Goal: Task Accomplishment & Management: Complete application form

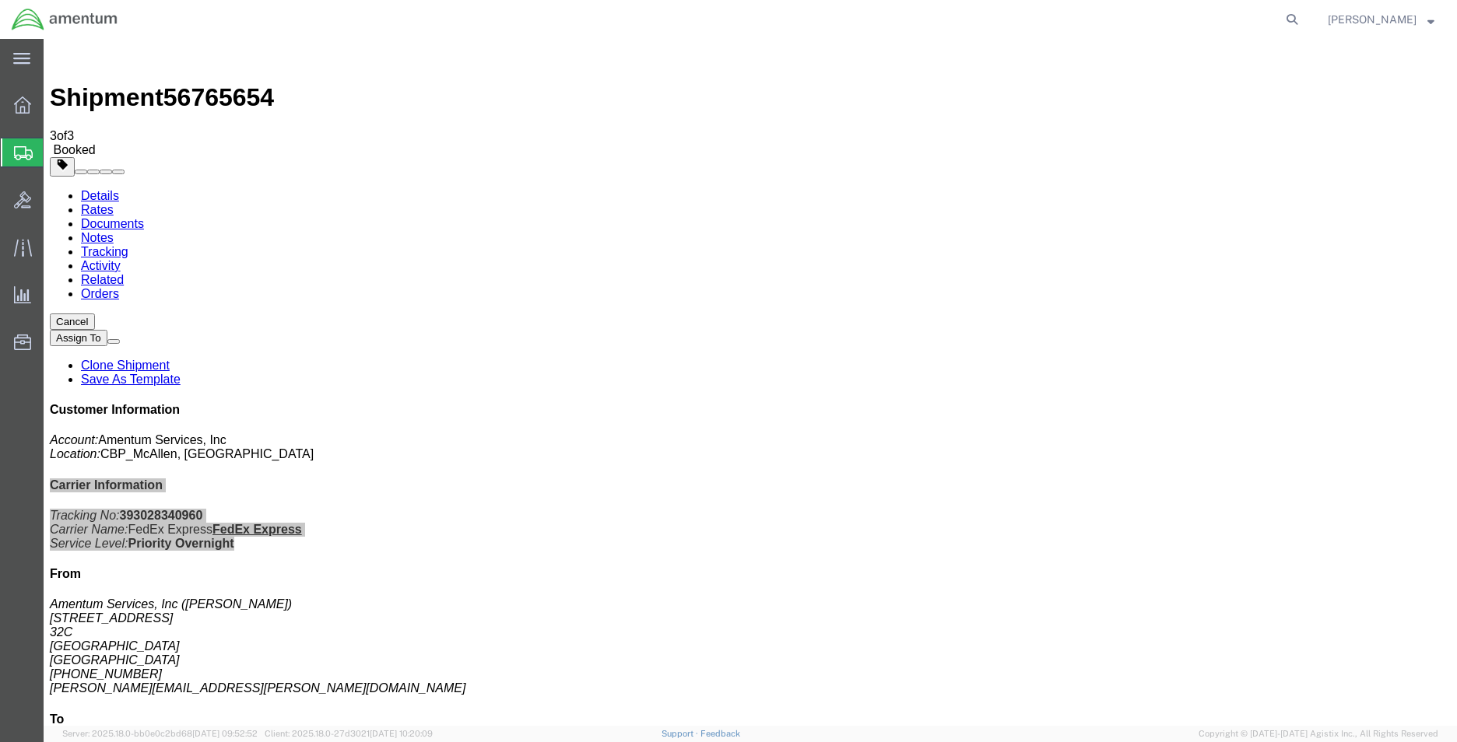
click at [0, 0] on span "Create Shipment" at bounding box center [0, 0] width 0 height 0
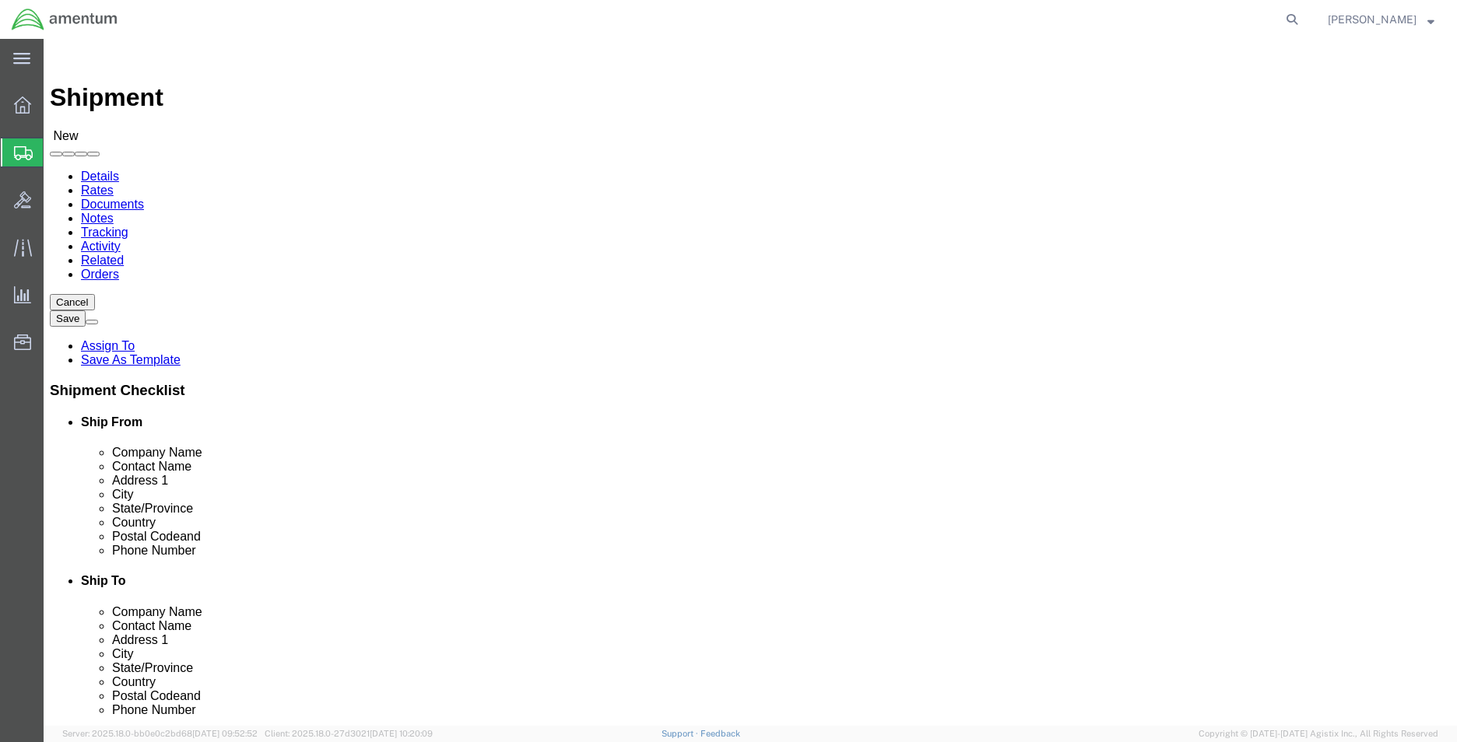
type input "mca"
select select "49941"
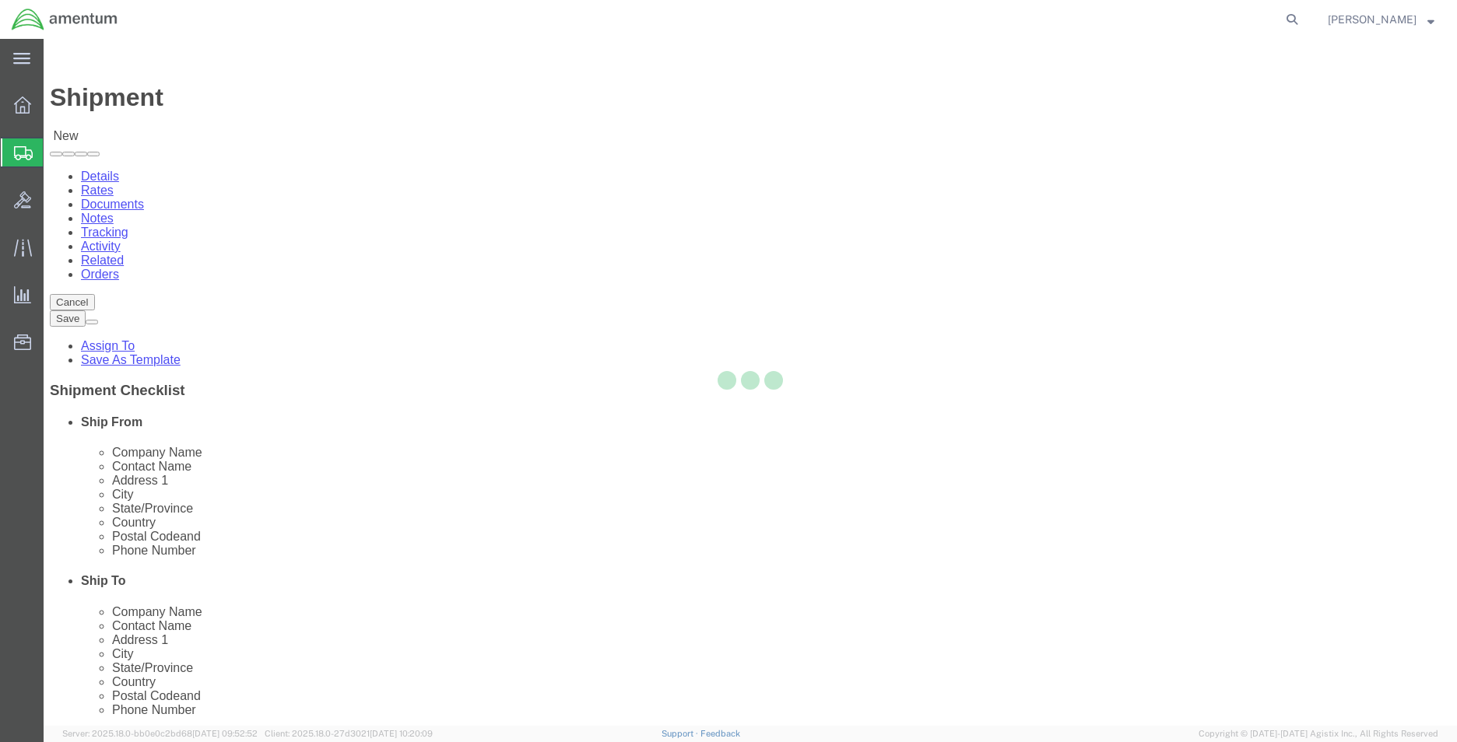
select select "[GEOGRAPHIC_DATA]"
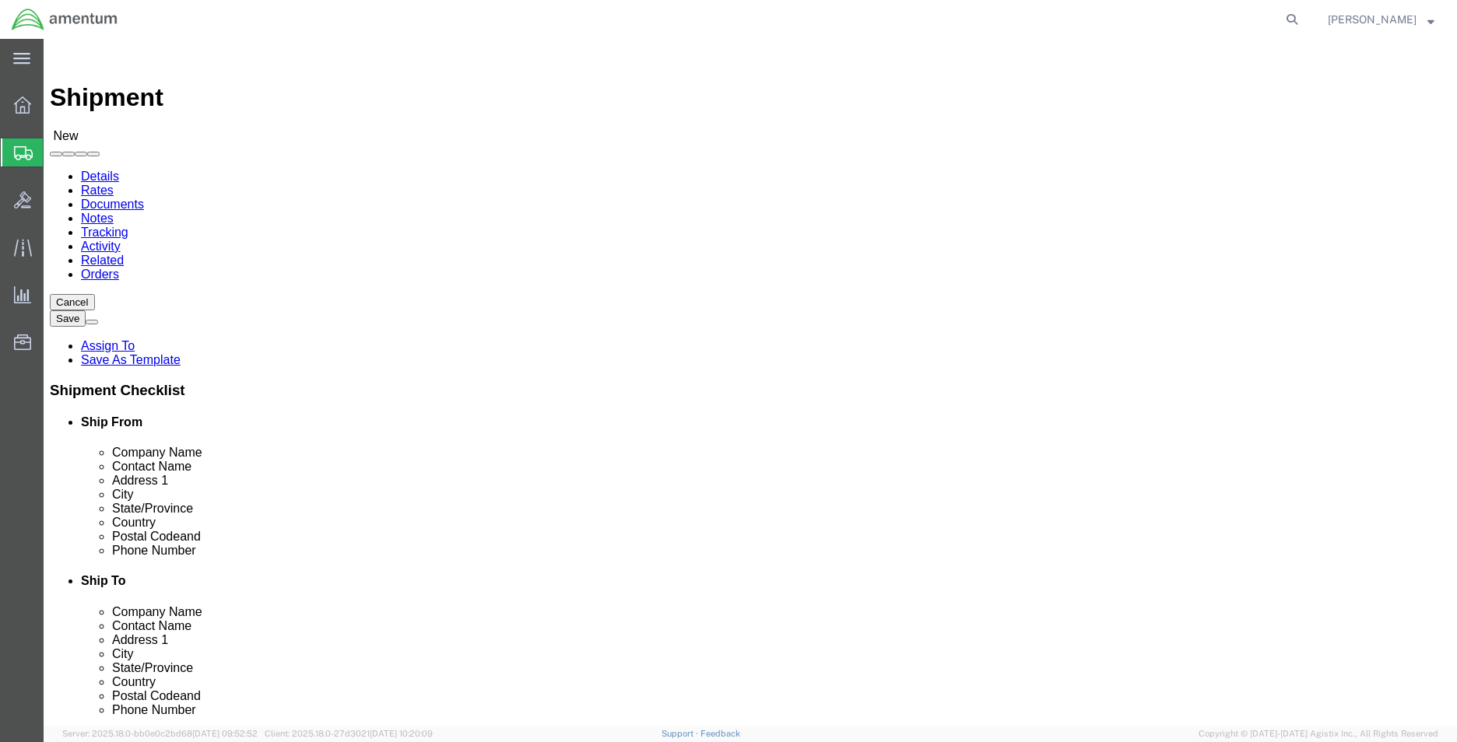
type input "w"
type input "epl"
select select "49927"
select select "NY"
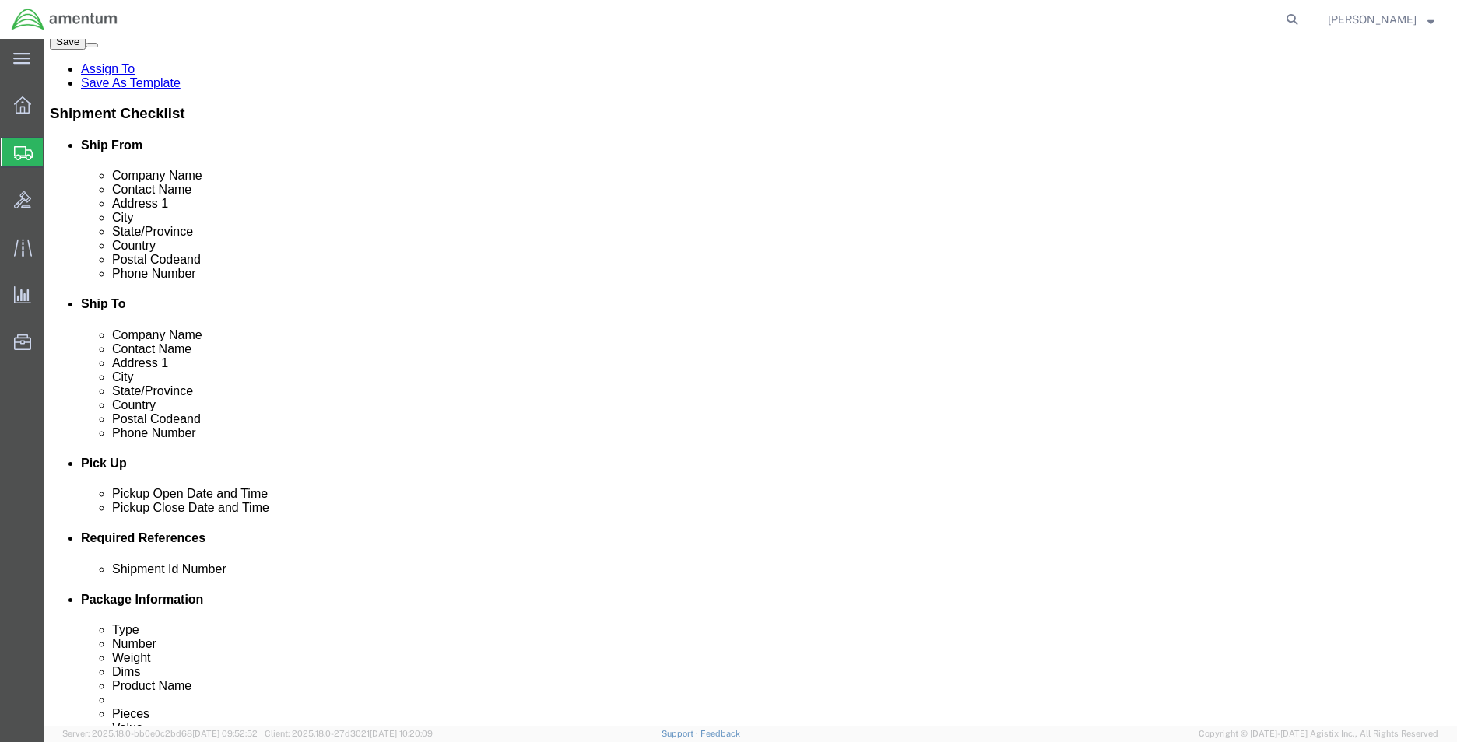
scroll to position [78, 0]
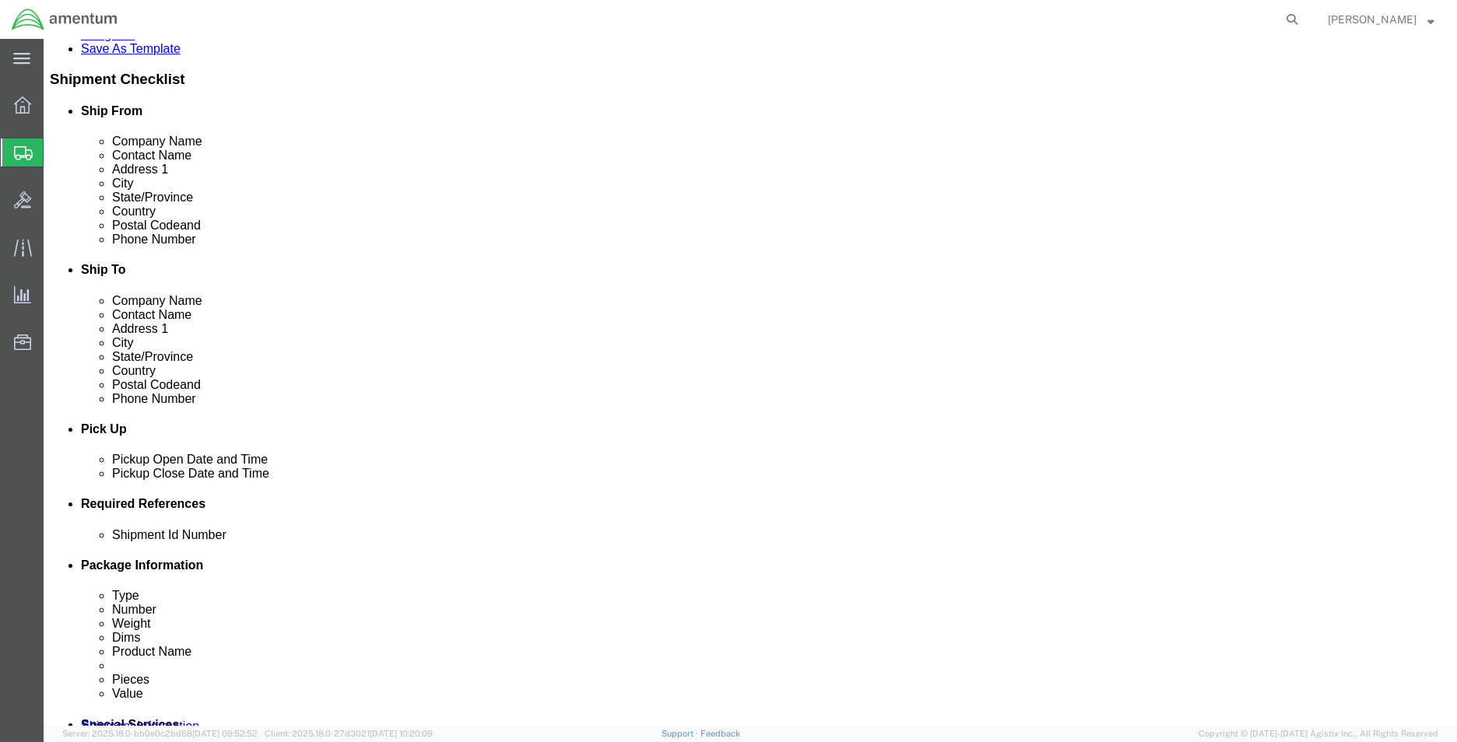
click div
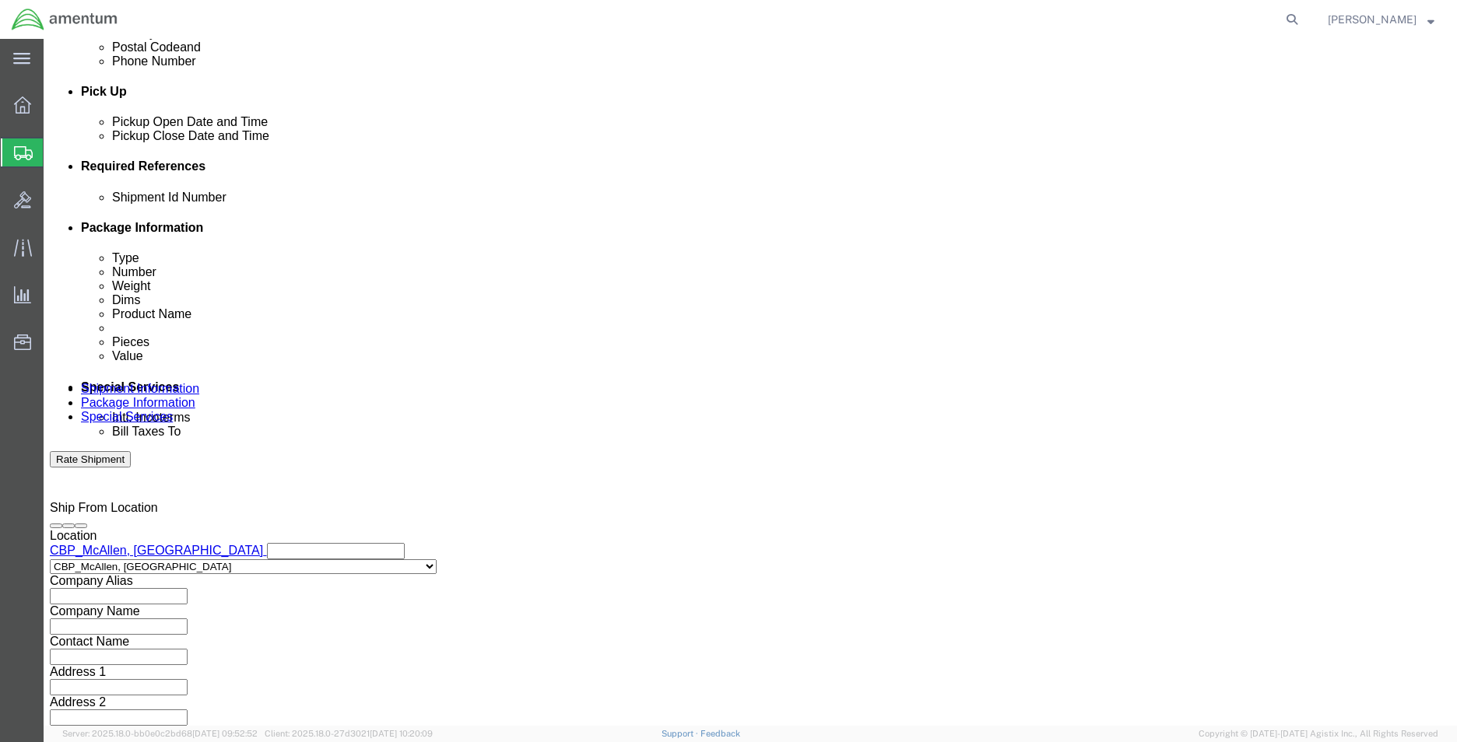
click input "5:00 PM"
type input "8:00 AM"
click button "Apply"
click div
type input "2:00 pm"
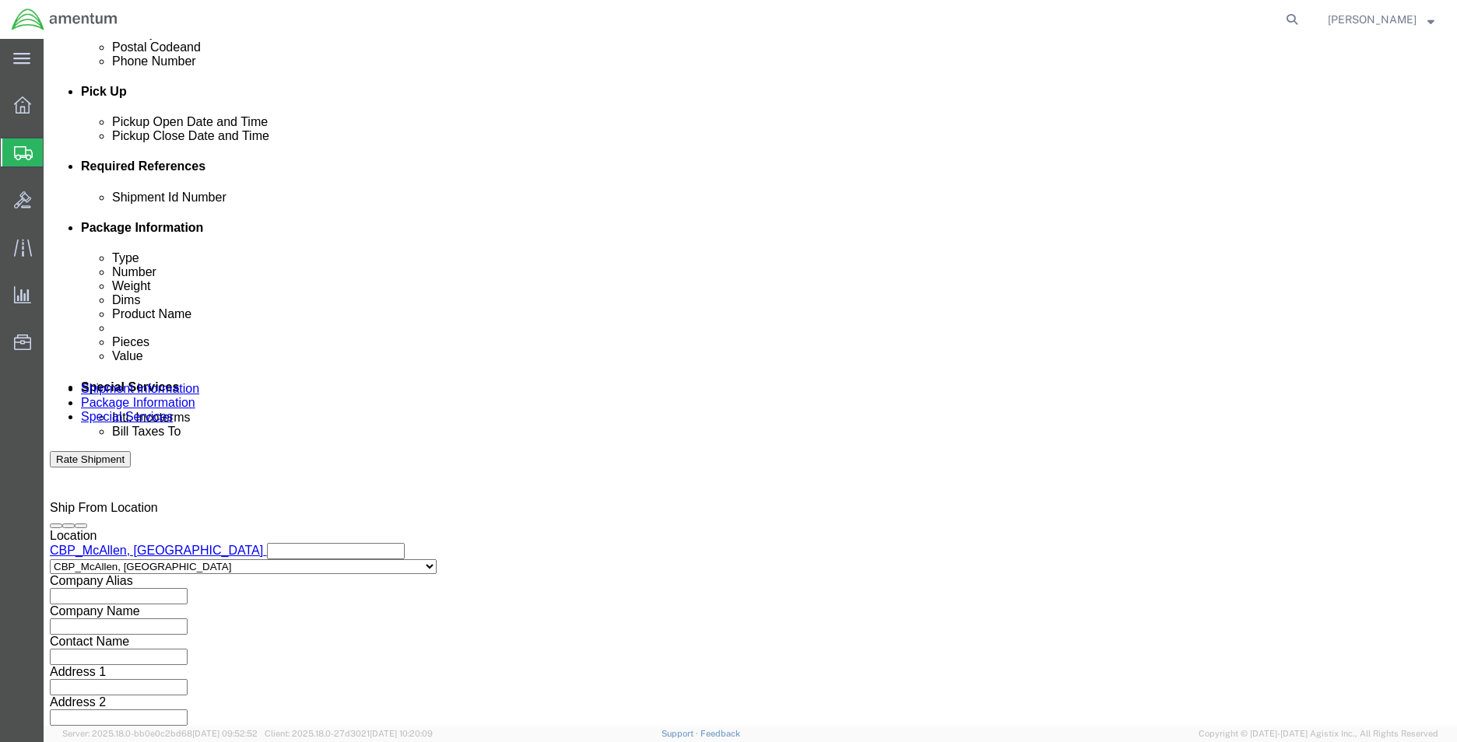
click button "Apply"
click input "text"
type input "CBP"
click button "Add reference"
click select "Select Account Type Activity ID Airline Appointment Number ASN Batch Request # …"
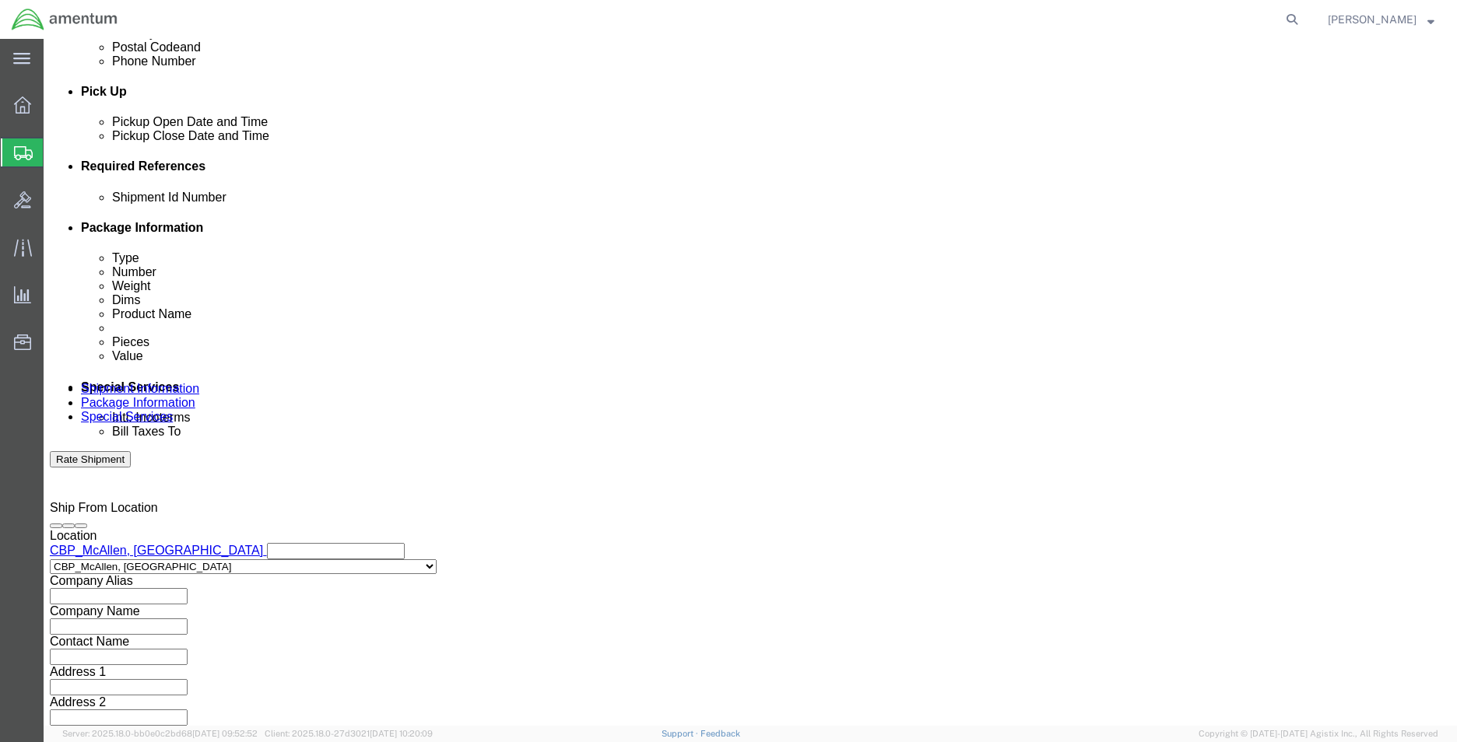
select select "DEPT"
click select "Select Account Type Activity ID Airline Appointment Number ASN Batch Request # …"
click input "text"
type input "EPL"
click div "Add reference"
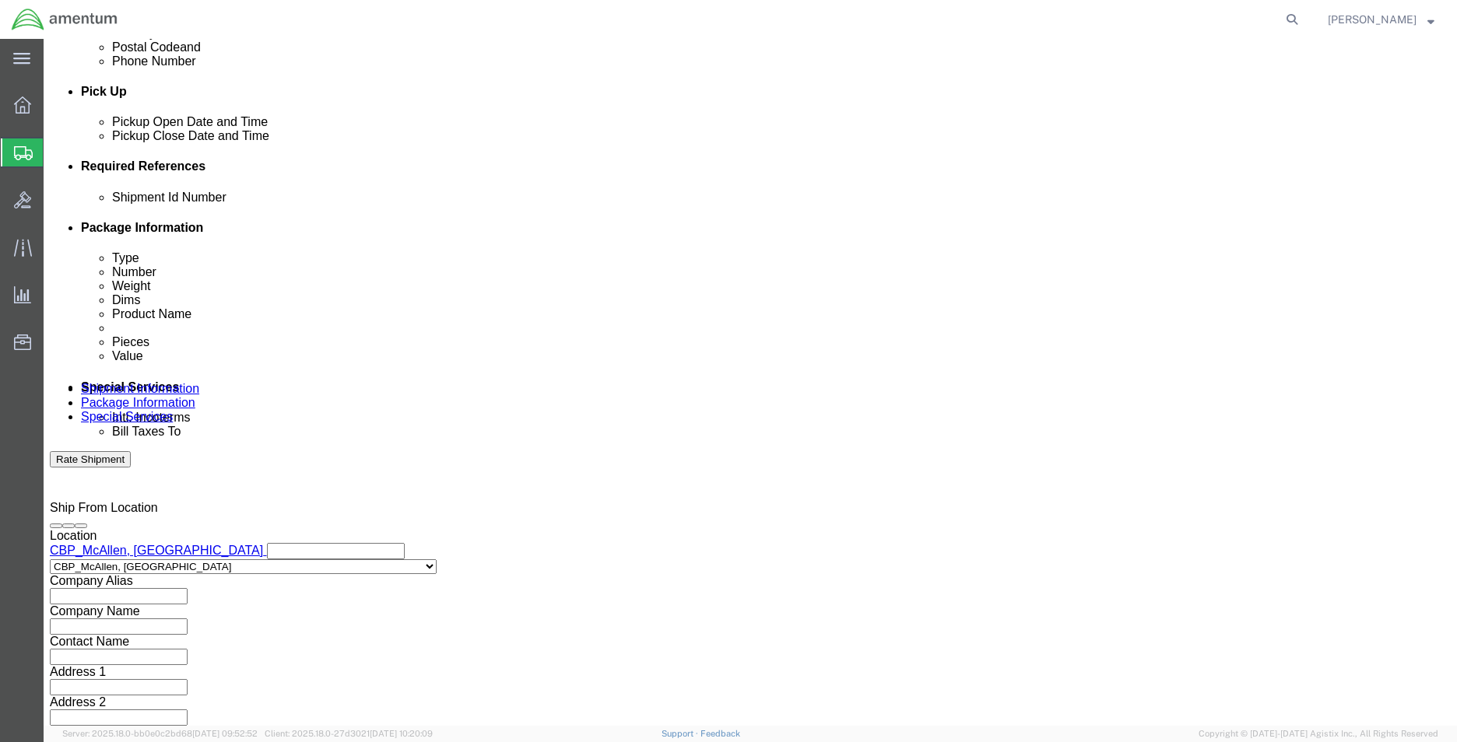
click button "Add reference"
click select "Select Account Type Activity ID Airline Appointment Number ASN Batch Request # …"
select select "RELNUM"
click select "Select Account Type Activity ID Airline Appointment Number ASN Batch Request # …"
click div "Shipment Id Number CBP Select Account Type Activity ID Airline Appointment Numb…"
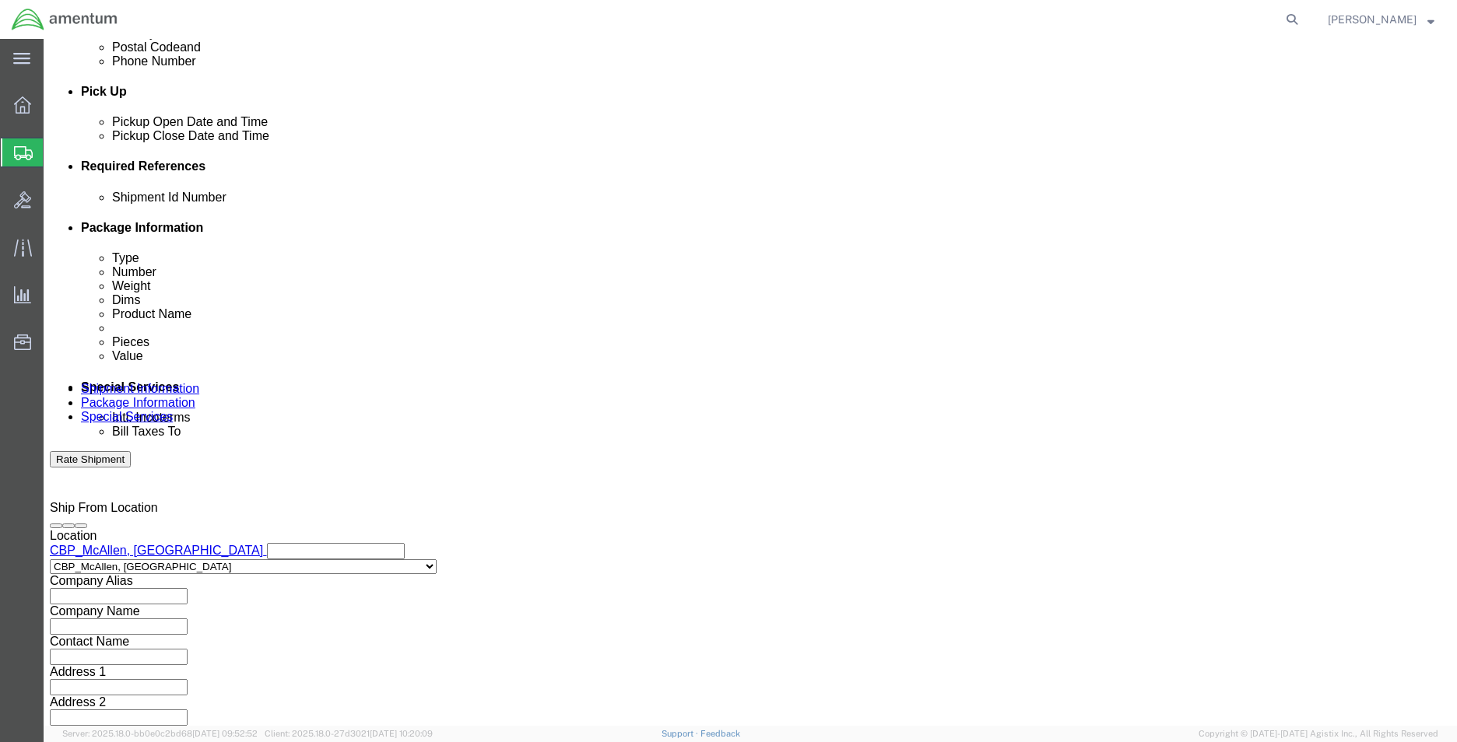
click input "text"
paste input "329909"
type input "329909"
click button "Add reference"
click select "Select Account Type Activity ID Airline Appointment Number ASN Batch Request # …"
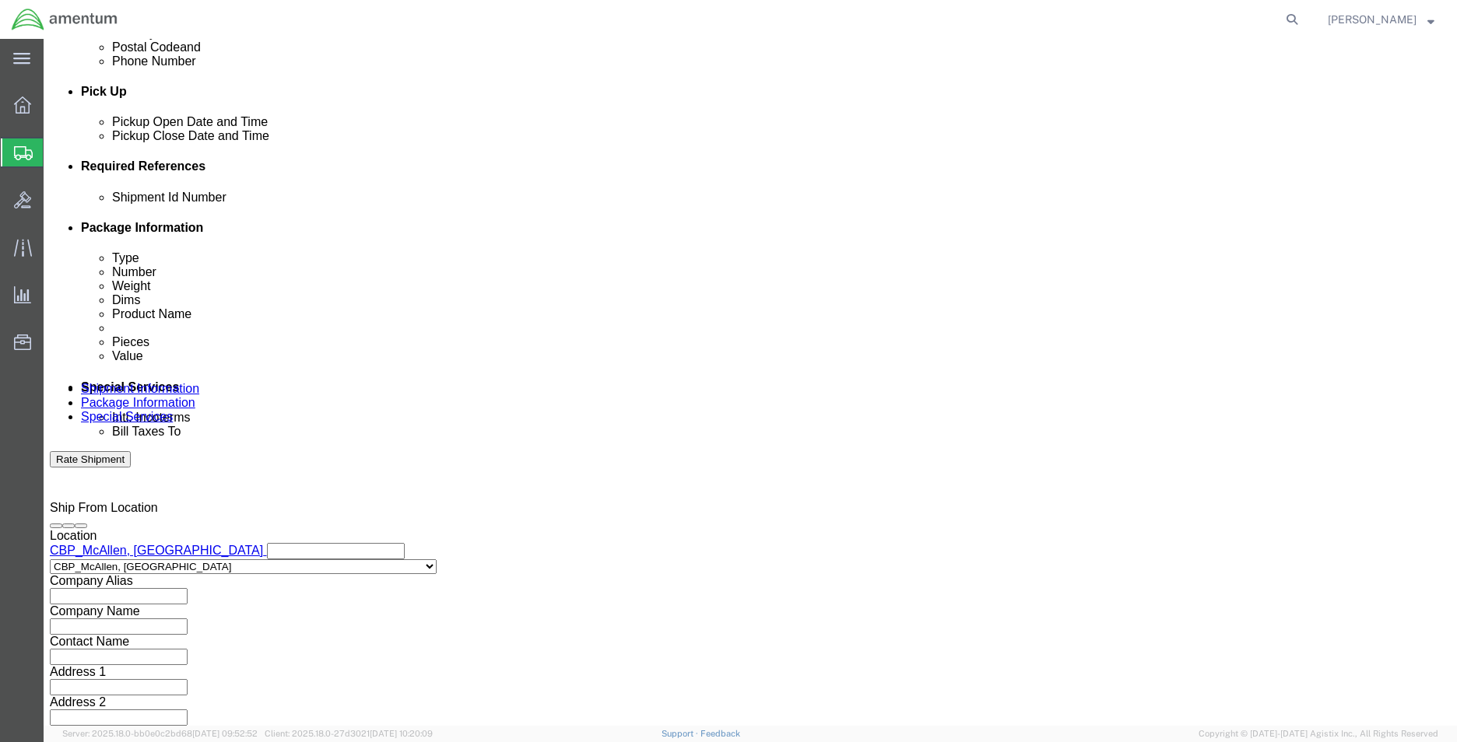
select select "CUSTREF"
click select "Select Account Type Activity ID Airline Appointment Number ASN Batch Request # …"
click div "Select Account Type Activity ID Airline Appointment Number ASN Batch Request # …"
click input "text"
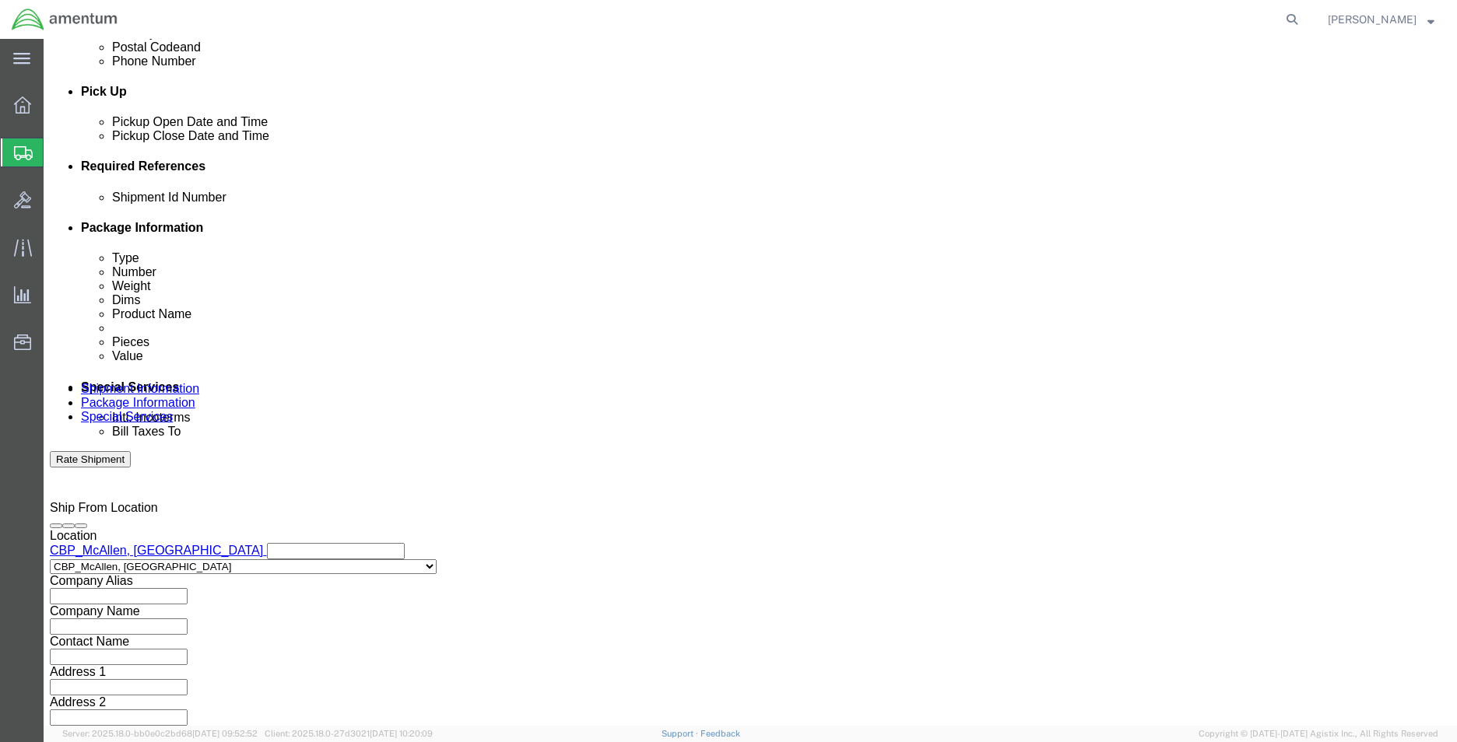
drag, startPoint x: 244, startPoint y: 339, endPoint x: 190, endPoint y: 340, distance: 54.5
click div "Select Account Type Activity ID Airline Appointment Number ASN Batch Request # …"
paste input "9634"
type input "96349"
drag, startPoint x: 990, startPoint y: 259, endPoint x: 970, endPoint y: 291, distance: 37.8
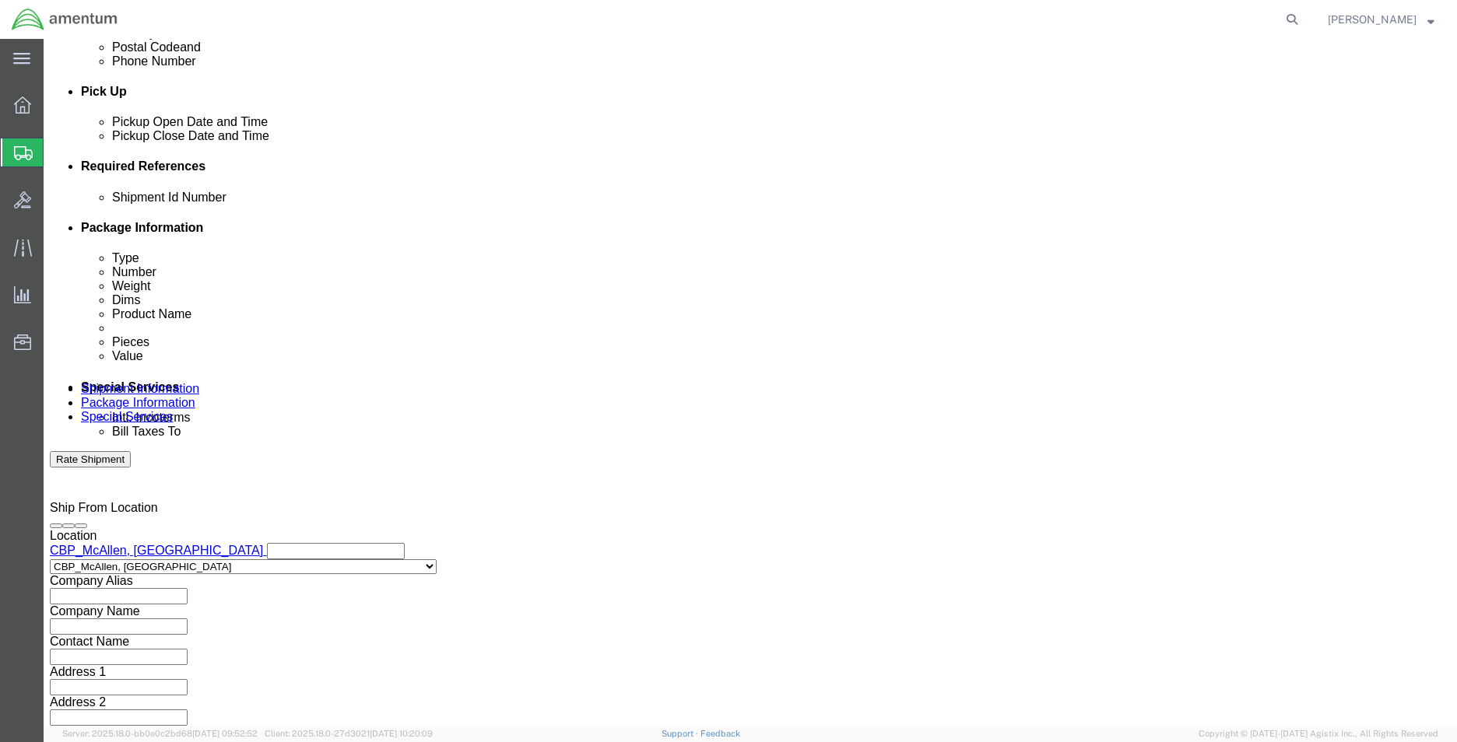
click button "Add reference"
drag, startPoint x: 448, startPoint y: 340, endPoint x: 479, endPoint y: 330, distance: 32.0
click select "Select Account Type Activity ID Airline Appointment Number ASN Batch Request # …"
select select "PROJNUM"
click select "Select Account Type Activity ID Airline Appointment Number ASN Batch Request # …"
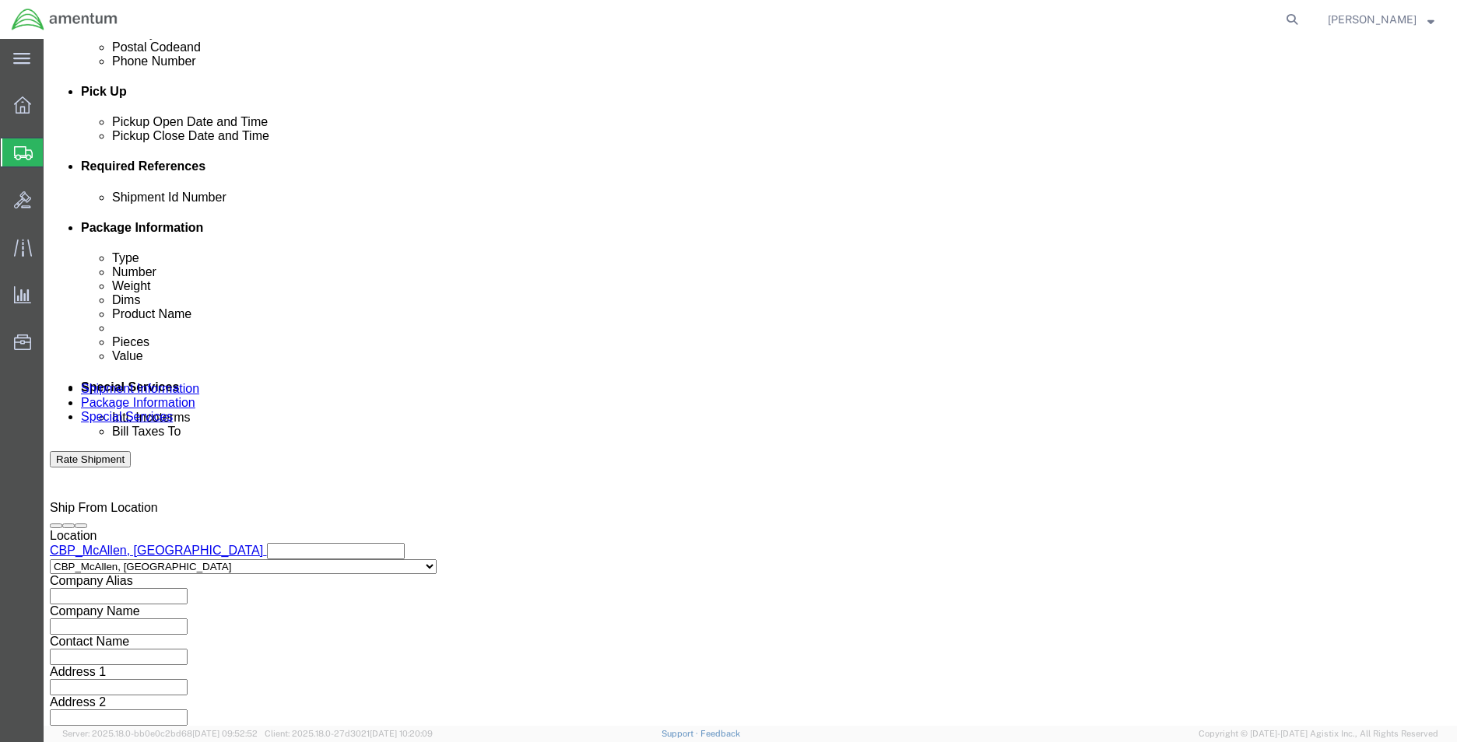
drag, startPoint x: 549, startPoint y: 672, endPoint x: 560, endPoint y: 665, distance: 12.3
click div "Previous Continue"
click input "text"
paste input "6118.03.03.2219.MCA.0000"
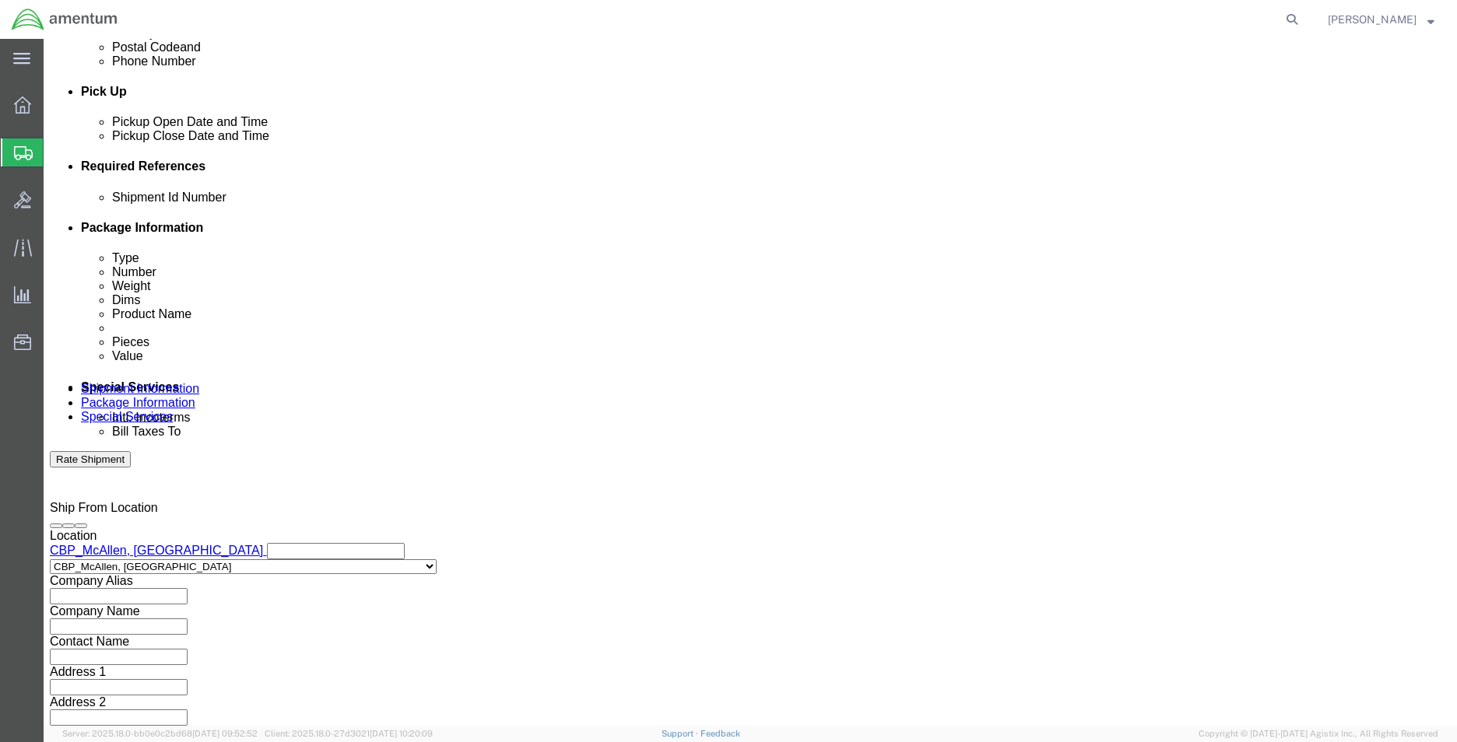
type input "6118.03.03.2219.MCA.0000"
click button "Continue"
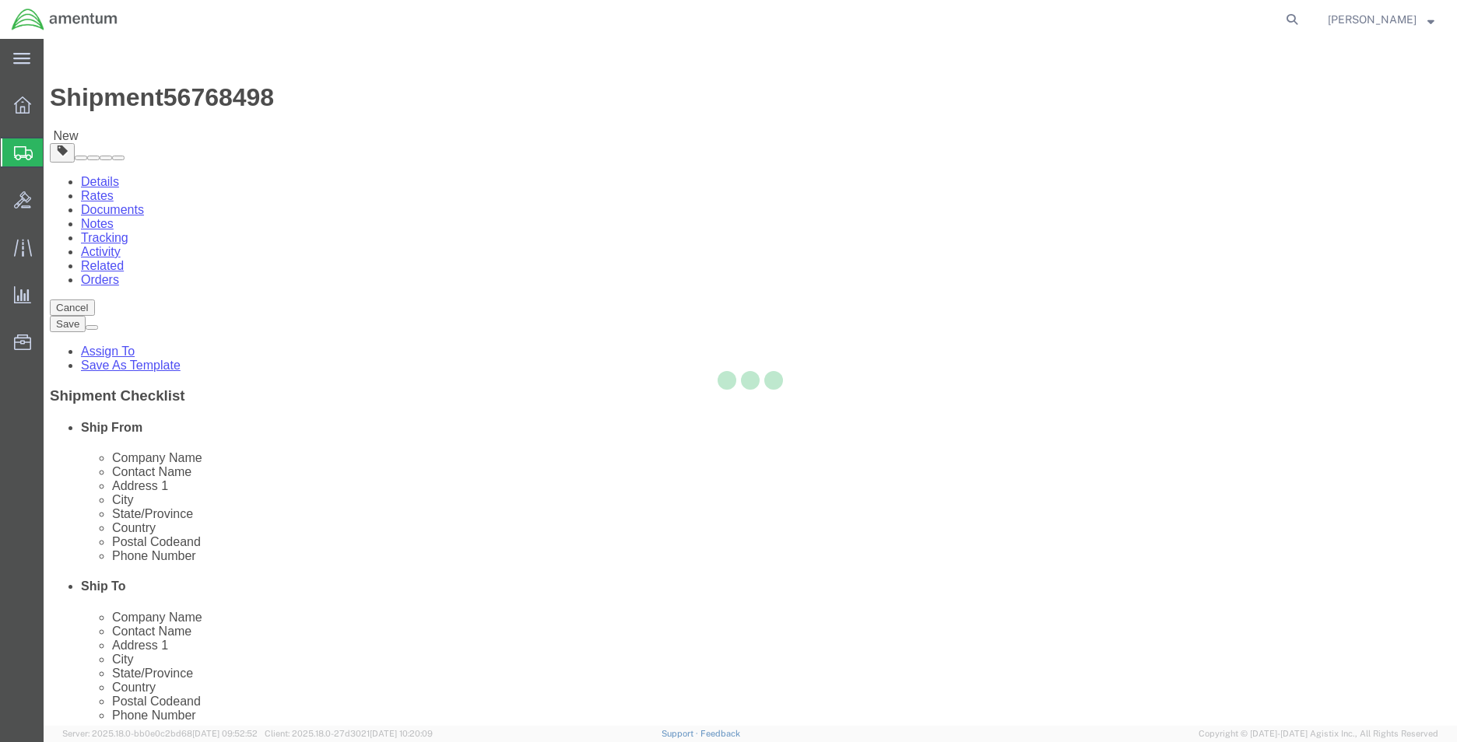
select select "CBOX"
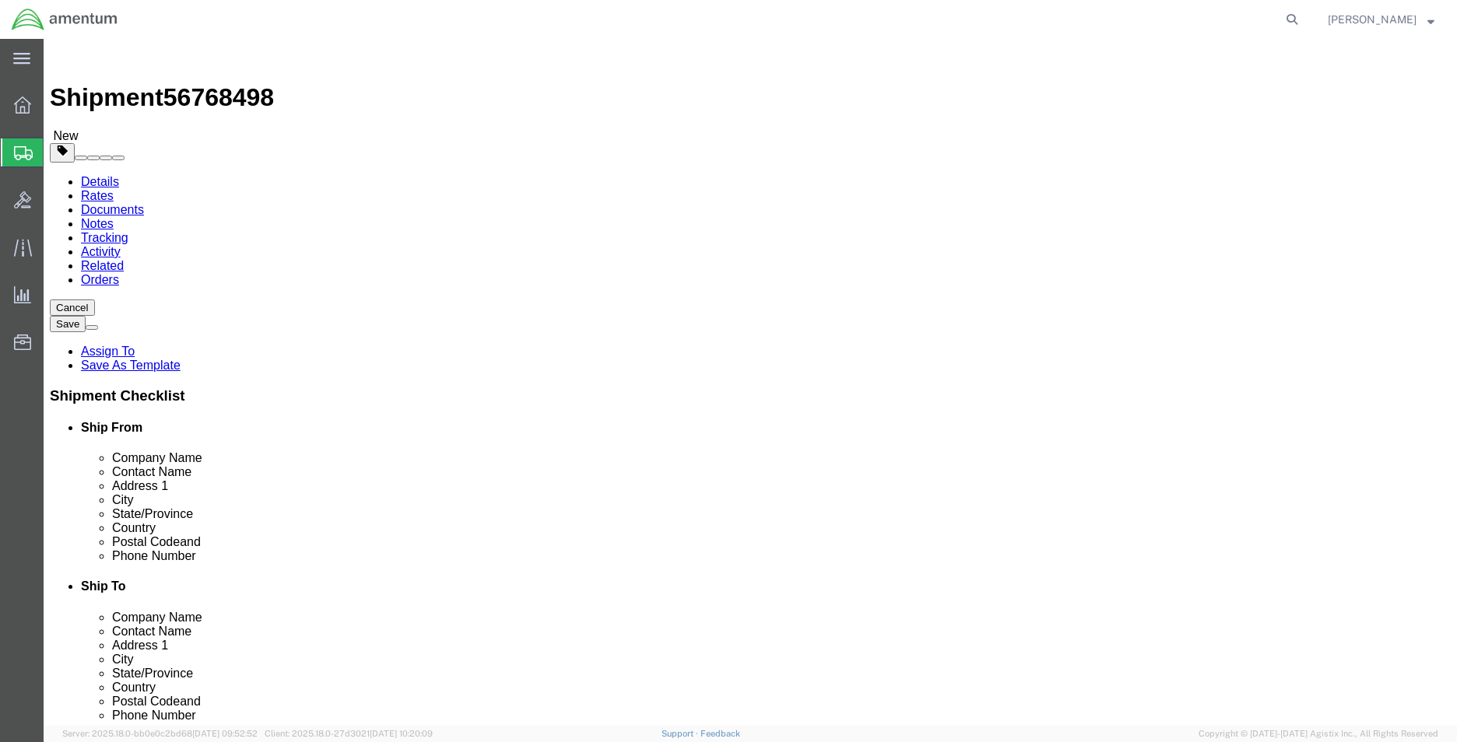
click input "text"
type input "17"
type input "13"
type input "17"
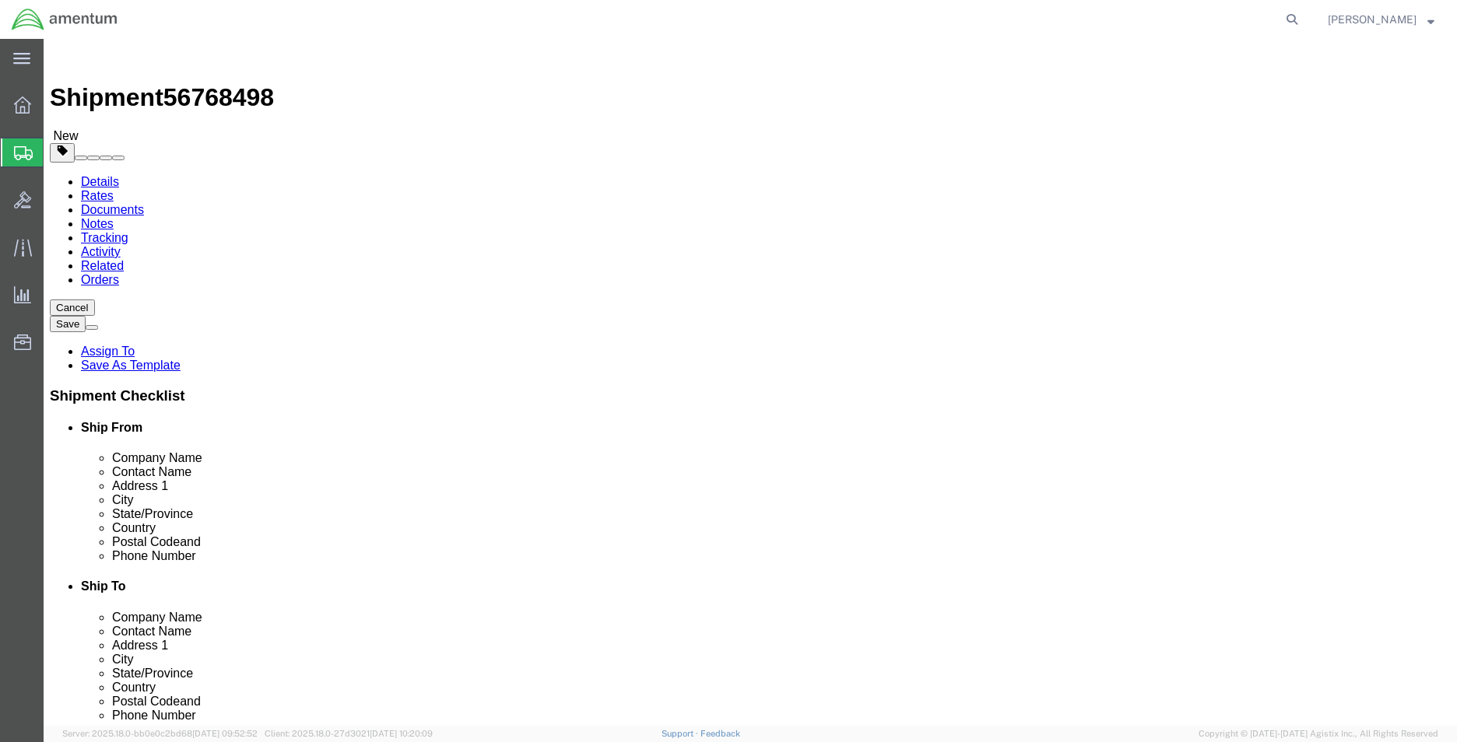
click link "Add Content"
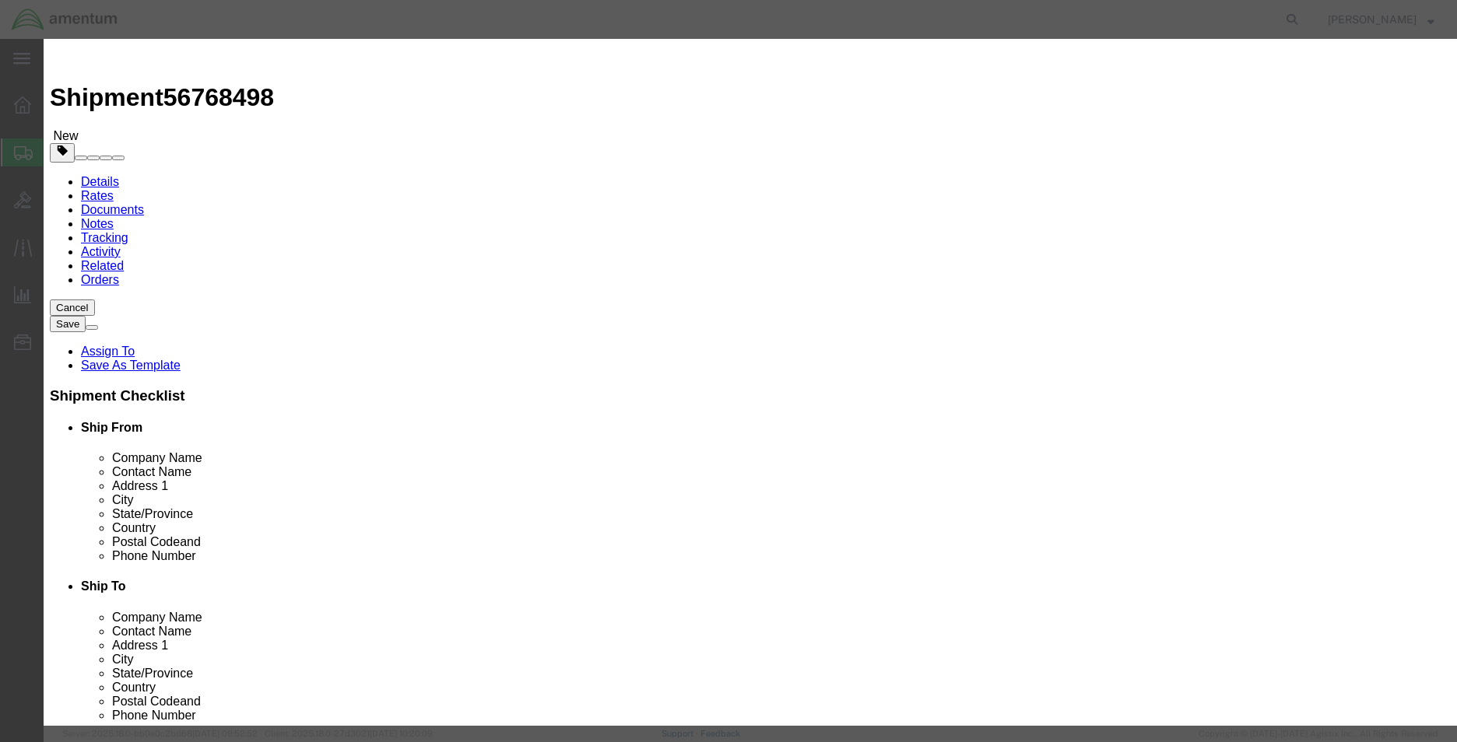
click input "text"
type input "ALTERNATOR"
drag, startPoint x: 498, startPoint y: 144, endPoint x: 426, endPoint y: 146, distance: 72.4
click div "0"
type input "1"
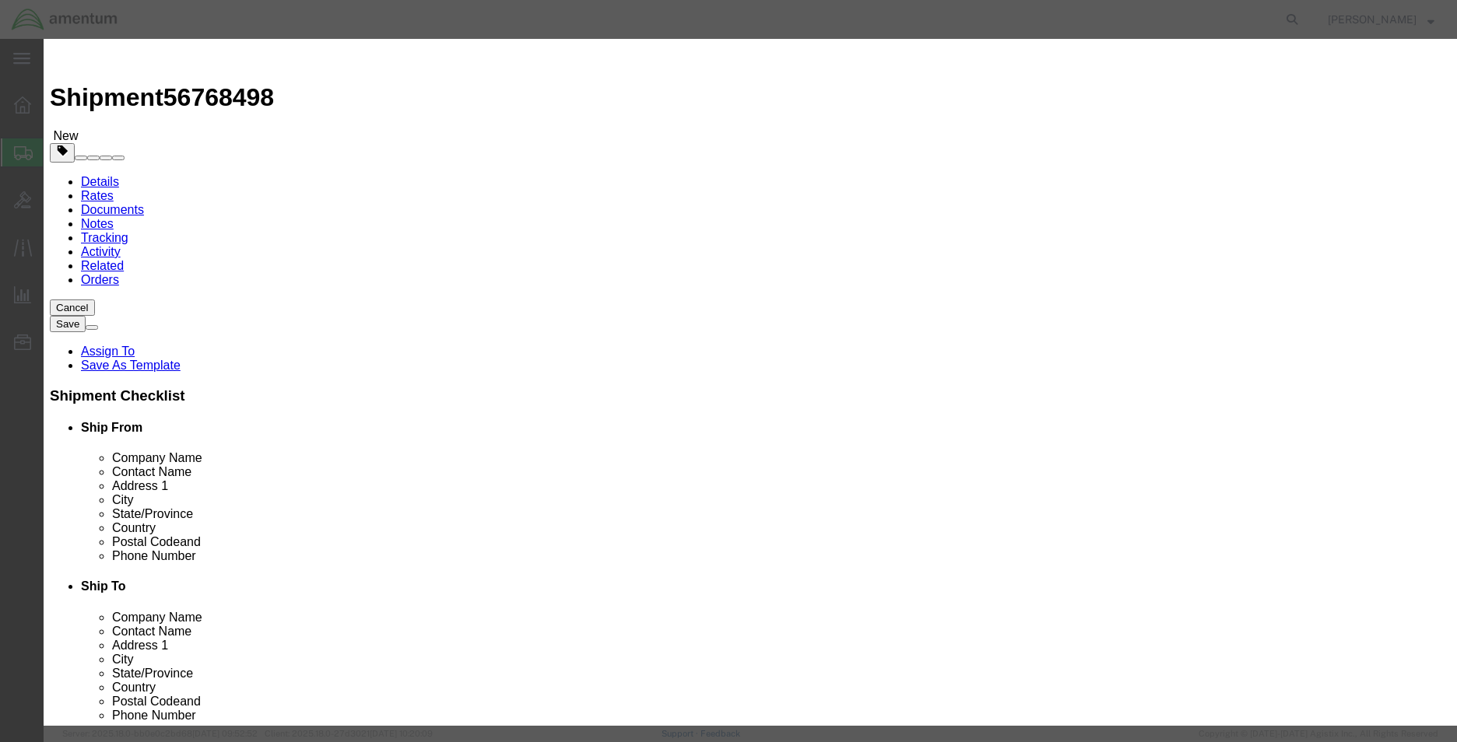
type input "1500"
select select "USD"
drag, startPoint x: 546, startPoint y: 118, endPoint x: 432, endPoint y: 118, distance: 113.6
click div "ALTERNATOR ALTER"
click textarea
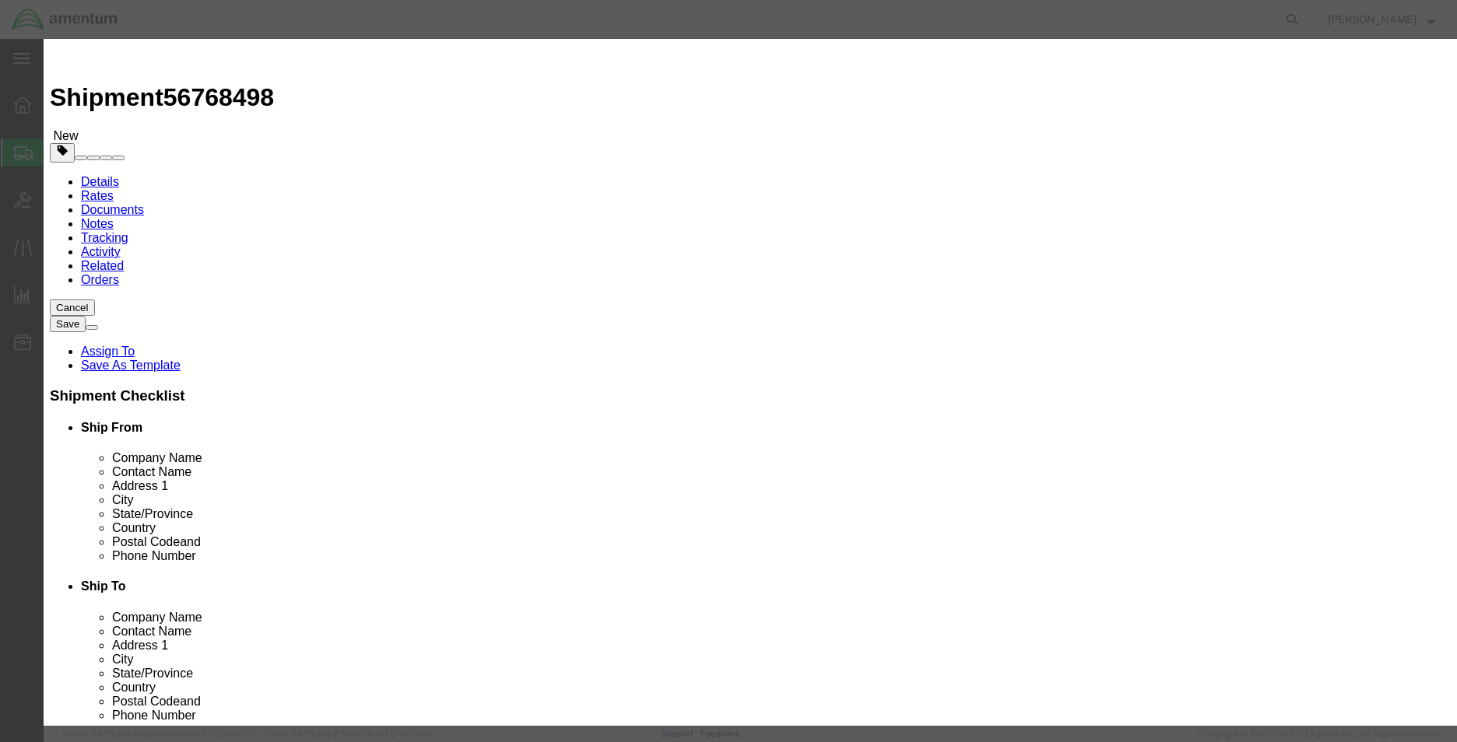
paste textarea "ALTERNATOR"
click textarea "ALTERNATOR PART"
paste textarea "9910592-3"
type textarea "ALTERNATOR PART 9910592-3"
click input "text"
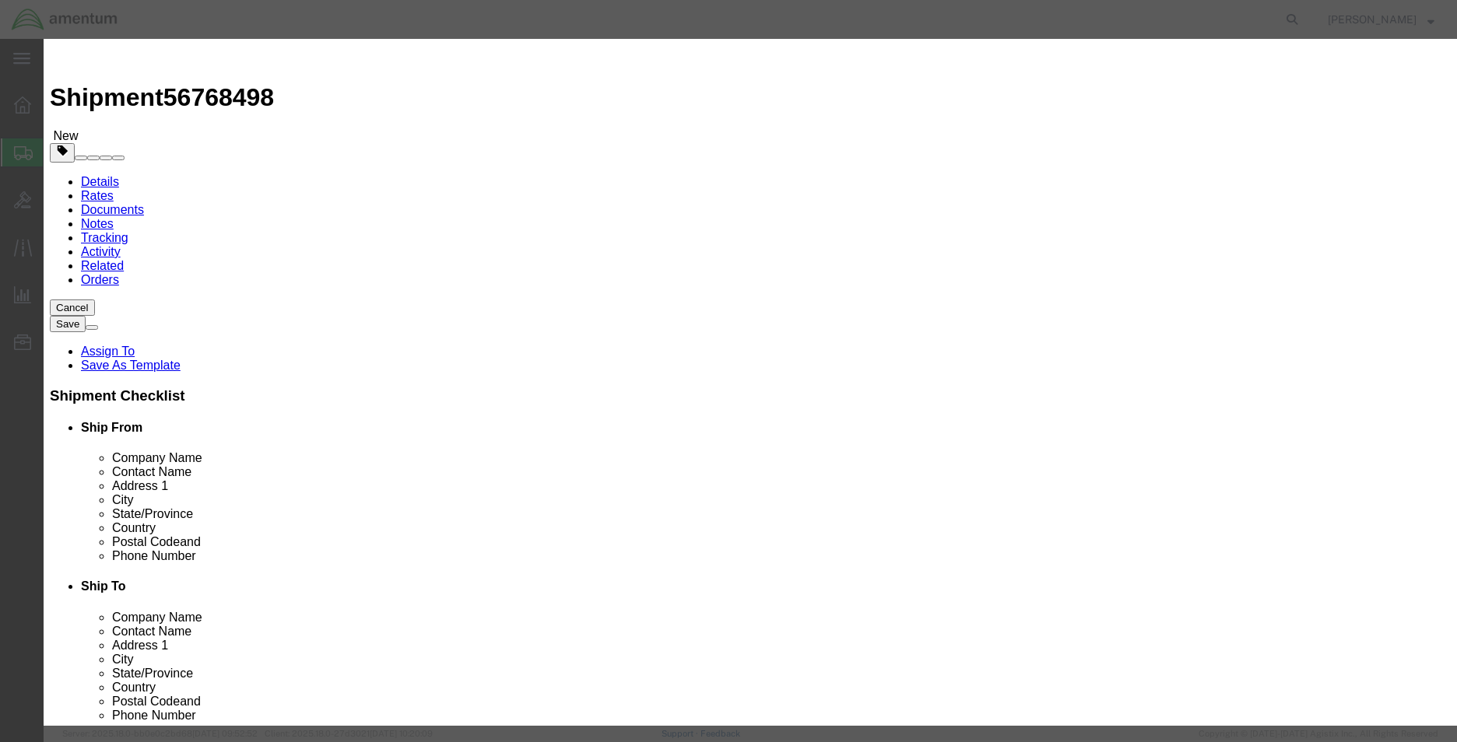
click input "text"
paste input "H-P120867"
drag, startPoint x: 889, startPoint y: 224, endPoint x: 862, endPoint y: 224, distance: 27.2
click input "H-P120867"
type input "H-P120867"
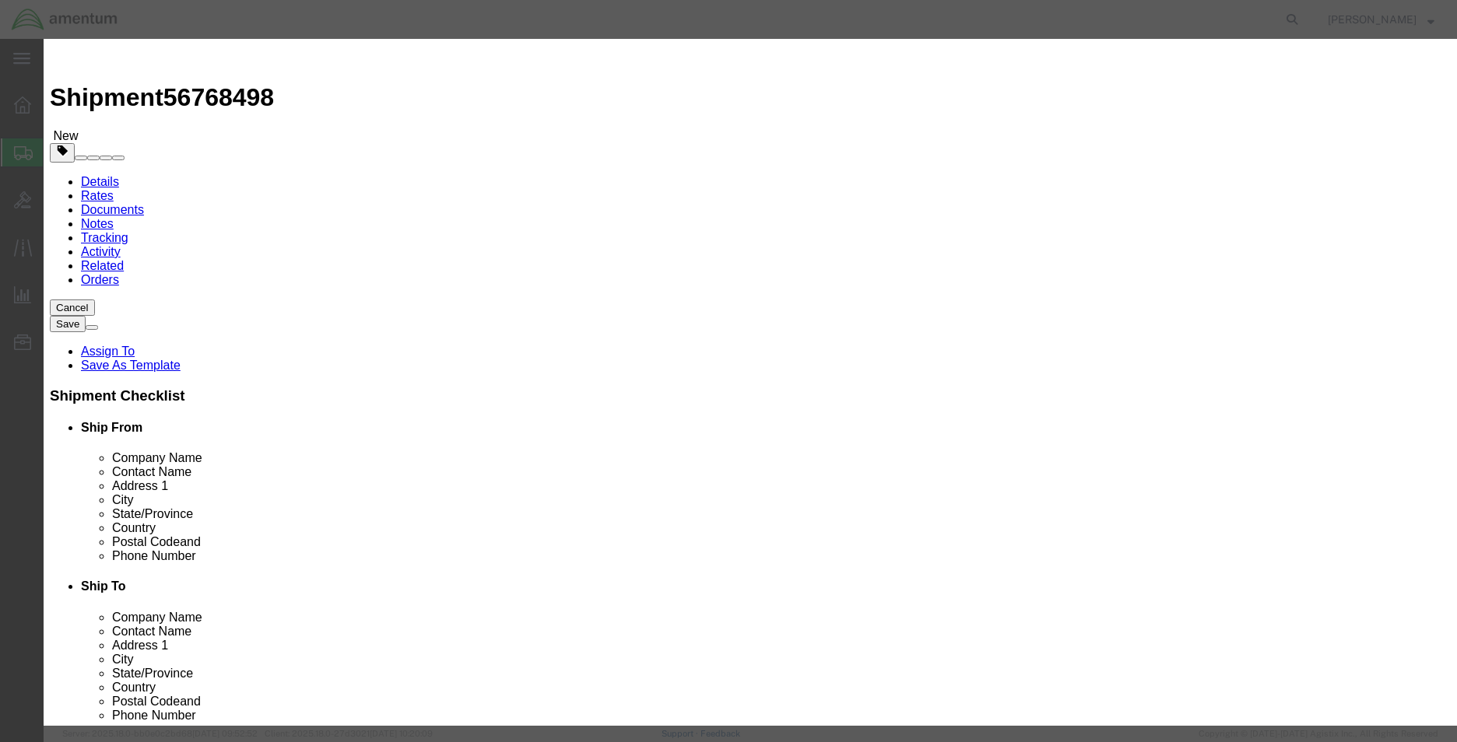
click button "Save & Close"
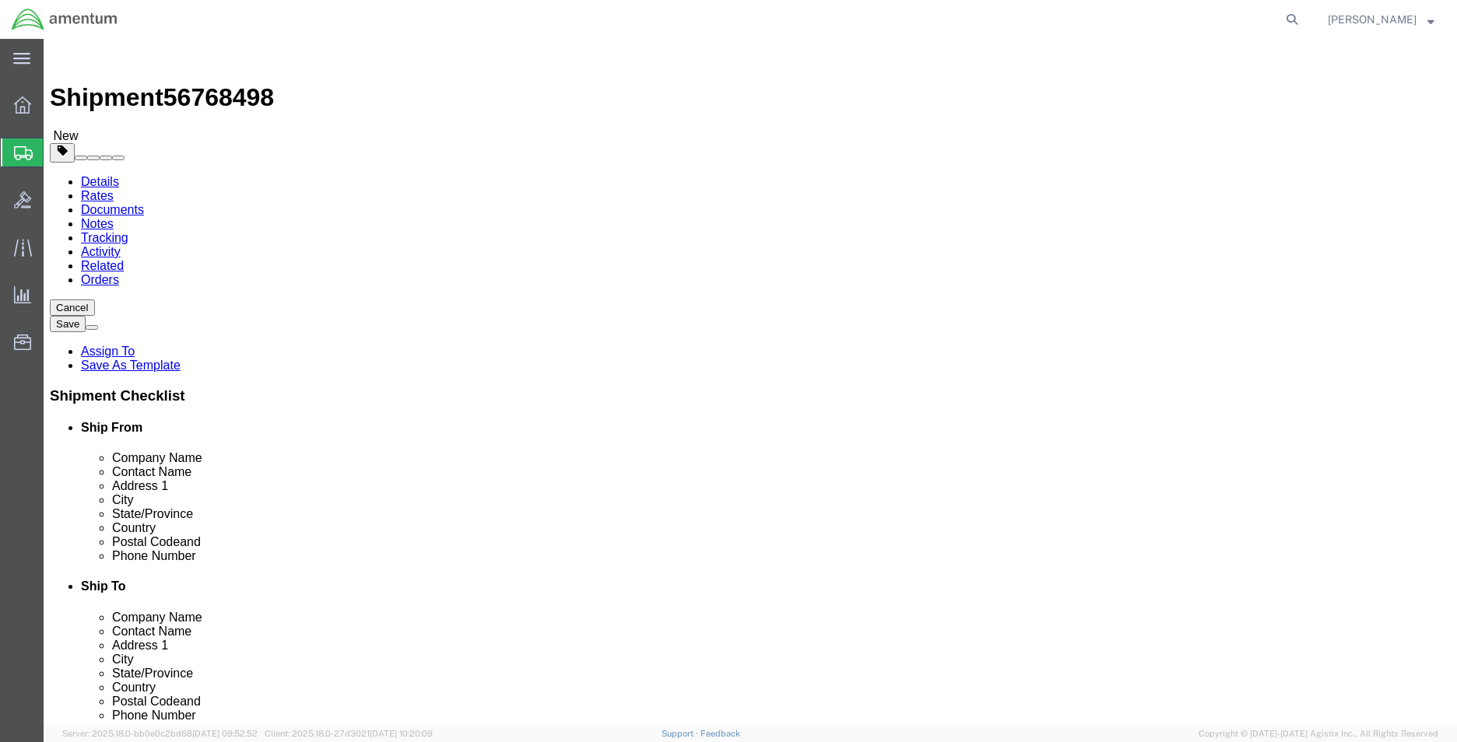
click button "Continue"
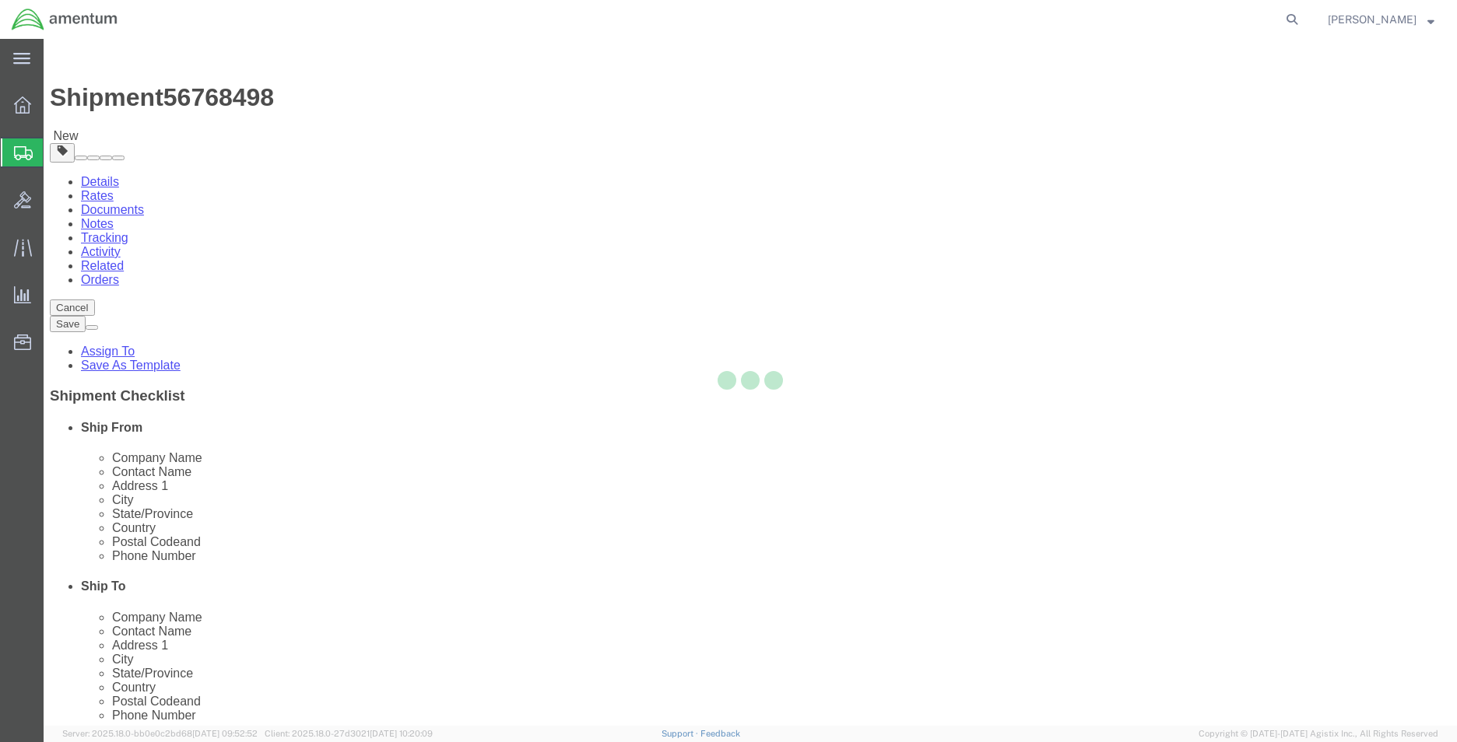
select select
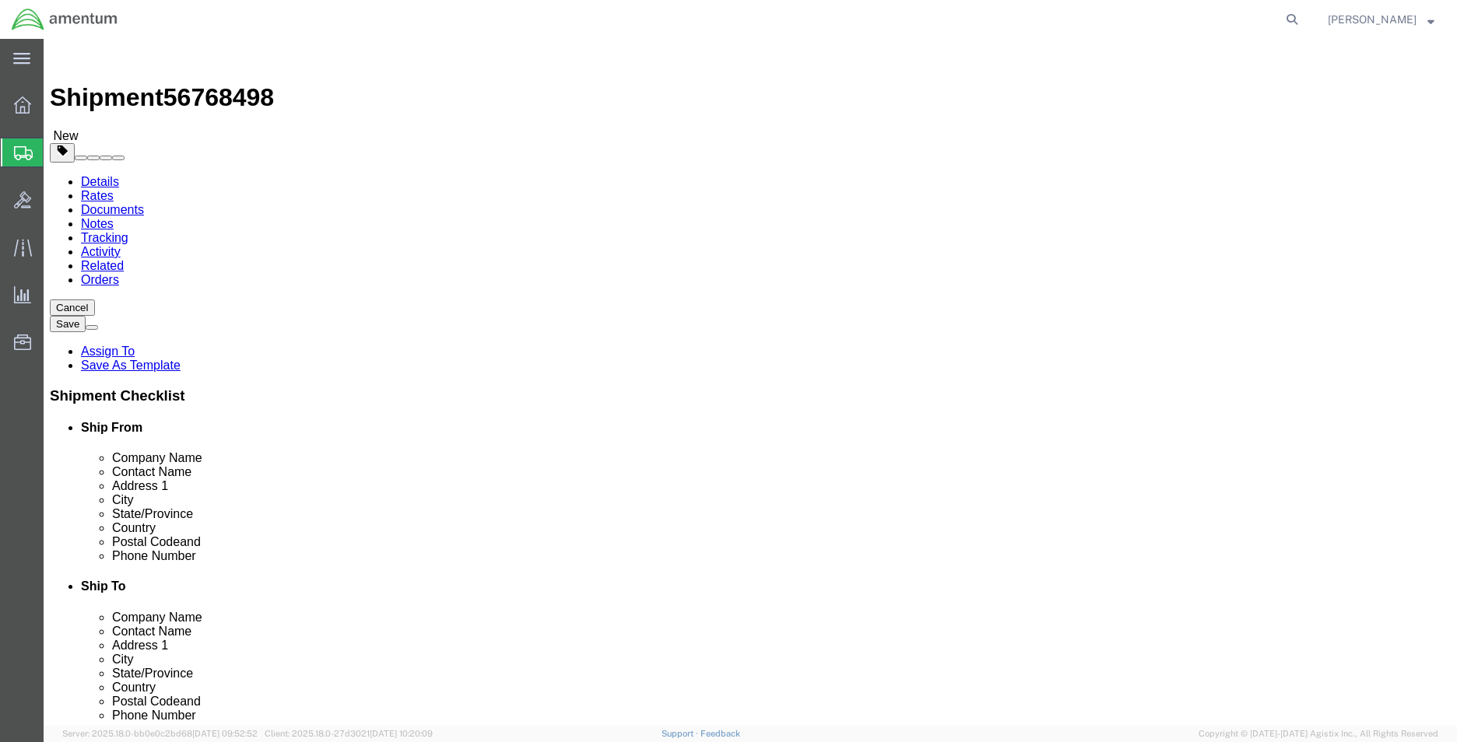
click span "Select one or more"
click span "Site Support"
select select "PICKUP_SITE_SUPPORT"
click link "Site Support"
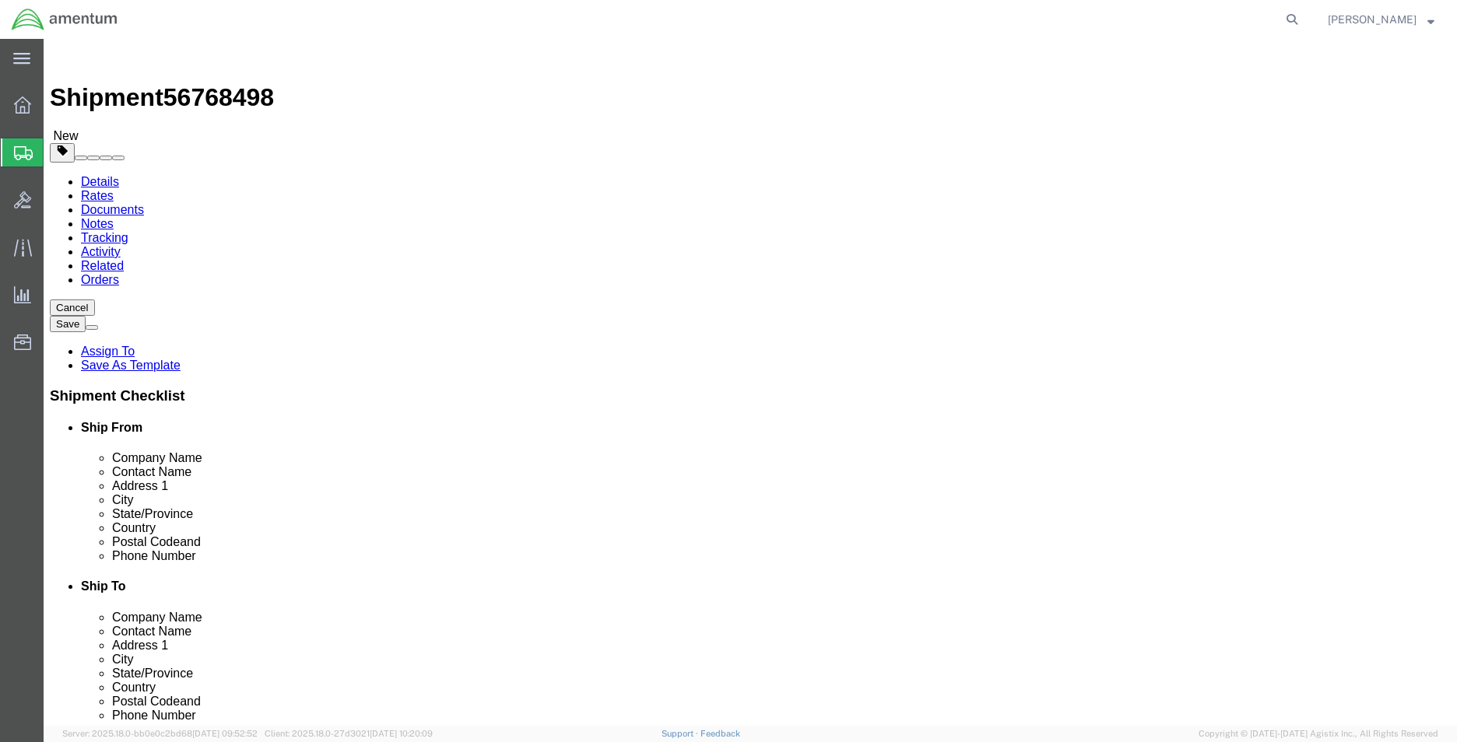
click div "Instructions"
click div "Services Select one or more Air Ride Truck Blanket Wrap Carnet Consolidated Shi…"
click span "Select one or more"
click span "Site Support"
select select "PICKUP_SITE_SUPPORT"
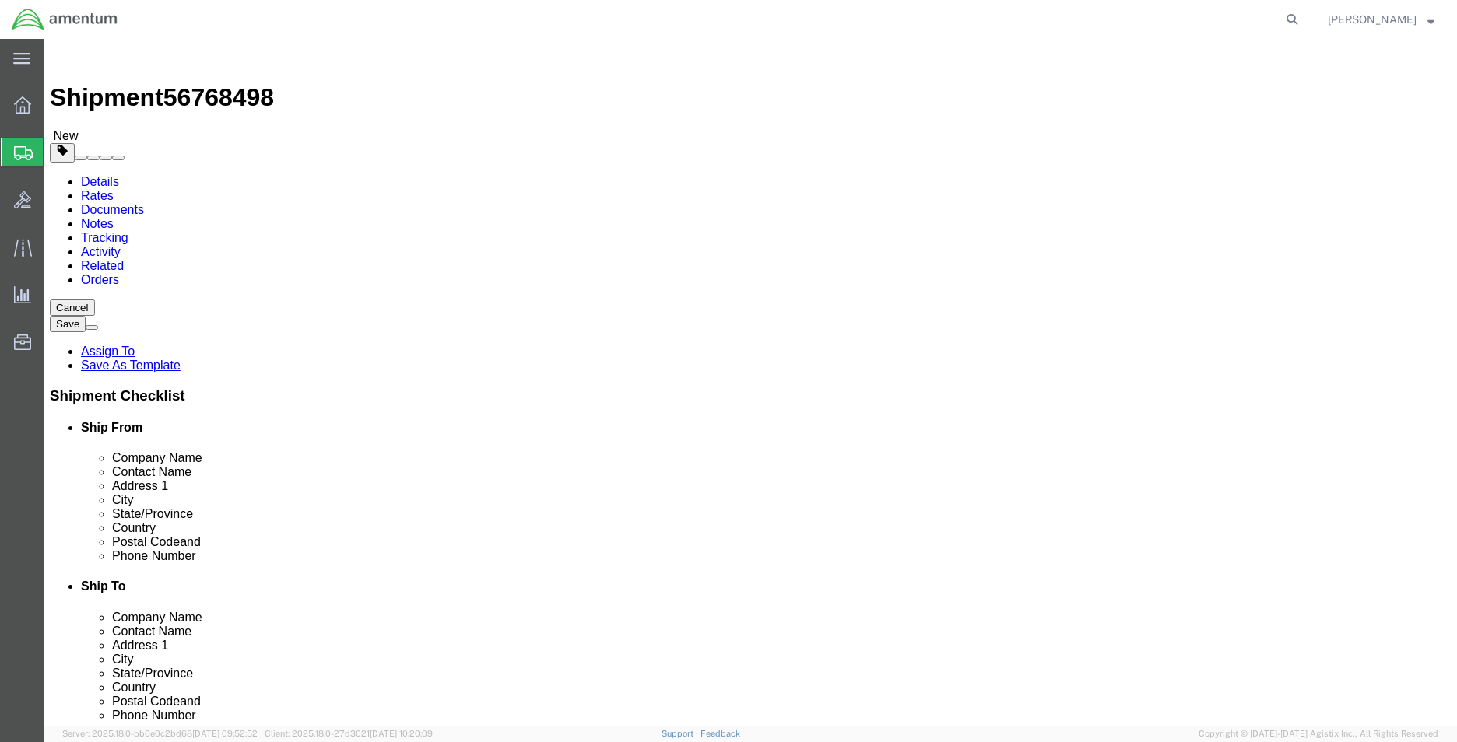
click div "Instructions"
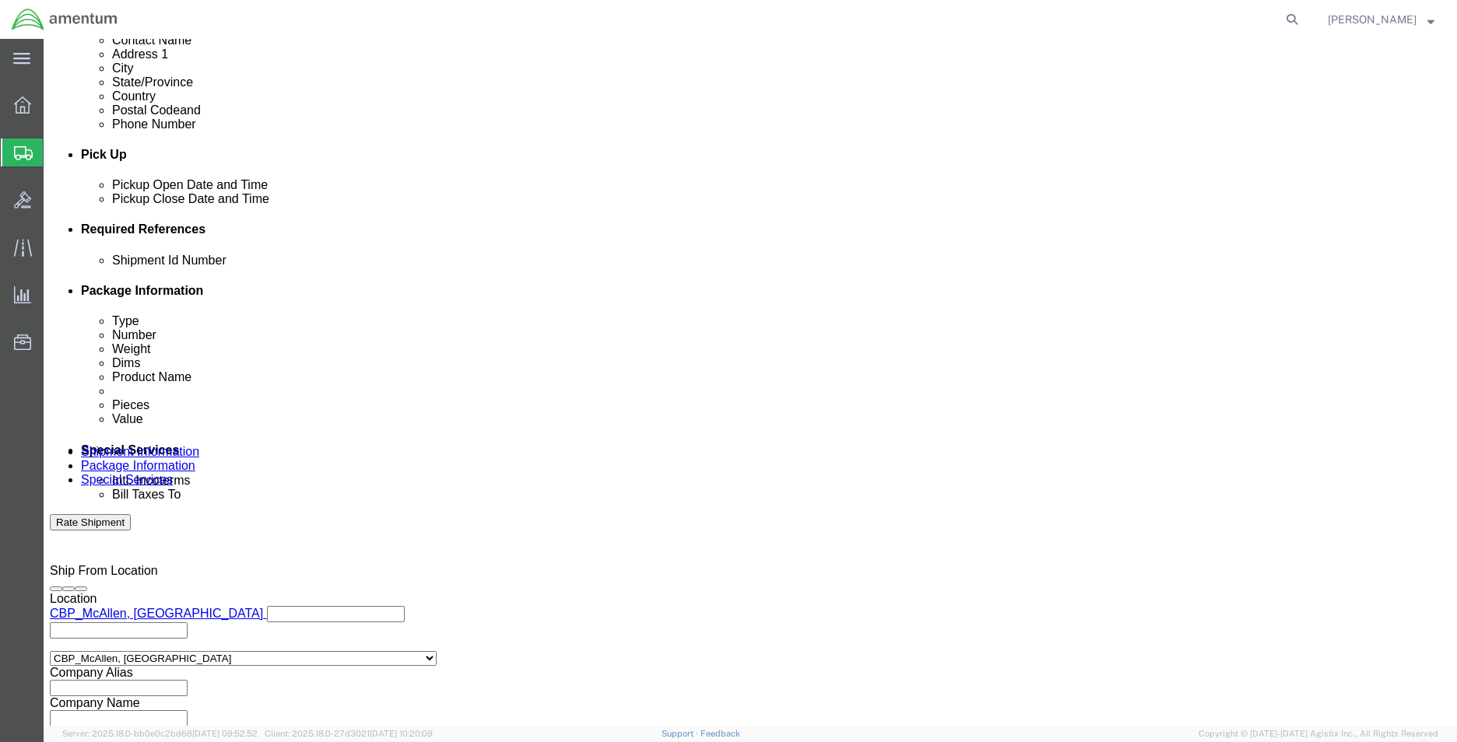
scroll to position [778, 0]
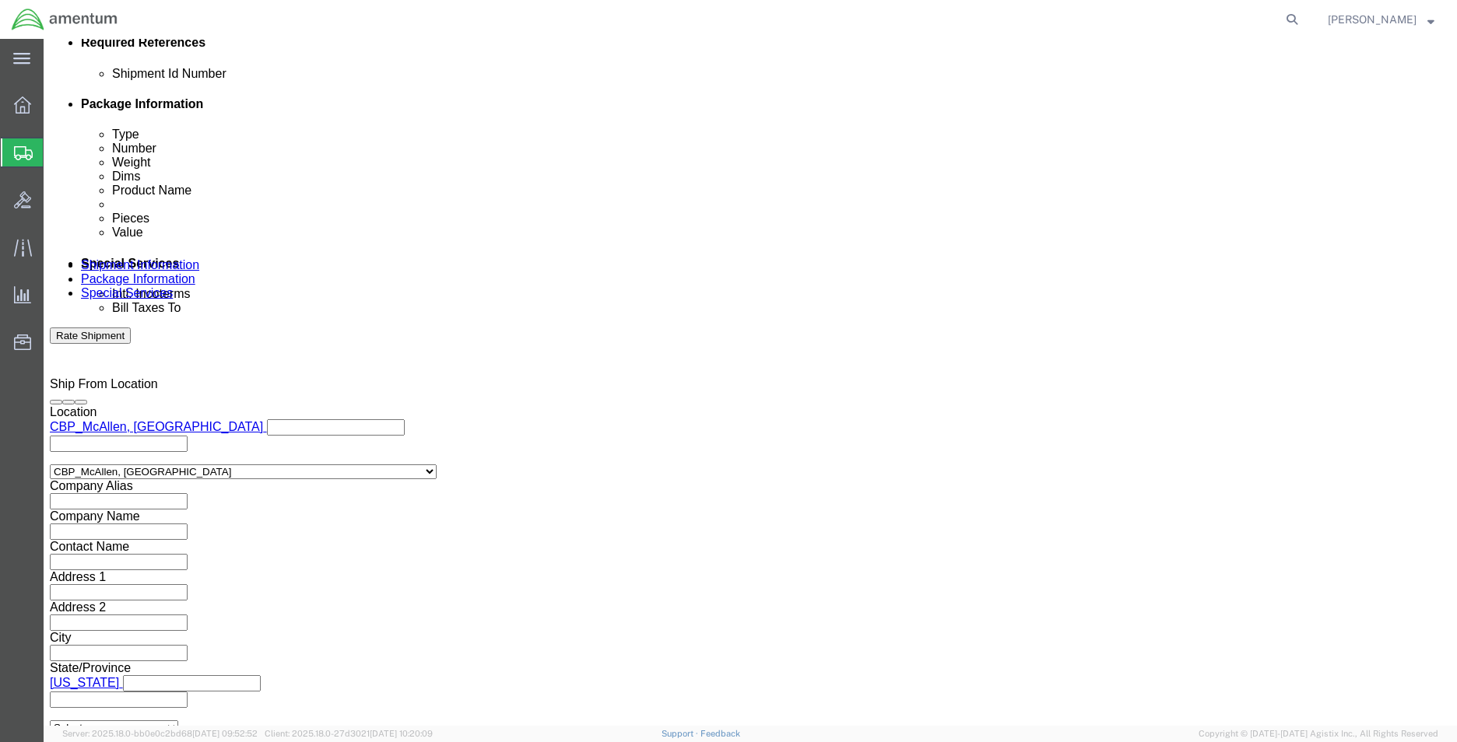
click button "Rate Shipment"
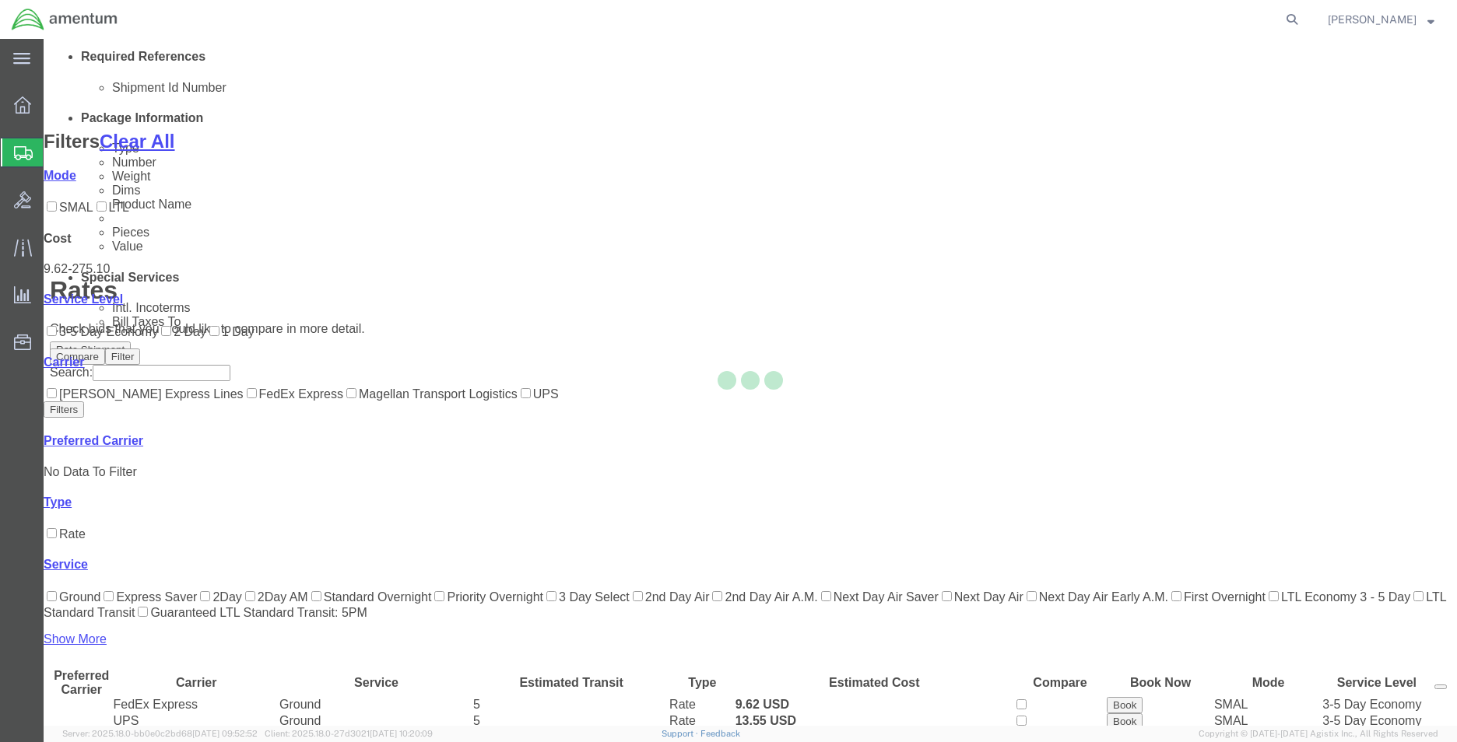
scroll to position [125, 0]
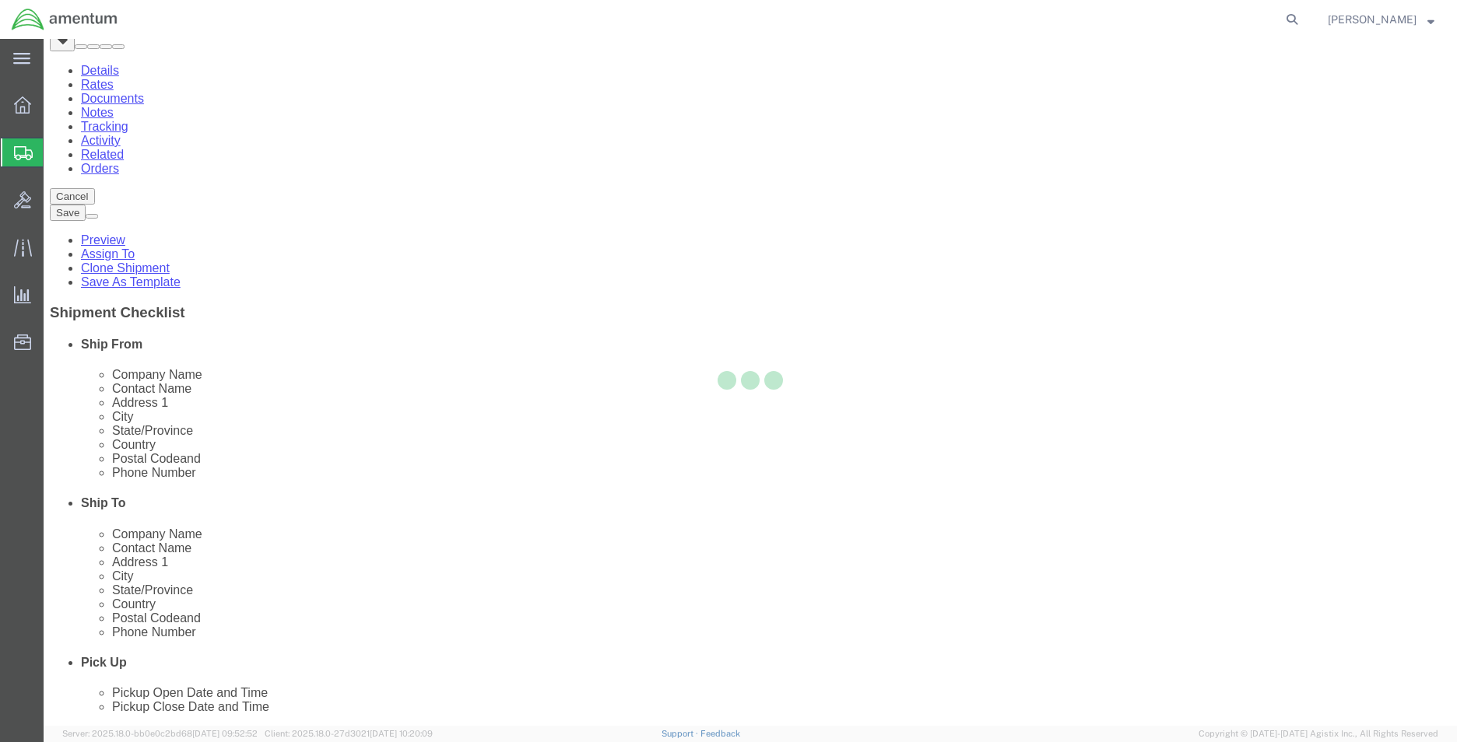
scroll to position [0, 0]
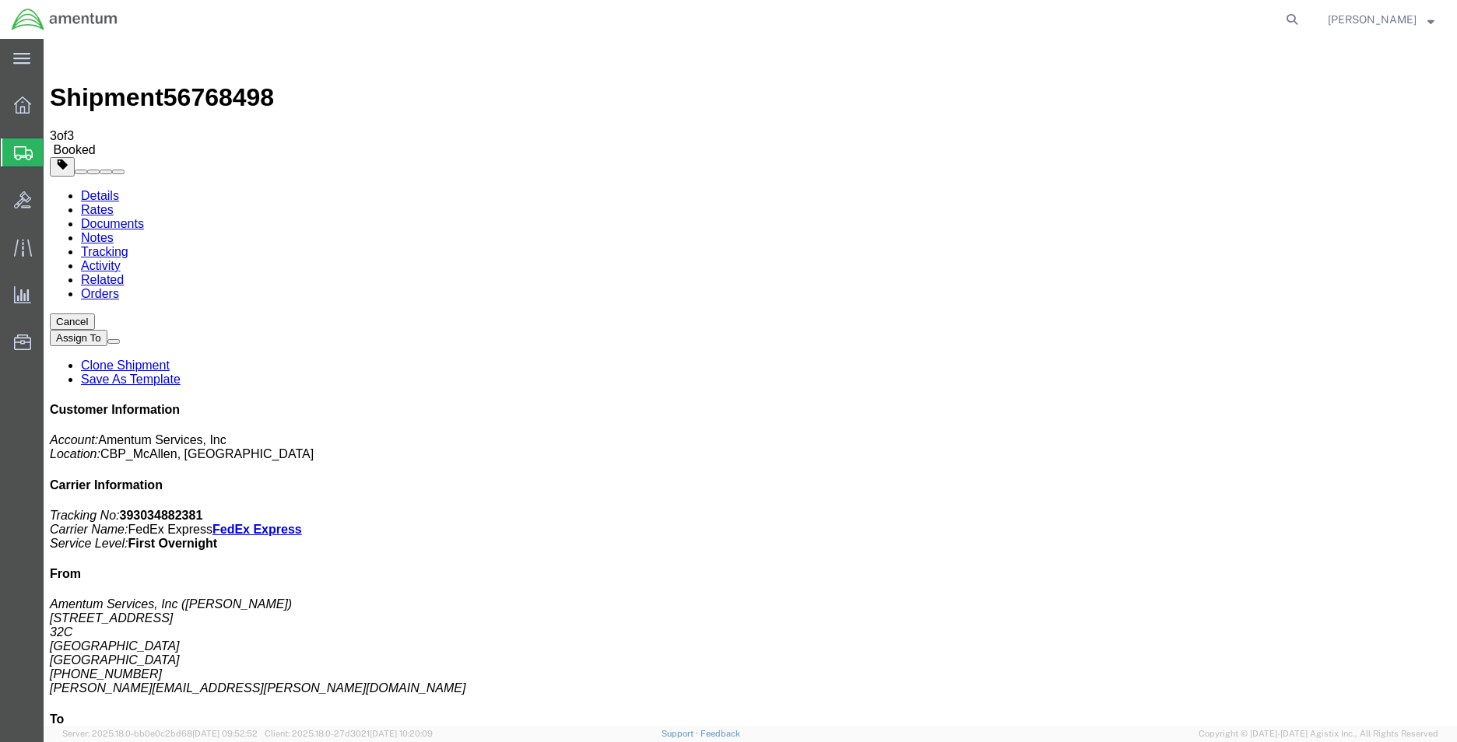
drag, startPoint x: 1315, startPoint y: 239, endPoint x: 1240, endPoint y: 240, distance: 75.5
click at [1240, 509] on p "Tracking No: 393034882381 Carrier Name: FedEx Express FedEx Express Service Lev…" at bounding box center [750, 530] width 1401 height 42
copy b "393034882381"
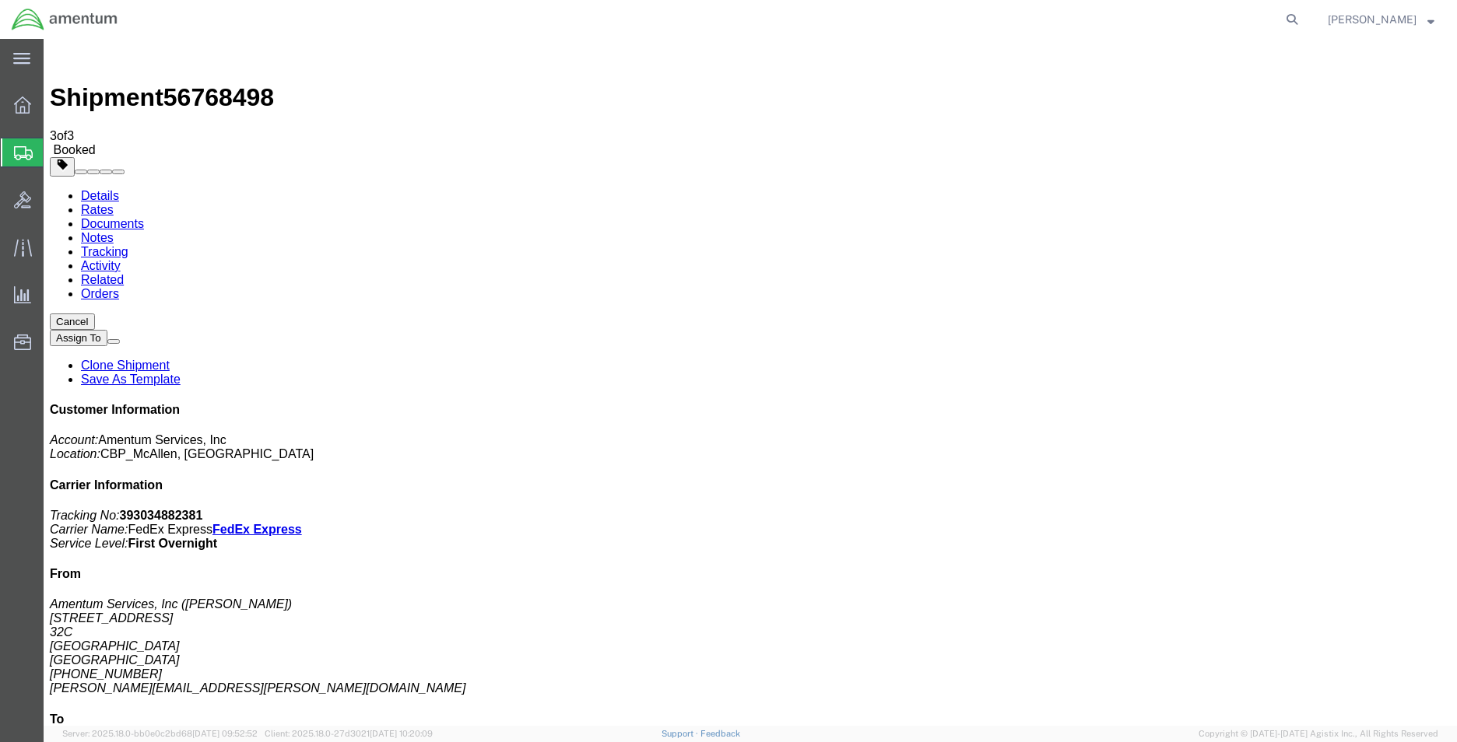
click at [1346, 509] on p "Tracking No: 393034882381 Carrier Name: FedEx Express FedEx Express Service Lev…" at bounding box center [750, 530] width 1401 height 42
drag, startPoint x: 1332, startPoint y: 241, endPoint x: 1170, endPoint y: 241, distance: 162.7
click at [1170, 403] on div "Customer Information Account: Amentum Services, Inc Location: CBP_McAllen, [GEO…" at bounding box center [750, 680] width 1401 height 555
copy p "Tracking No: 393034882381"
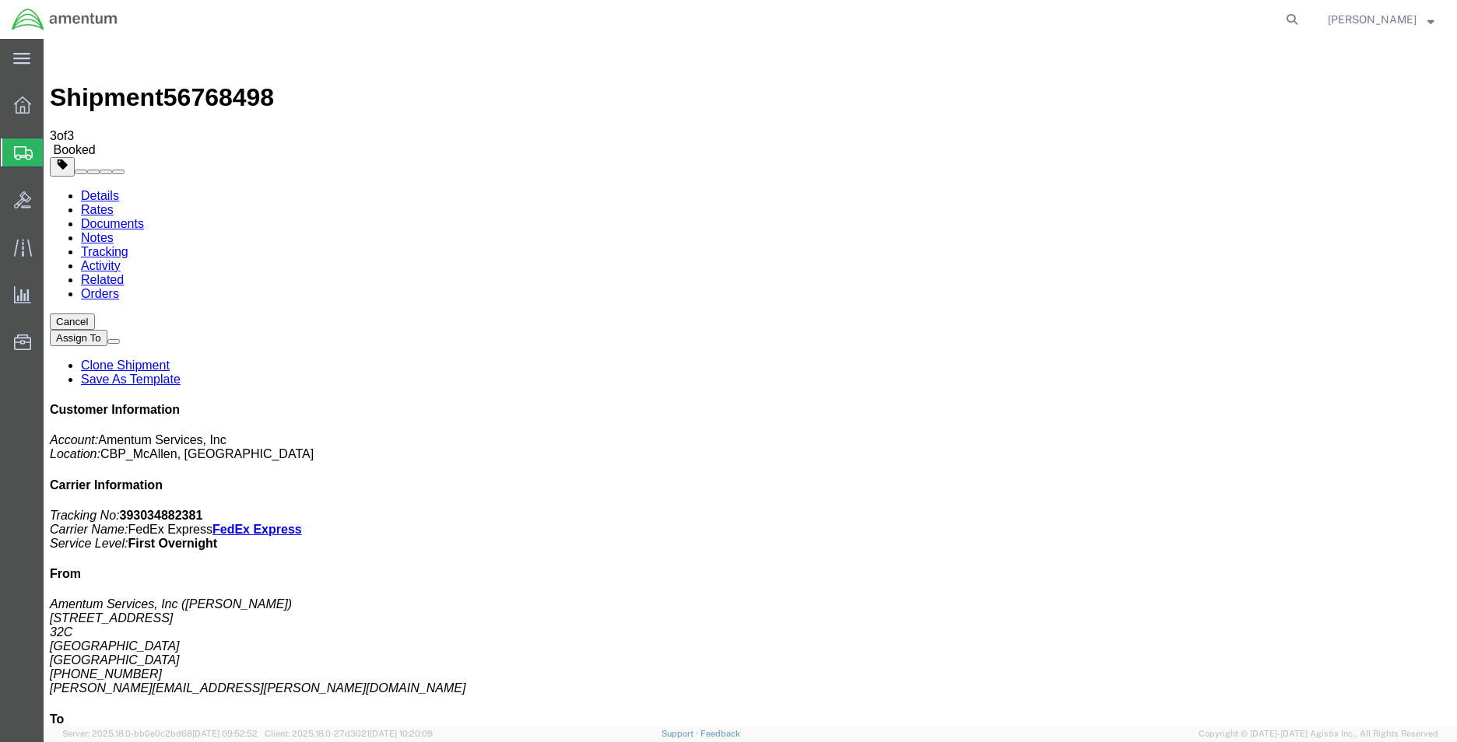
click at [0, 0] on span "Create Shipment" at bounding box center [0, 0] width 0 height 0
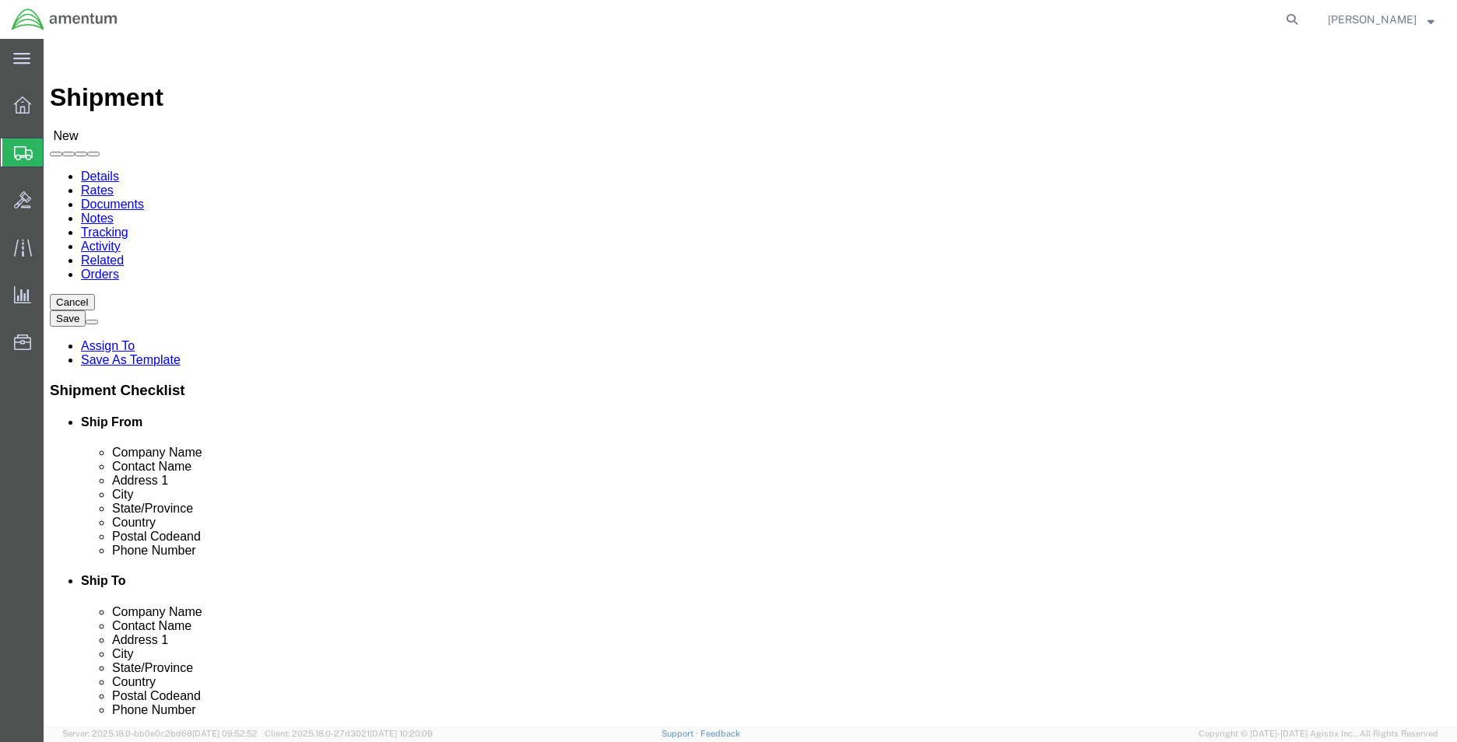
type input "mca"
select select "49941"
select select "[GEOGRAPHIC_DATA]"
type input "h"
type input "wtu"
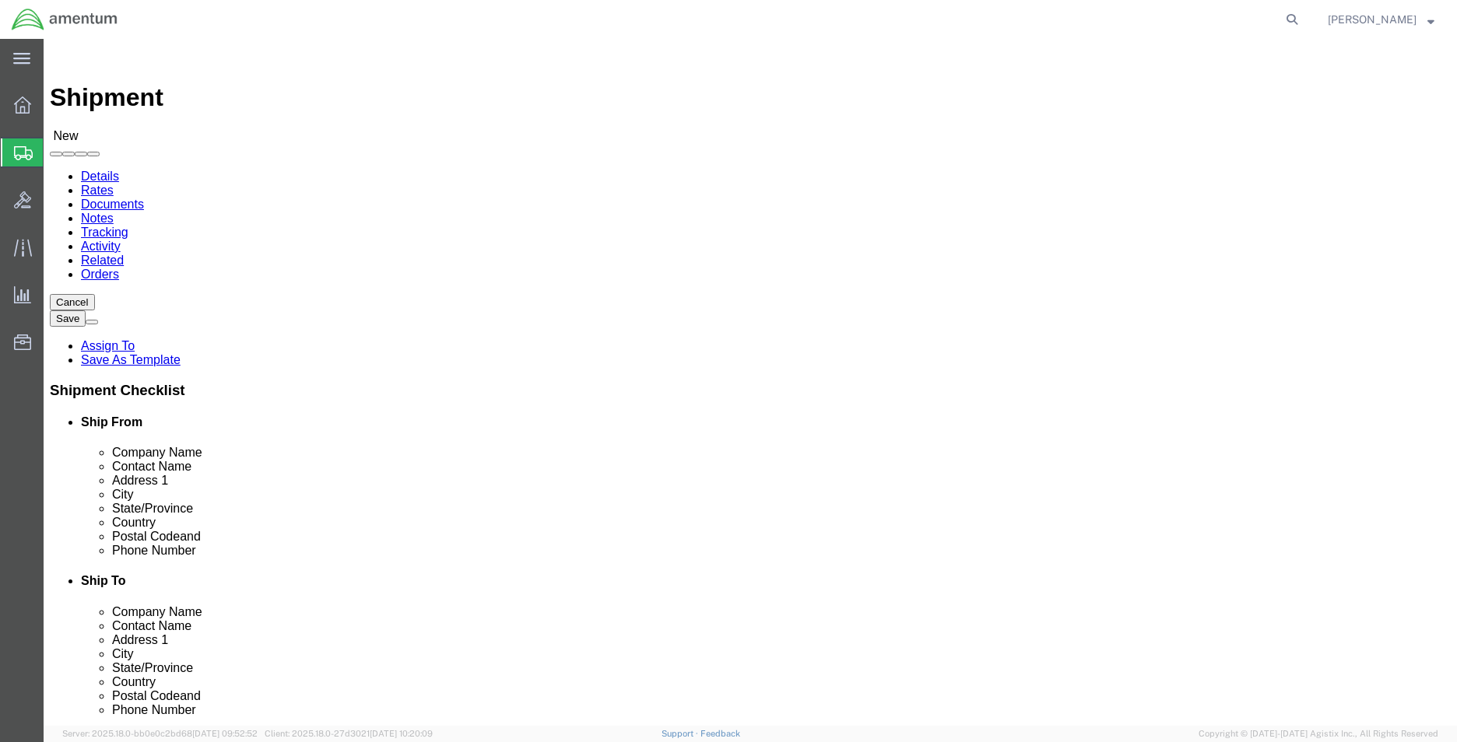
select select "49949"
select select "AZ"
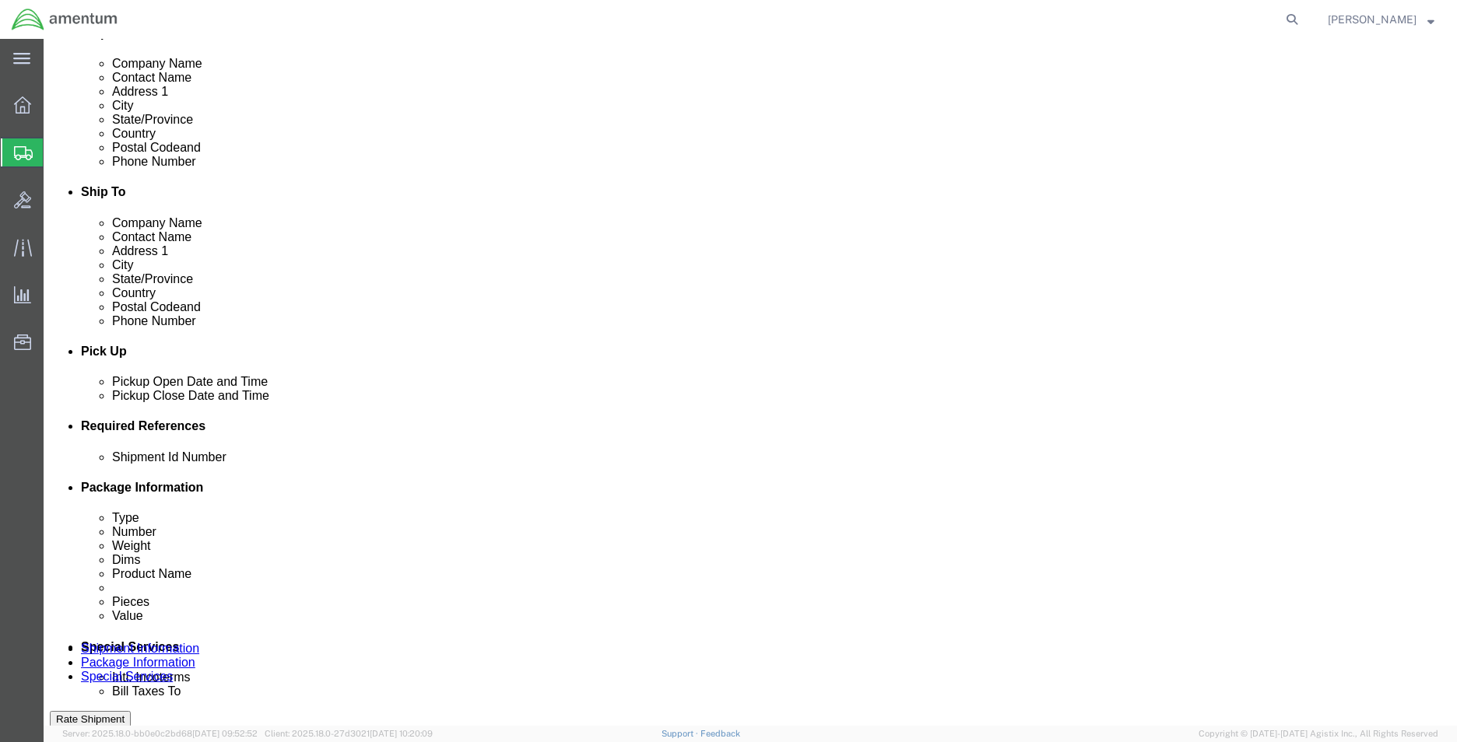
click div
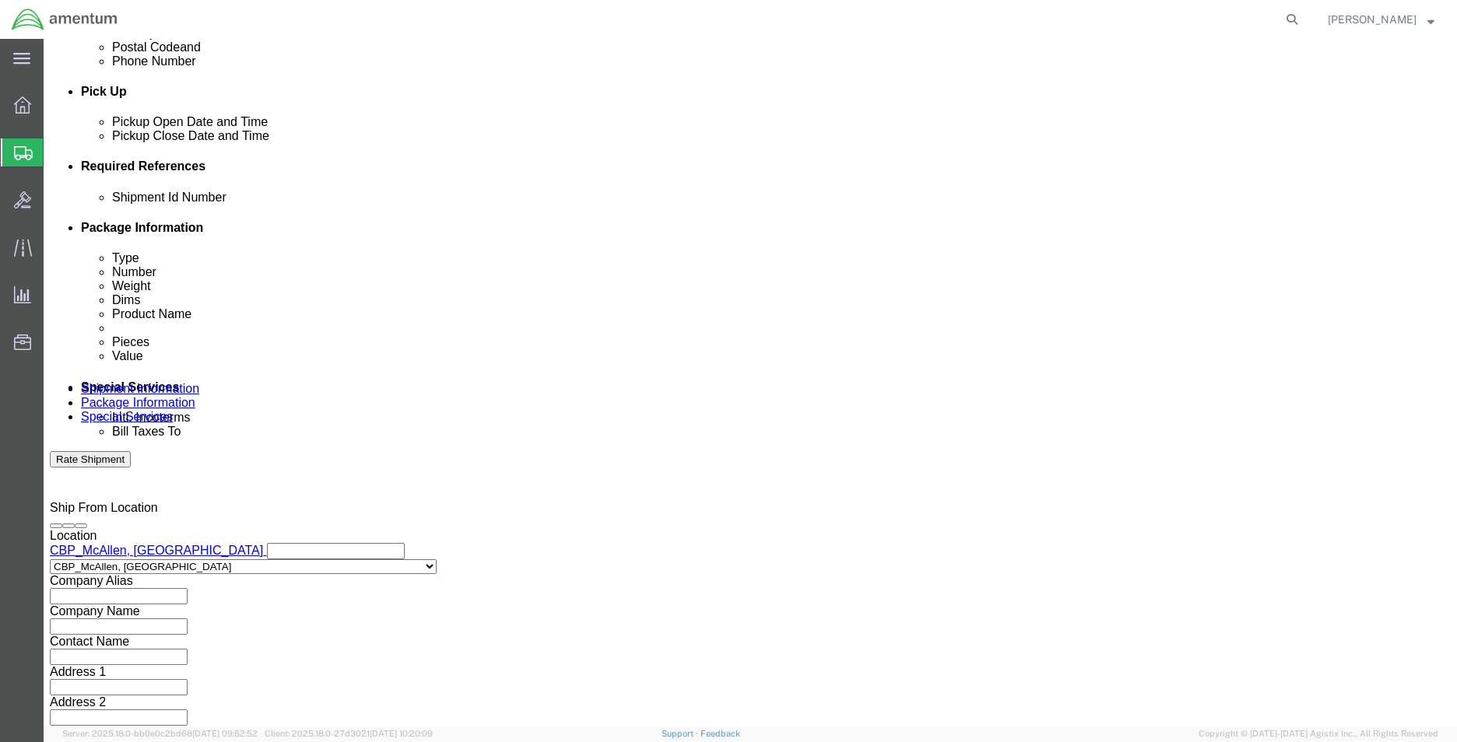
click input "6:00 PM"
type input "8:00 AM"
click div "Open Time 8:00 AM [DATE] 6:00 PM - [DATE] 6:00 PM Cancel Apply"
click div
click button "Apply"
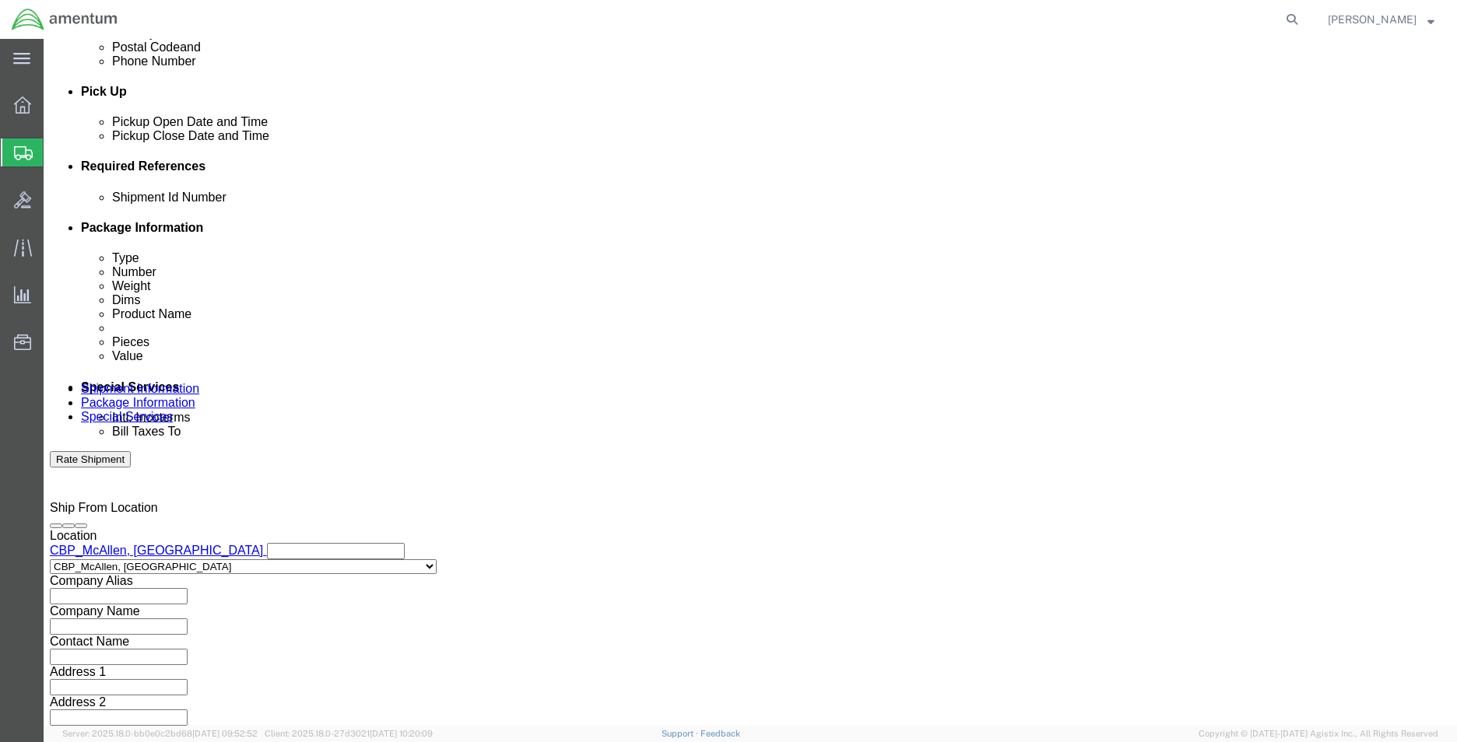
click div "[DATE] 2:00 PM"
type input "2:00 PM"
click button "Apply"
click input "text"
type input "c"
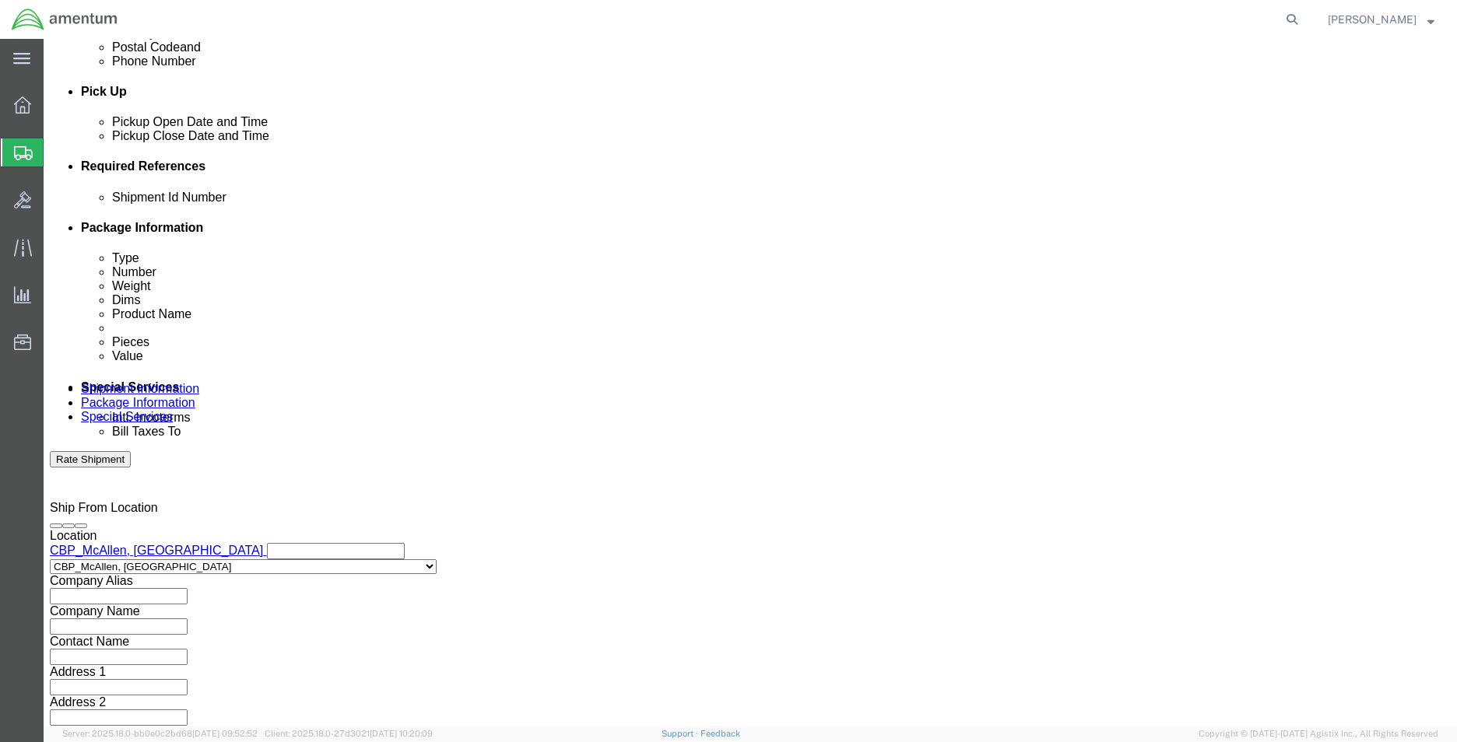
type input "CBP"
click button "Add reference"
click select "Select Account Type Activity ID Airline Appointment Number ASN Batch Request # …"
select select "DEPT"
click select "Select Account Type Activity ID Airline Appointment Number ASN Batch Request # …"
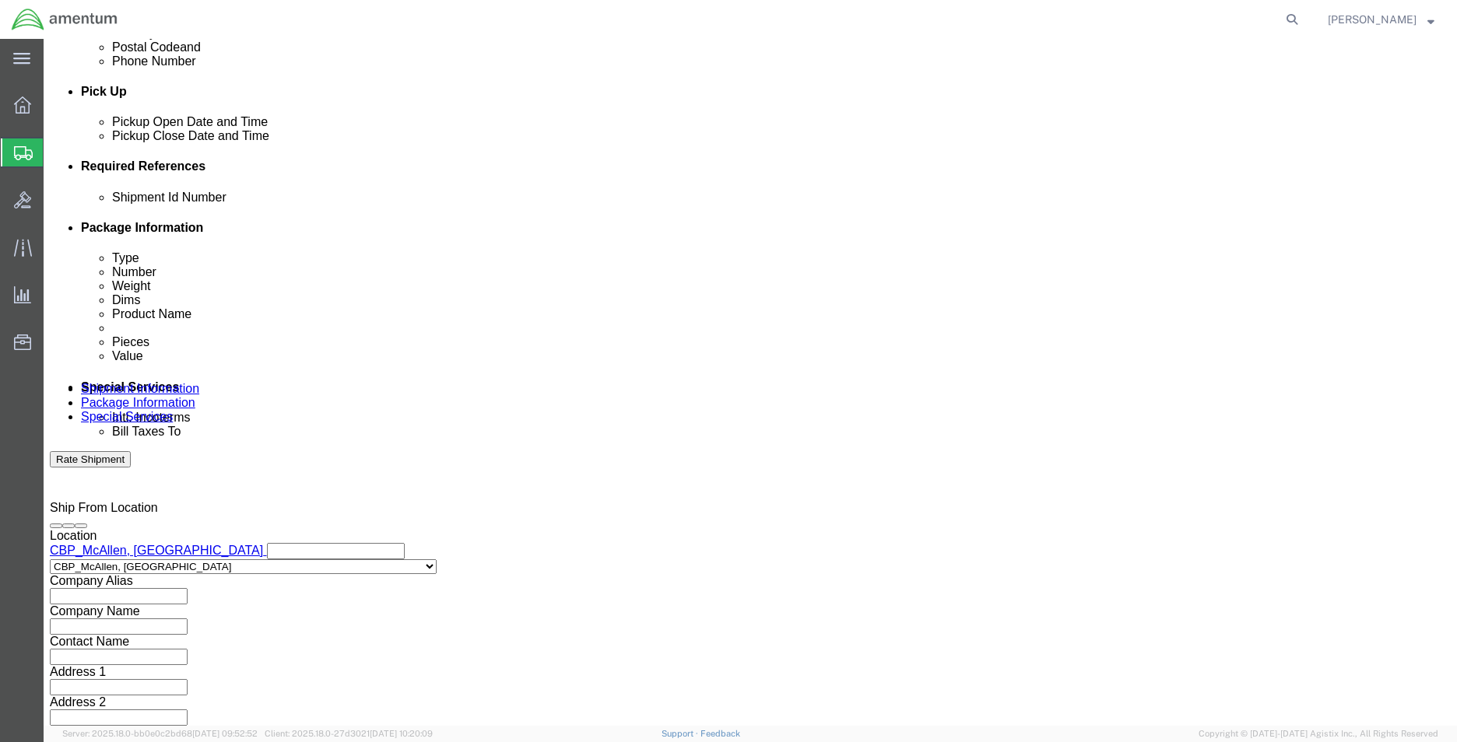
click input "text"
type input "H60"
click button "Add reference"
click select "Select Account Type Activity ID Airline Appointment Number ASN Batch Request # …"
select select "RELNUM"
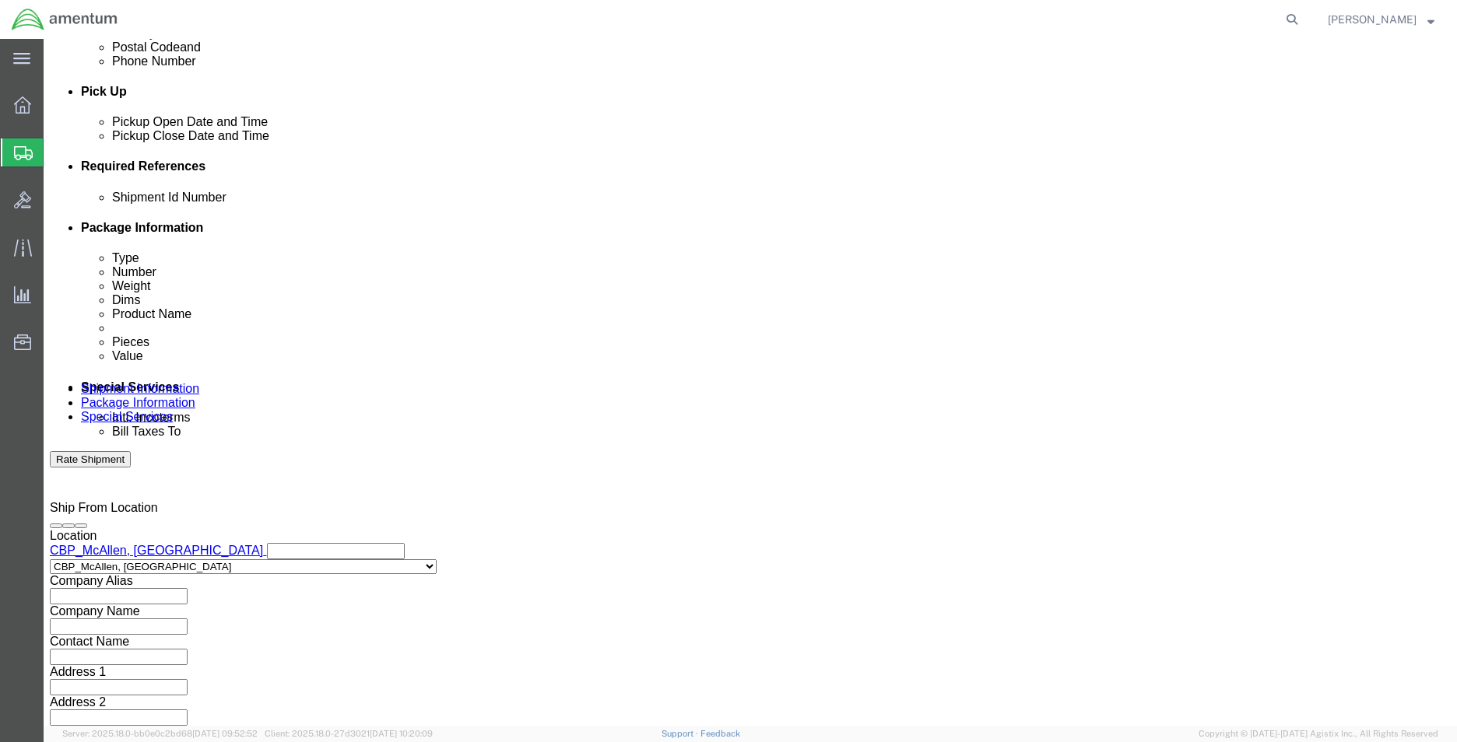
click select "Select Account Type Activity ID Airline Appointment Number ASN Batch Request # …"
drag, startPoint x: 925, startPoint y: 319, endPoint x: 1004, endPoint y: 268, distance: 94.1
click input "text"
paste input "329912"
type input "329912"
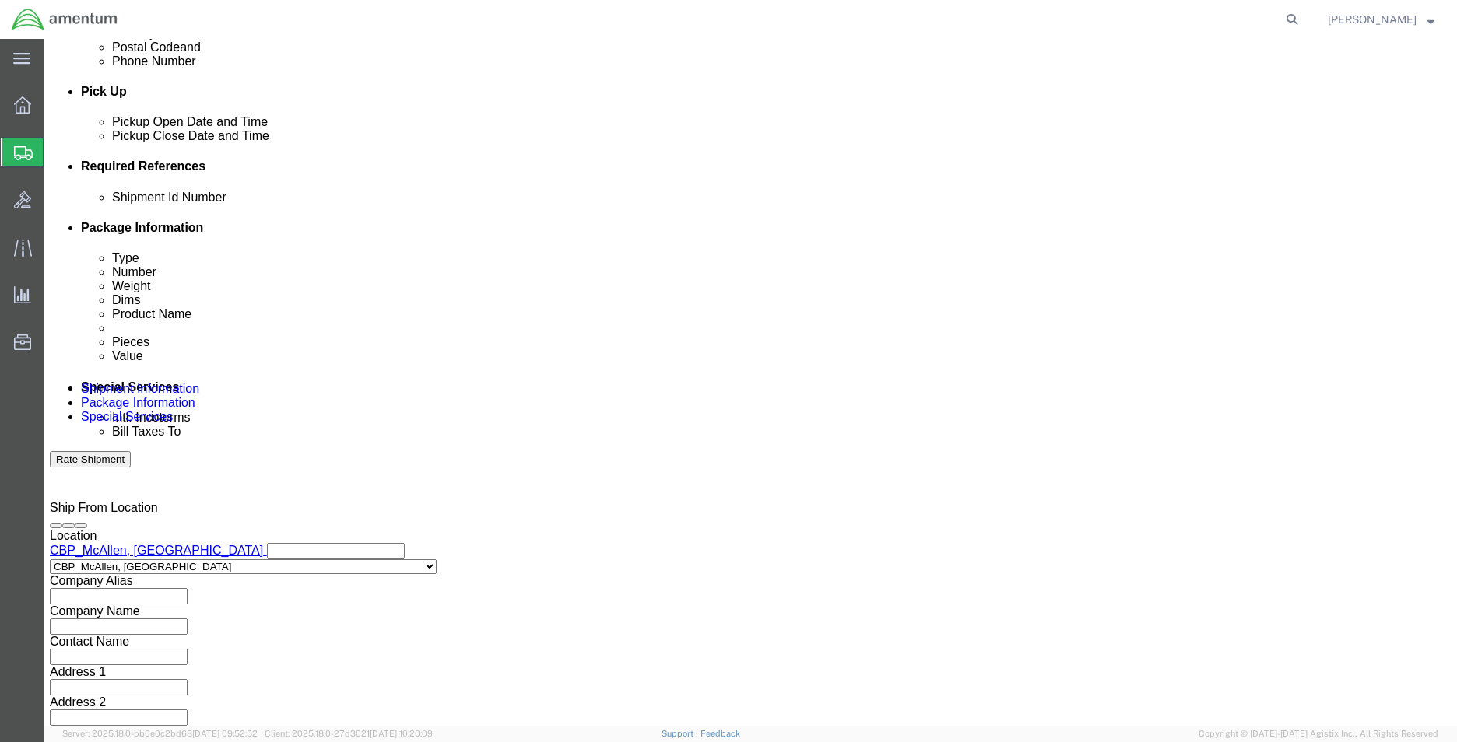
drag, startPoint x: 1008, startPoint y: 267, endPoint x: 500, endPoint y: 437, distance: 535.3
click button "Add reference"
click select "Select Account Type Activity ID Airline Appointment Number ASN Batch Request # …"
select select "CUSTREF"
click select "Select Account Type Activity ID Airline Appointment Number ASN Batch Request # …"
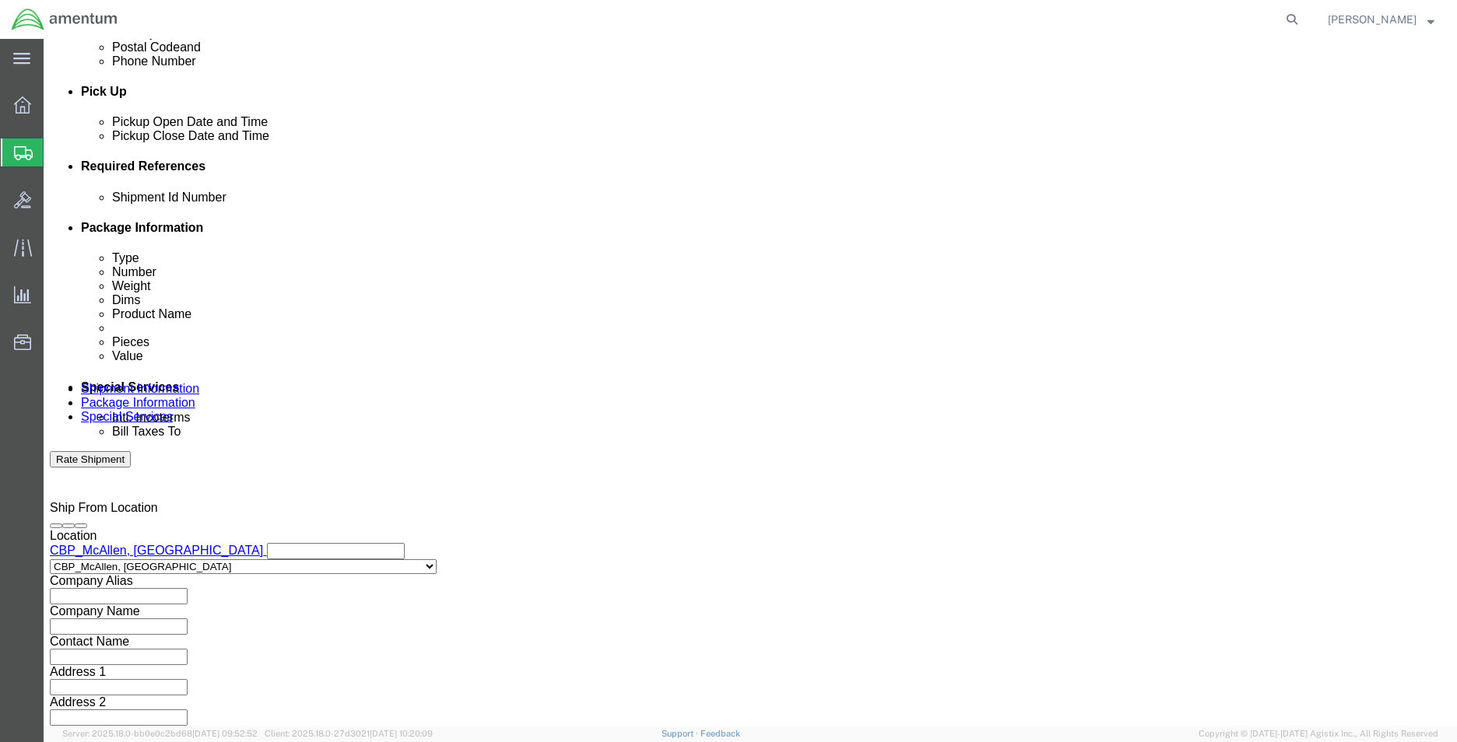
click input "text"
type input "329912"
drag, startPoint x: 242, startPoint y: 340, endPoint x: 186, endPoint y: 340, distance: 56.0
click div "Select Account Type Activity ID Airline Appointment Number ASN Batch Request # …"
click input "text"
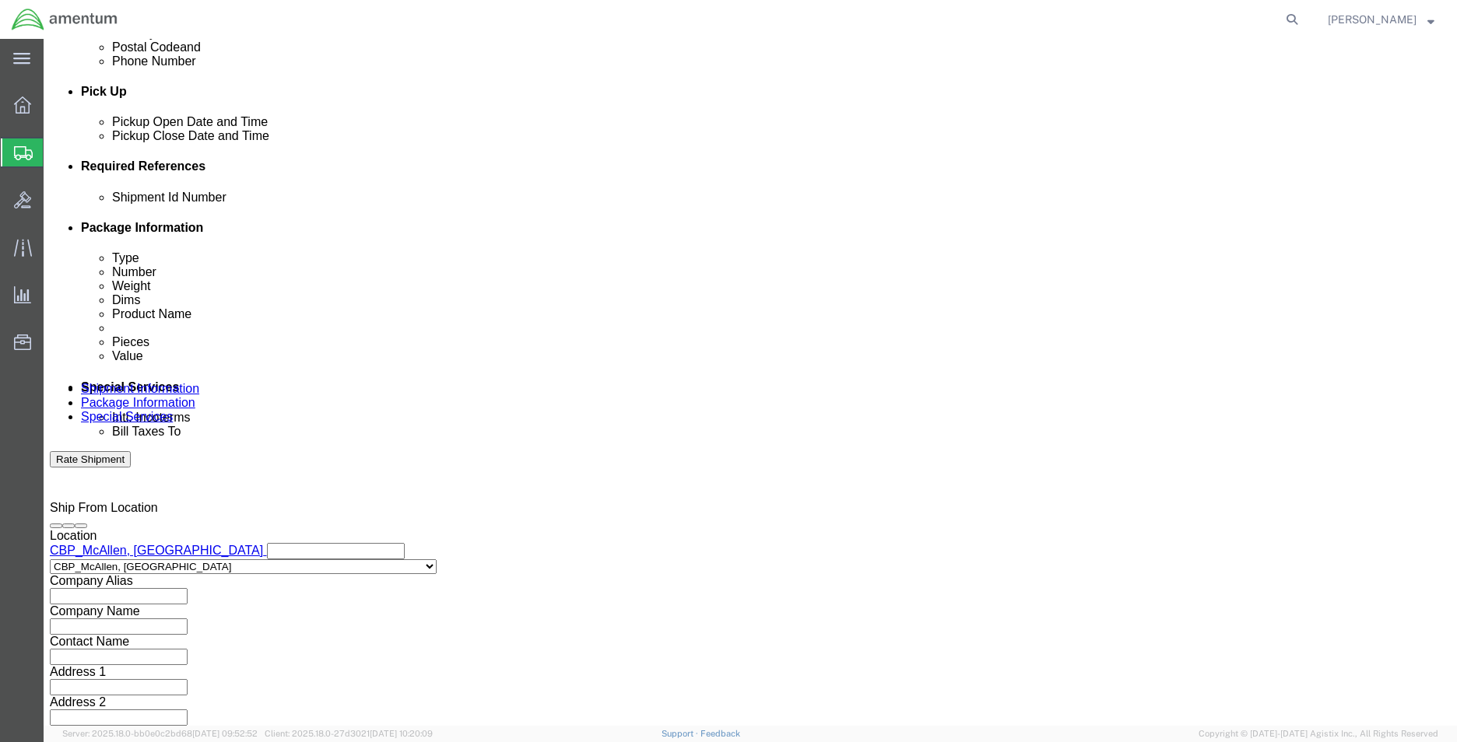
paste input "96350"
type input "96350"
click button "Add reference"
click select "Select Account Type Activity ID Airline Appointment Number ASN Batch Request # …"
select select "PROJNUM"
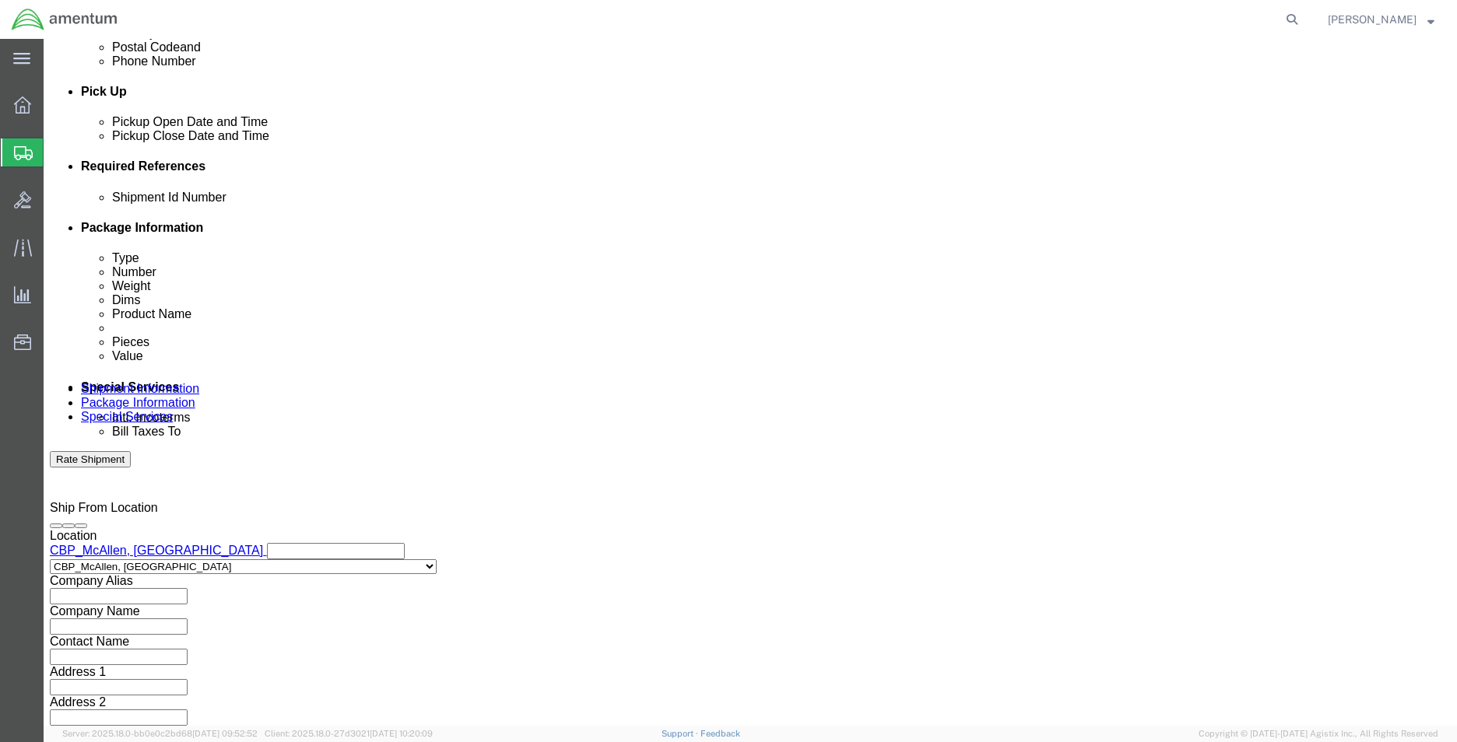
click select "Select Account Type Activity ID Airline Appointment Number ASN Batch Request # …"
click input "text"
paste input "96350"
drag, startPoint x: 584, startPoint y: 341, endPoint x: 543, endPoint y: 346, distance: 40.7
click div "Select Account Type Activity ID Airline Appointment Number ASN Batch Request # …"
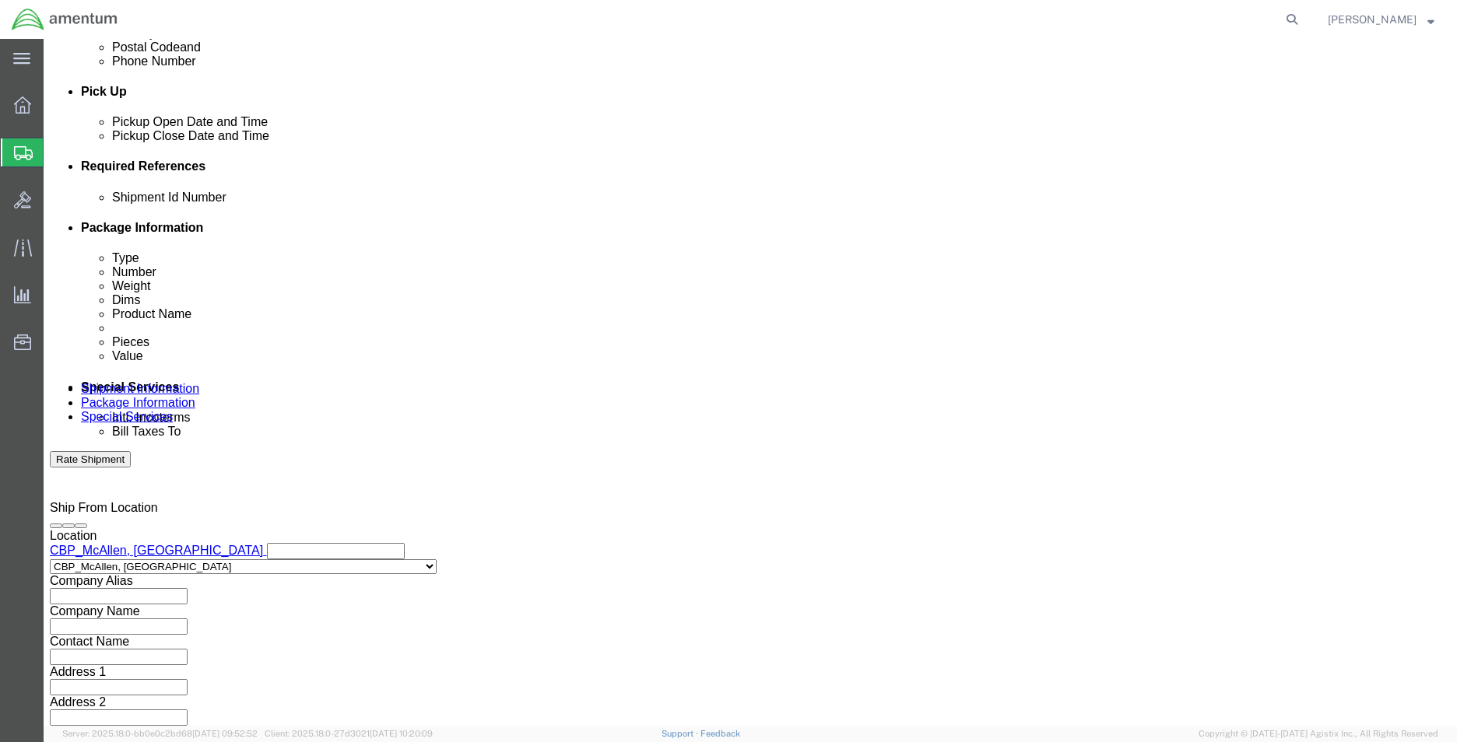
drag, startPoint x: 579, startPoint y: 337, endPoint x: 548, endPoint y: 337, distance: 31.1
click input "96350"
paste input "6118.03.03.2219.MCA.0000"
type input "6118.03.03.2219.MCA.0000"
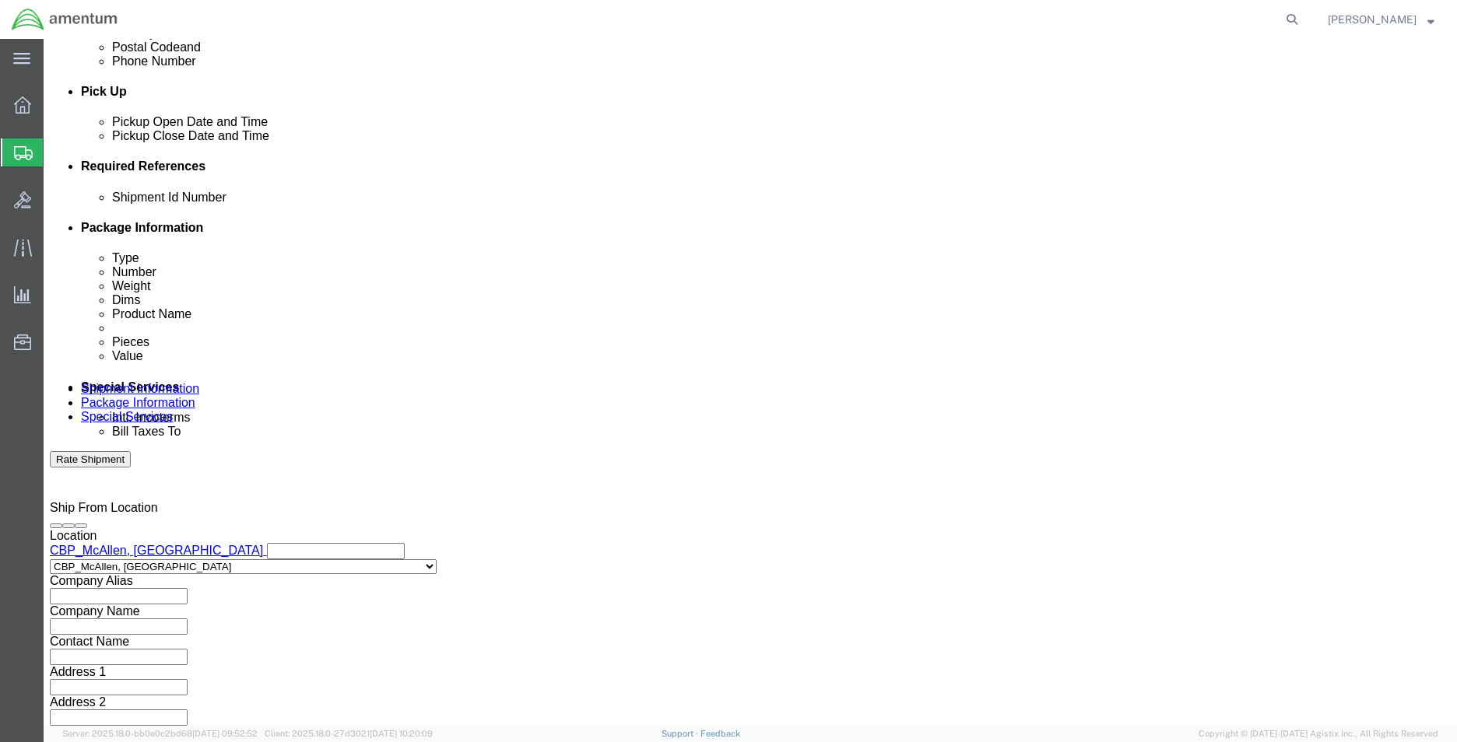
click button "Continue"
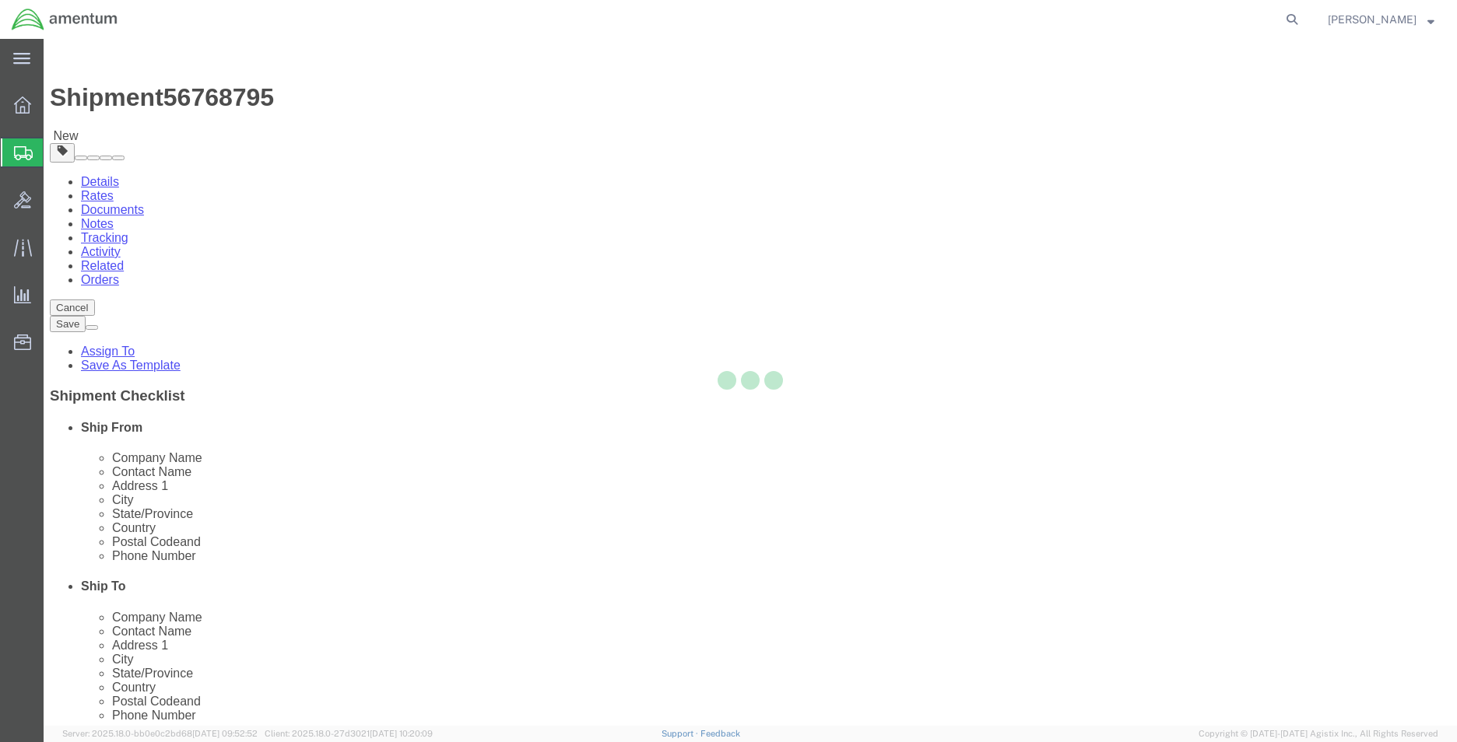
select select "CBOX"
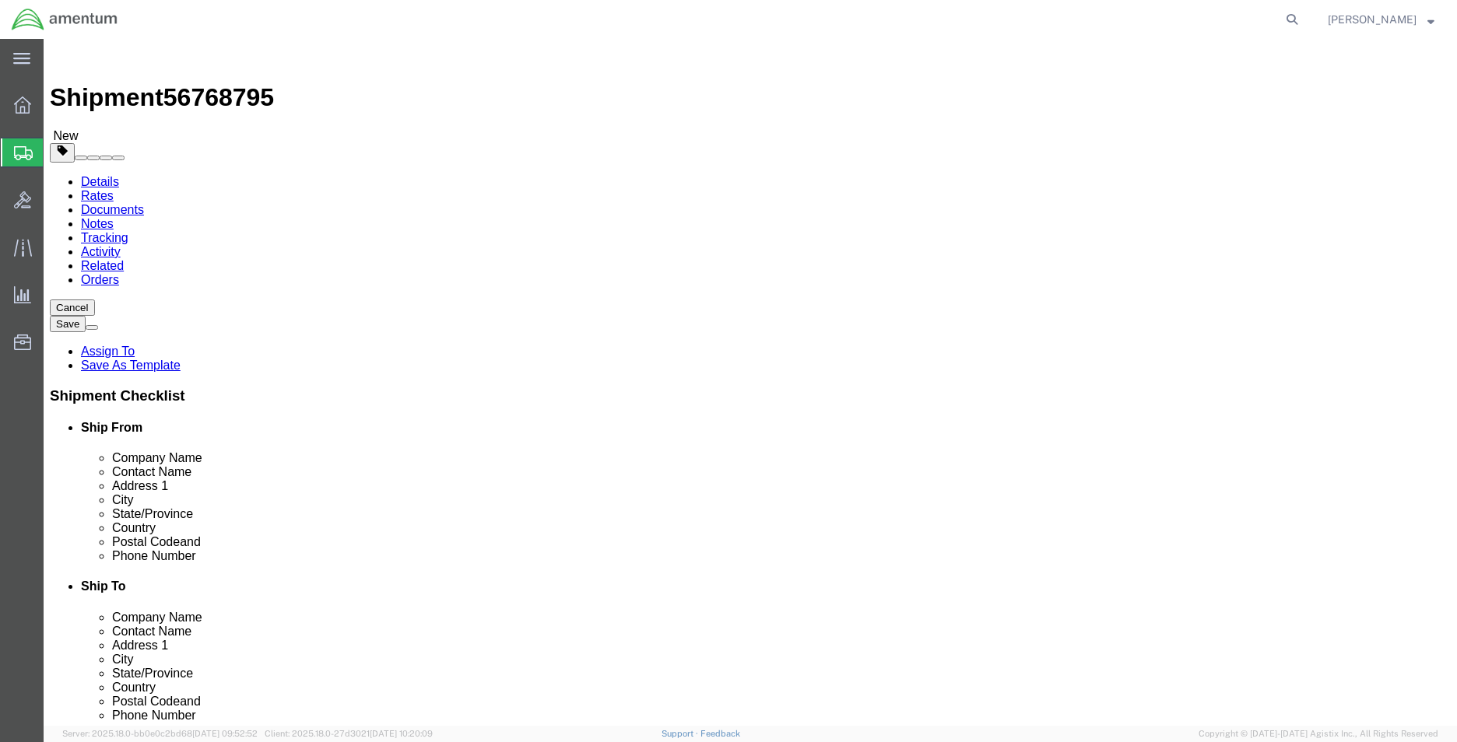
click input "text"
type input "12"
type input "9"
type input "6"
type input "2.4"
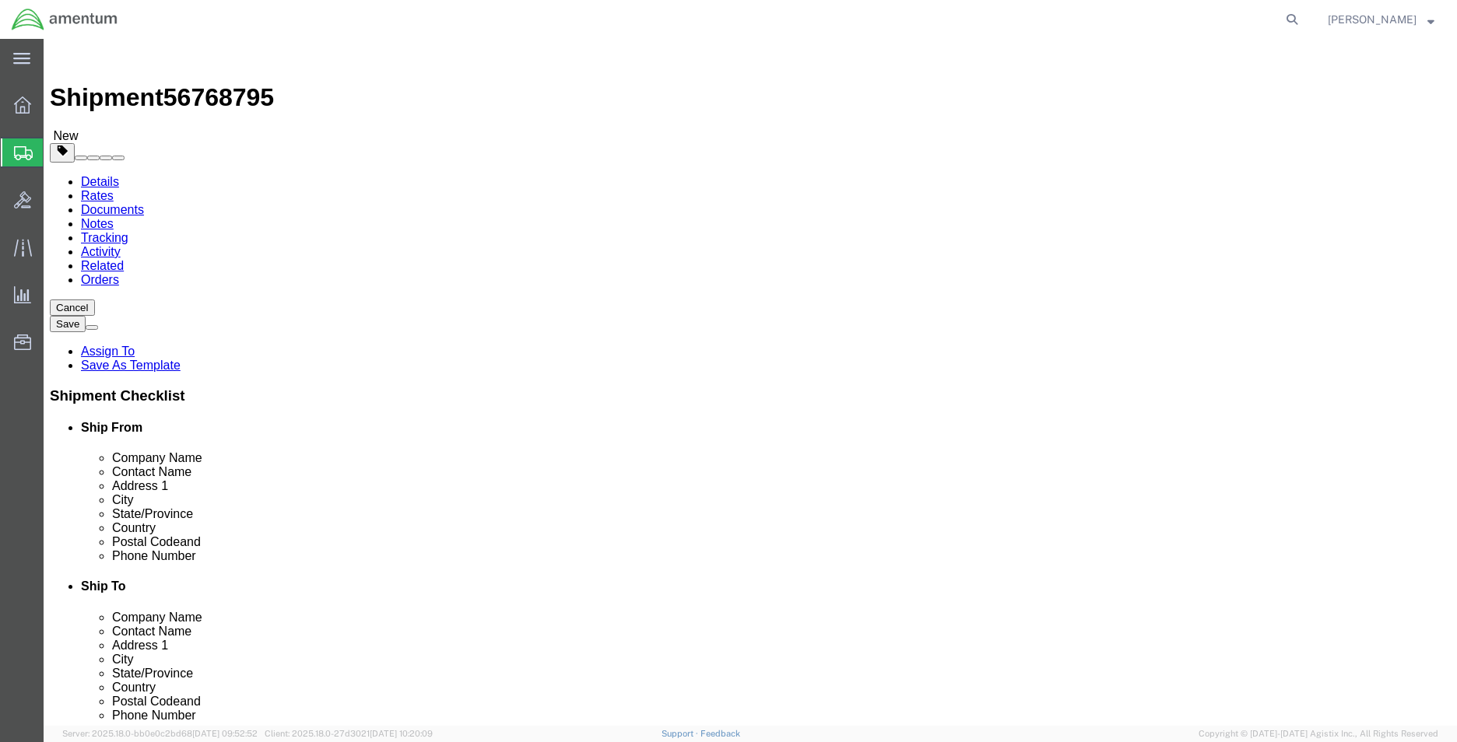
click link "Add Content"
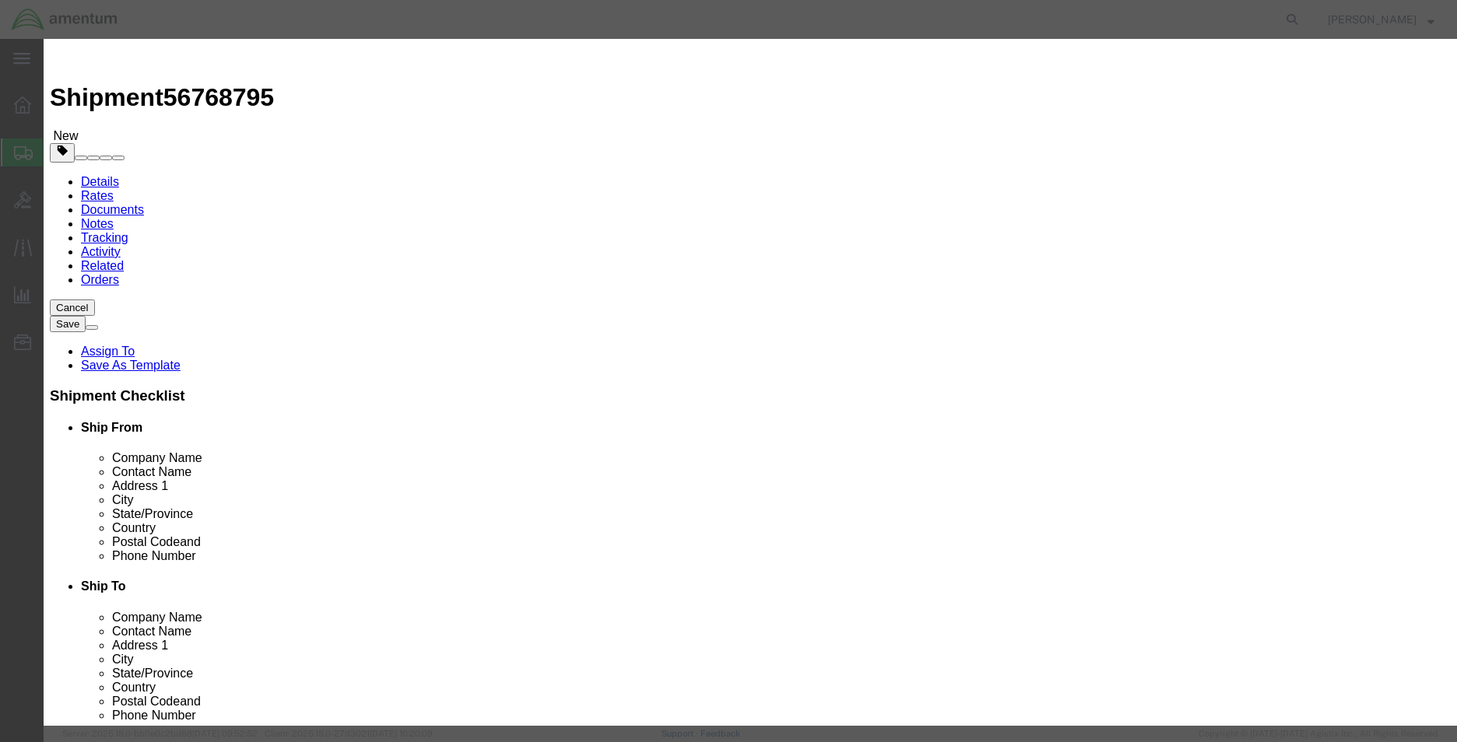
click input "text"
drag, startPoint x: 512, startPoint y: 115, endPoint x: 435, endPoint y: 123, distance: 77.4
click div "FILTER D FILTER D"
paste input "RECEIVER [PERSON_NAME]"
type input "RECEIVER [PERSON_NAME]"
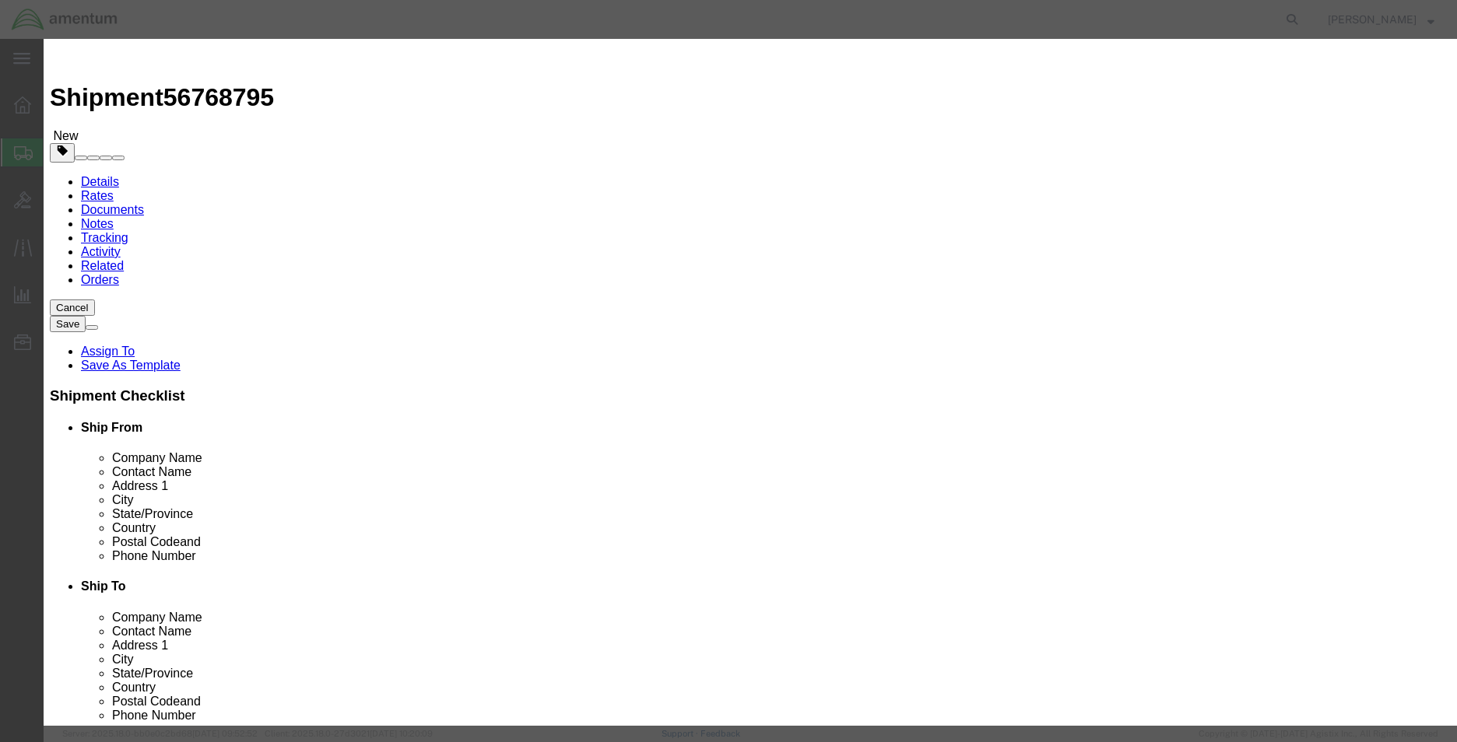
click textarea
paste textarea "RECEIVER [PERSON_NAME]"
click textarea "RECEIVER DRIER PART"
paste textarea "090016-5"
type textarea "RECEIVER DRIER PART 090016-5"
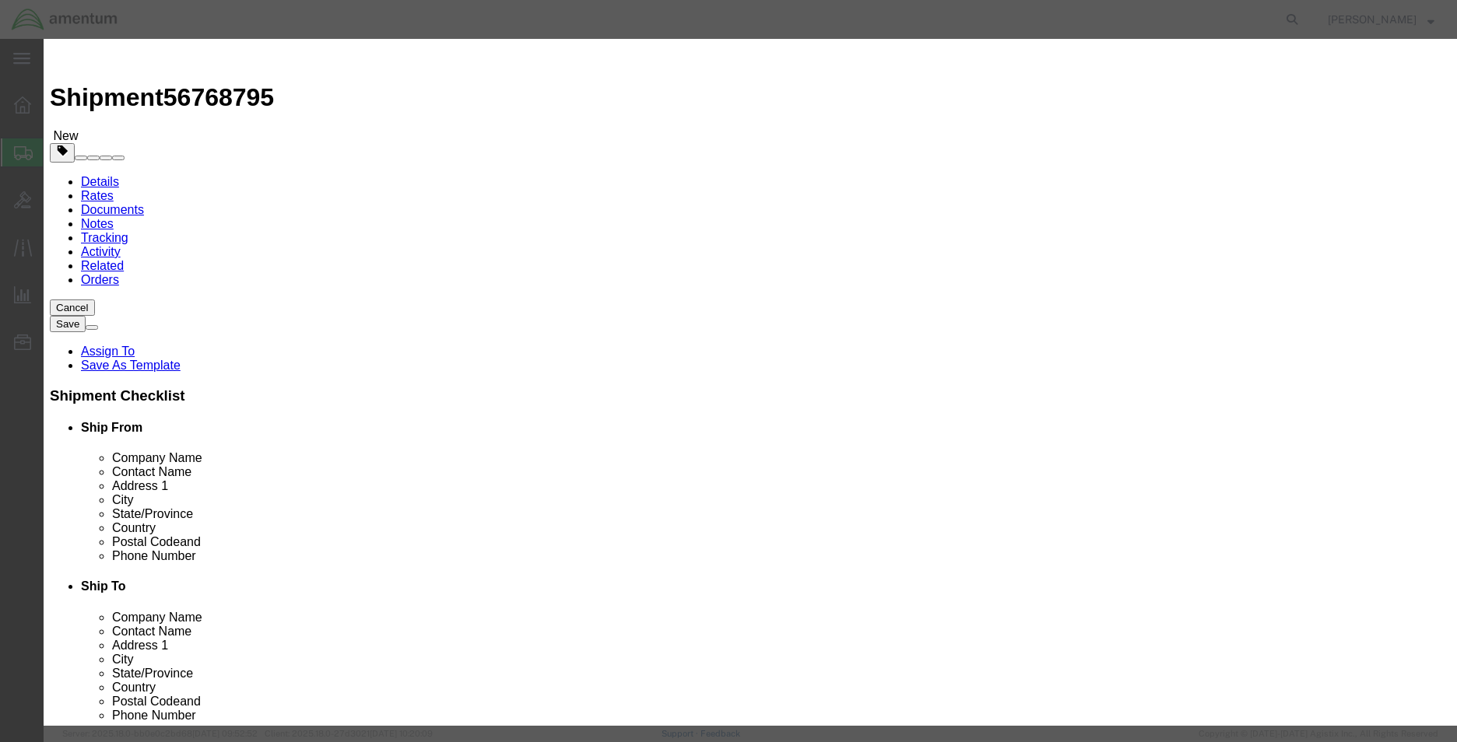
drag, startPoint x: 502, startPoint y: 149, endPoint x: 425, endPoint y: 149, distance: 77.0
click div "0"
type input "1"
type input "154.75"
select select "USD"
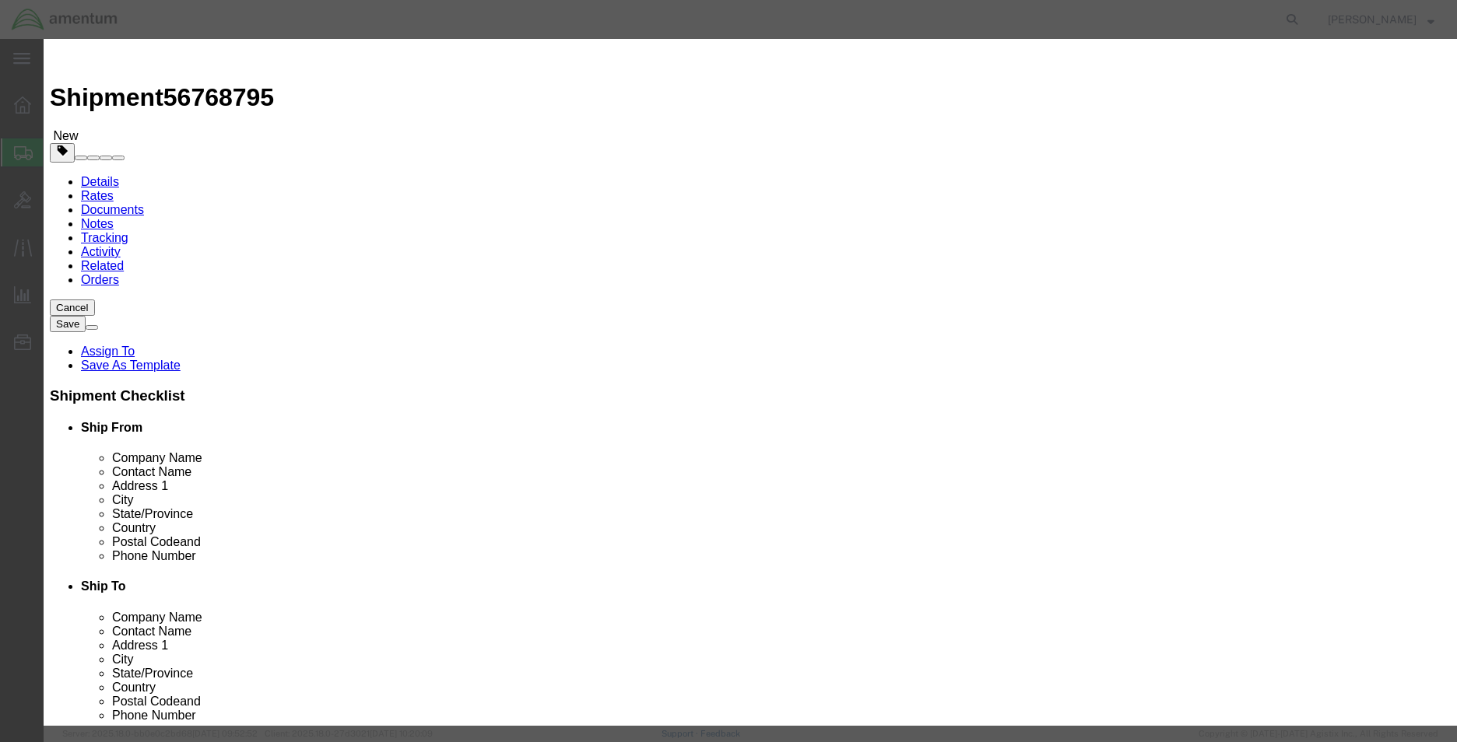
click button "Save & Close"
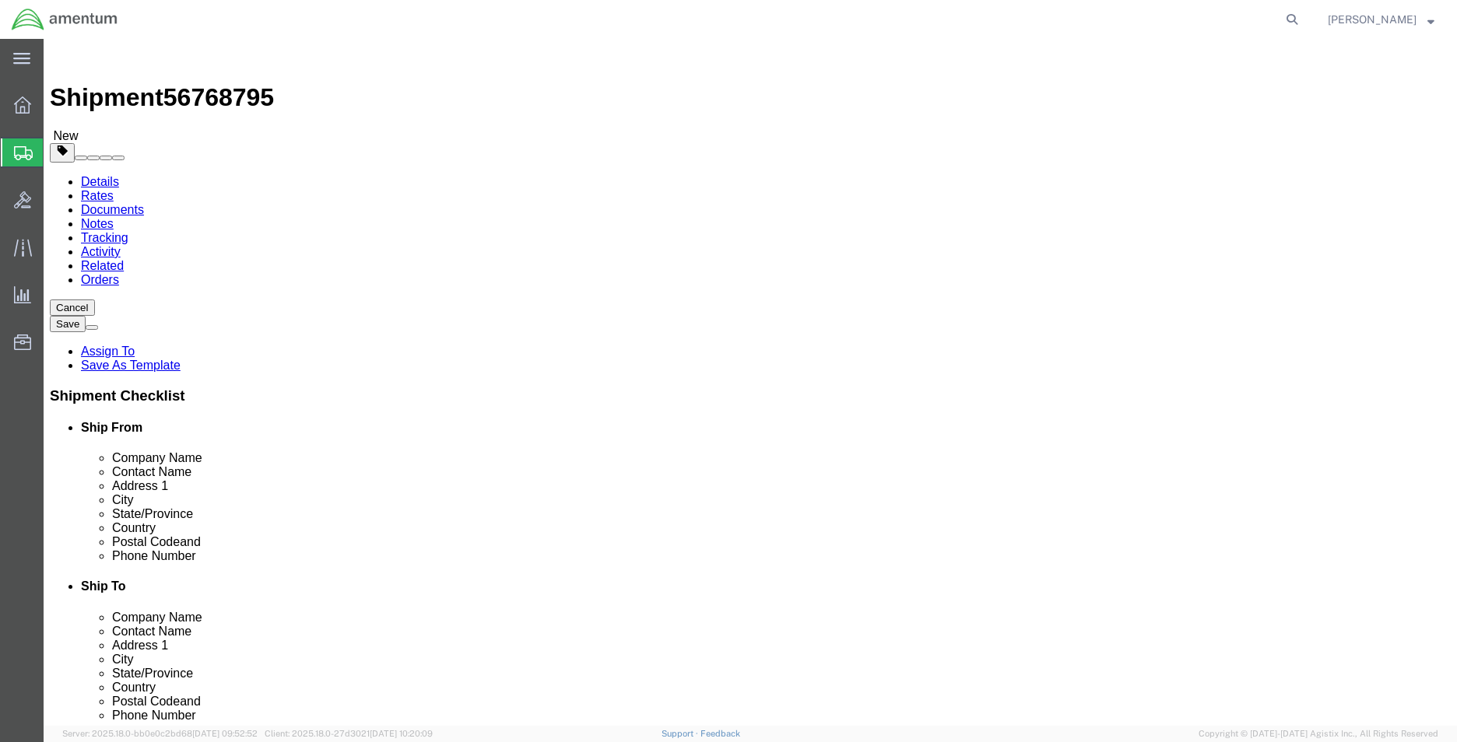
drag, startPoint x: 1060, startPoint y: 605, endPoint x: 799, endPoint y: 627, distance: 261.7
click button "Continue"
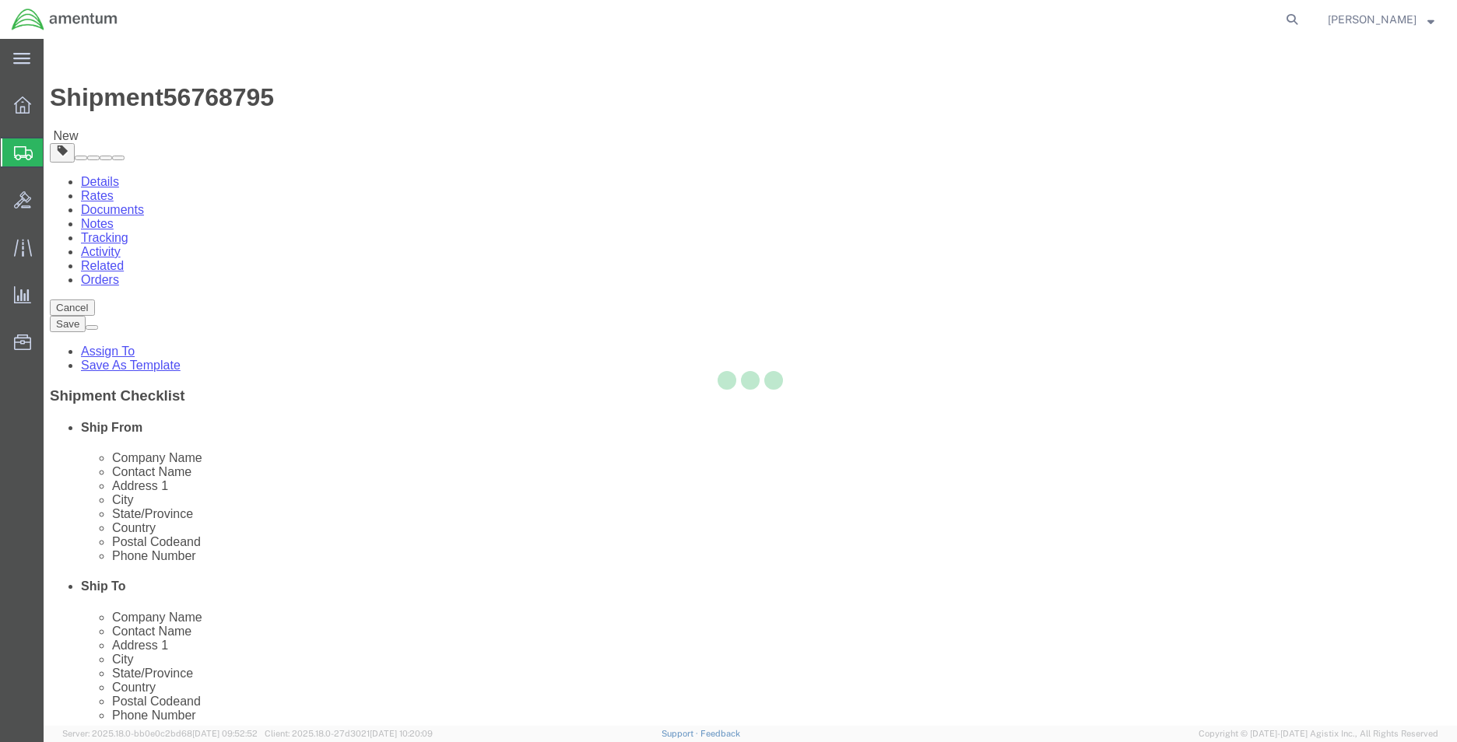
select select
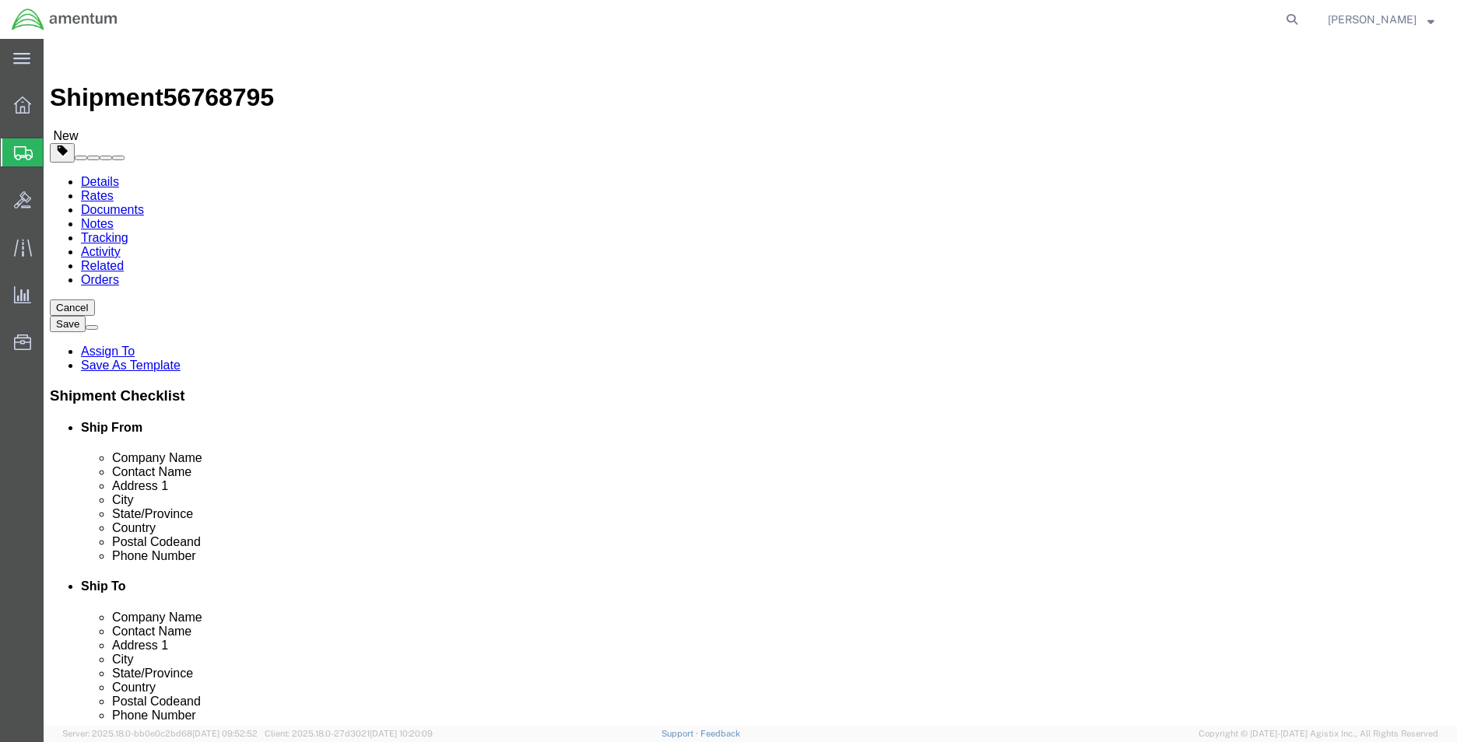
click span "Select one or more"
click link "Site Support"
select select "PICKUP_SITE_SUPPORT"
click div "Instructions"
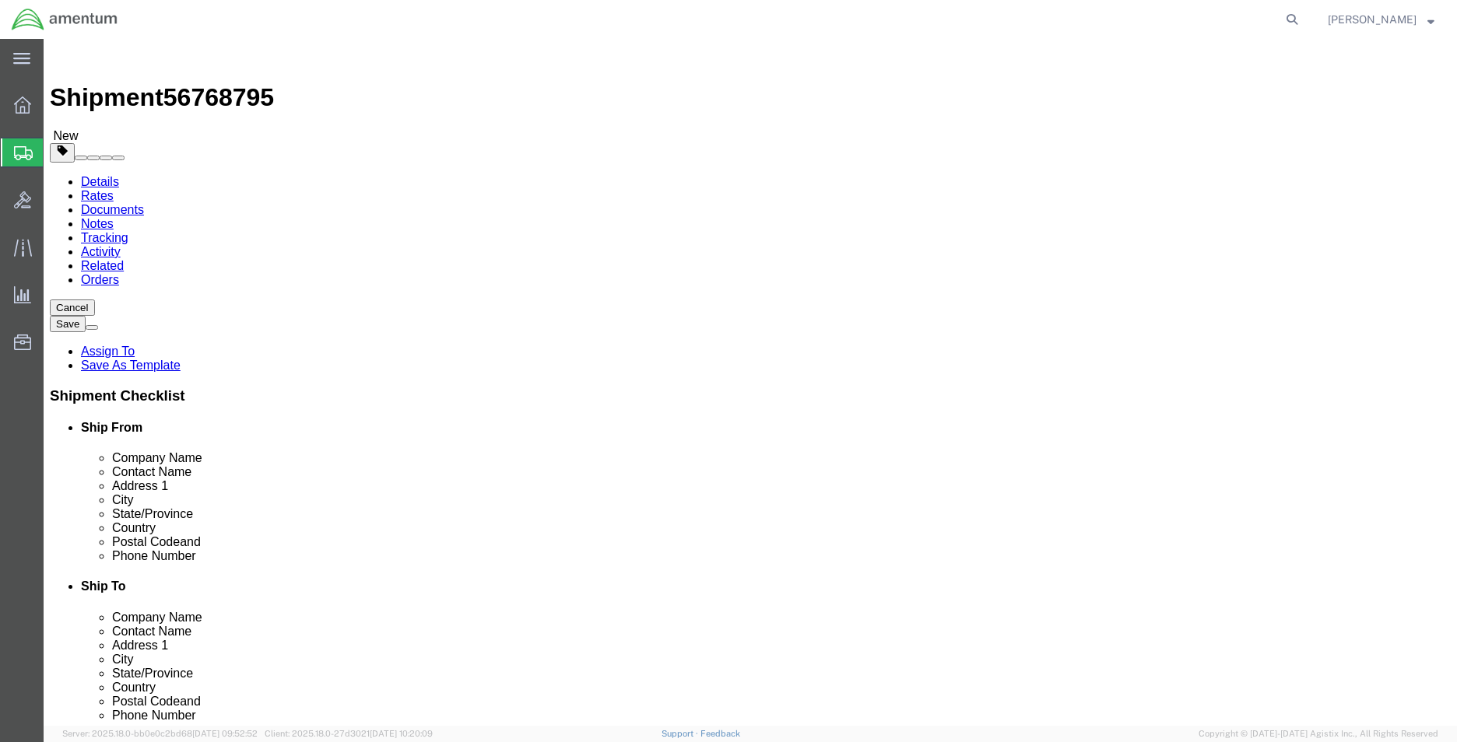
drag, startPoint x: 1250, startPoint y: 652, endPoint x: 1231, endPoint y: 659, distance: 19.9
click button "Rate Shipment"
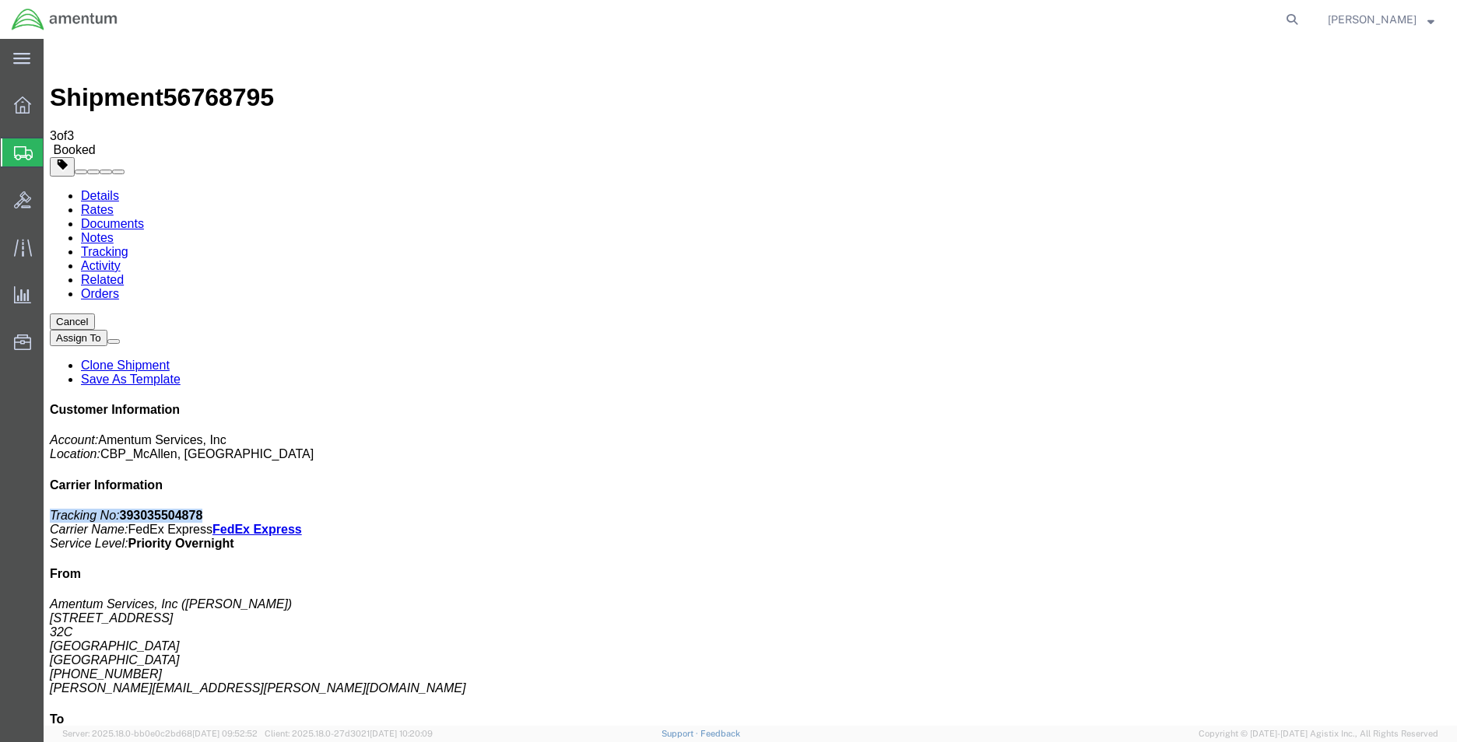
drag, startPoint x: 1326, startPoint y: 238, endPoint x: 1157, endPoint y: 238, distance: 168.9
click at [1157, 314] on div "Cancel Assign To Clone Shipment Save As Template Customer Information Account: …" at bounding box center [750, 638] width 1401 height 648
copy p "Tracking No: 393035504878"
click at [1345, 509] on p "Tracking No: 393035504878 Carrier Name: FedEx Express FedEx Express Service Lev…" at bounding box center [750, 530] width 1401 height 42
drag, startPoint x: 1310, startPoint y: 239, endPoint x: 1238, endPoint y: 239, distance: 71.6
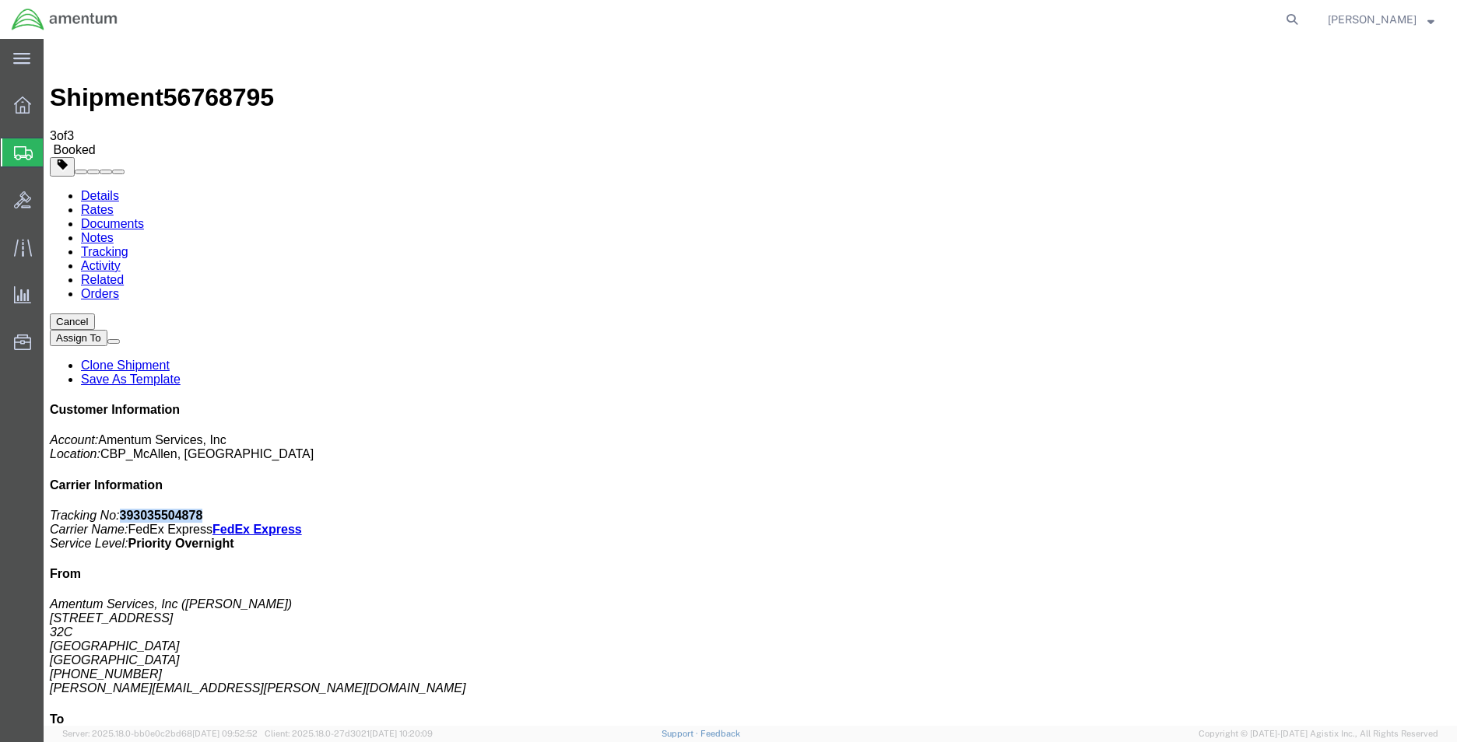
click at [1238, 509] on p "Tracking No: 393035504878 Carrier Name: FedEx Express FedEx Express Service Lev…" at bounding box center [750, 530] width 1401 height 42
copy b "393035504878"
click at [1342, 479] on h4 "Carrier Information" at bounding box center [750, 486] width 1401 height 14
drag, startPoint x: 1328, startPoint y: 236, endPoint x: 1168, endPoint y: 240, distance: 159.6
click at [1168, 403] on div "Customer Information Account: Amentum Services, Inc Location: CBP_McAllen, [GEO…" at bounding box center [750, 687] width 1401 height 569
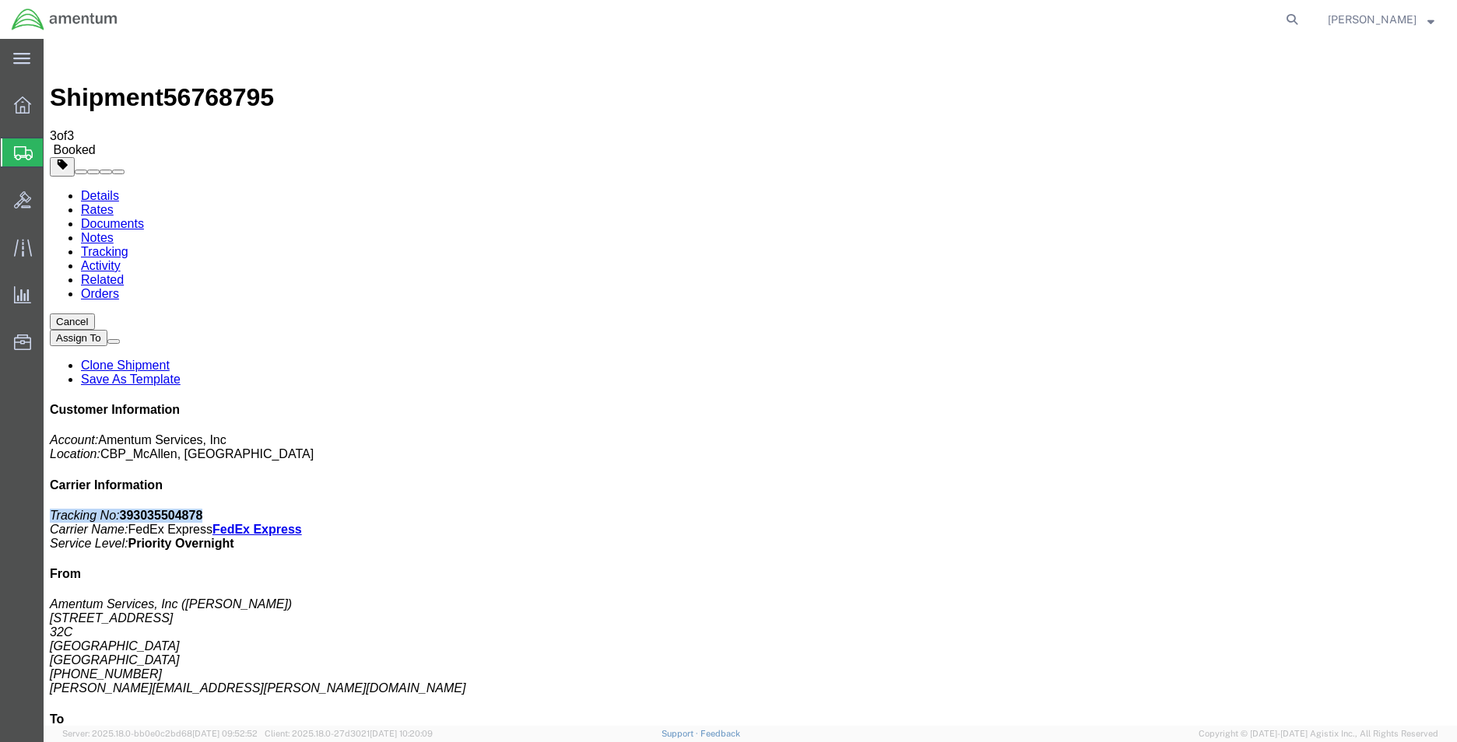
copy p "Tracking No: 393035504878"
drag, startPoint x: 625, startPoint y: 277, endPoint x: 682, endPoint y: 345, distance: 88.4
